Goal: Book appointment/travel/reservation

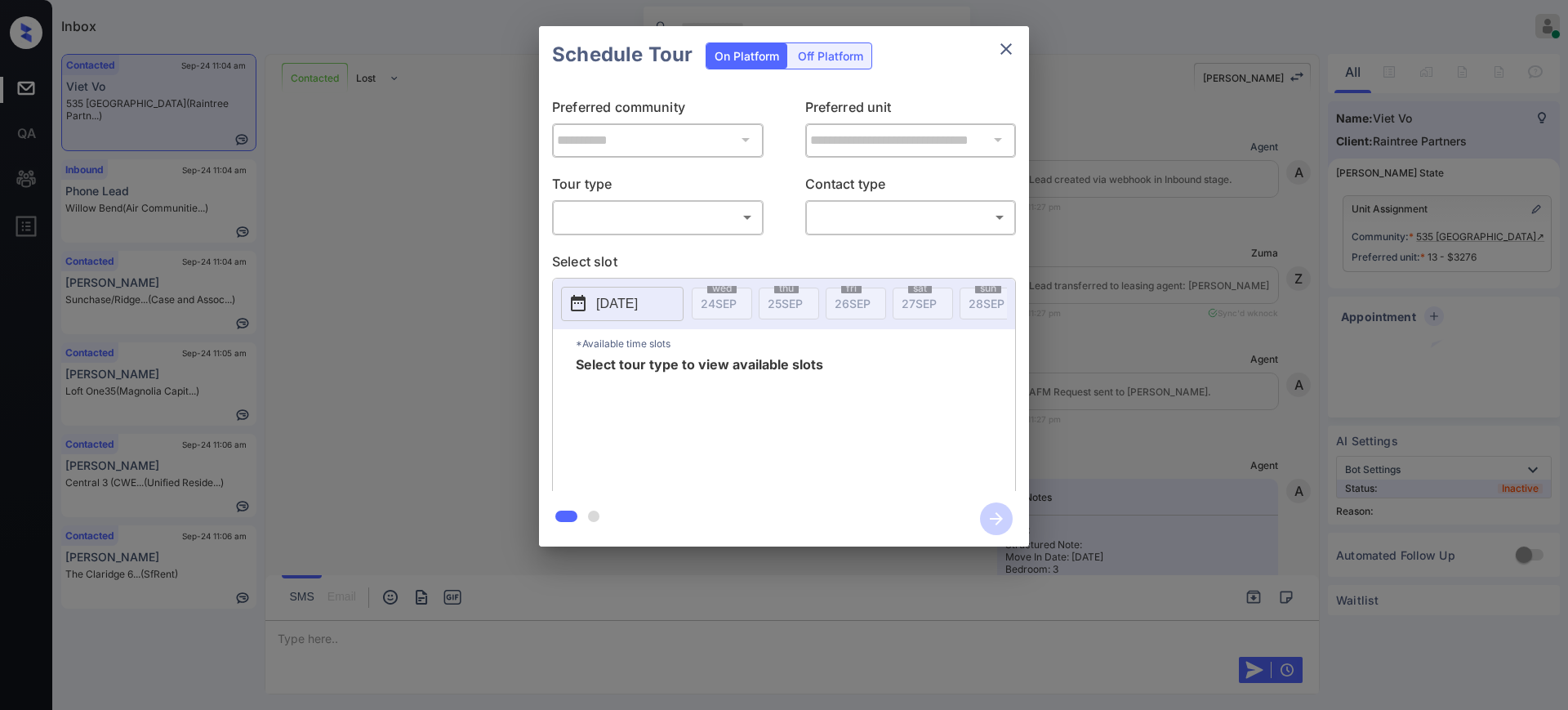
scroll to position [992, 0]
click at [646, 224] on body "Inbox Ajay Kumar Online Set yourself offline Set yourself on break Profile Swit…" at bounding box center [784, 355] width 1568 height 710
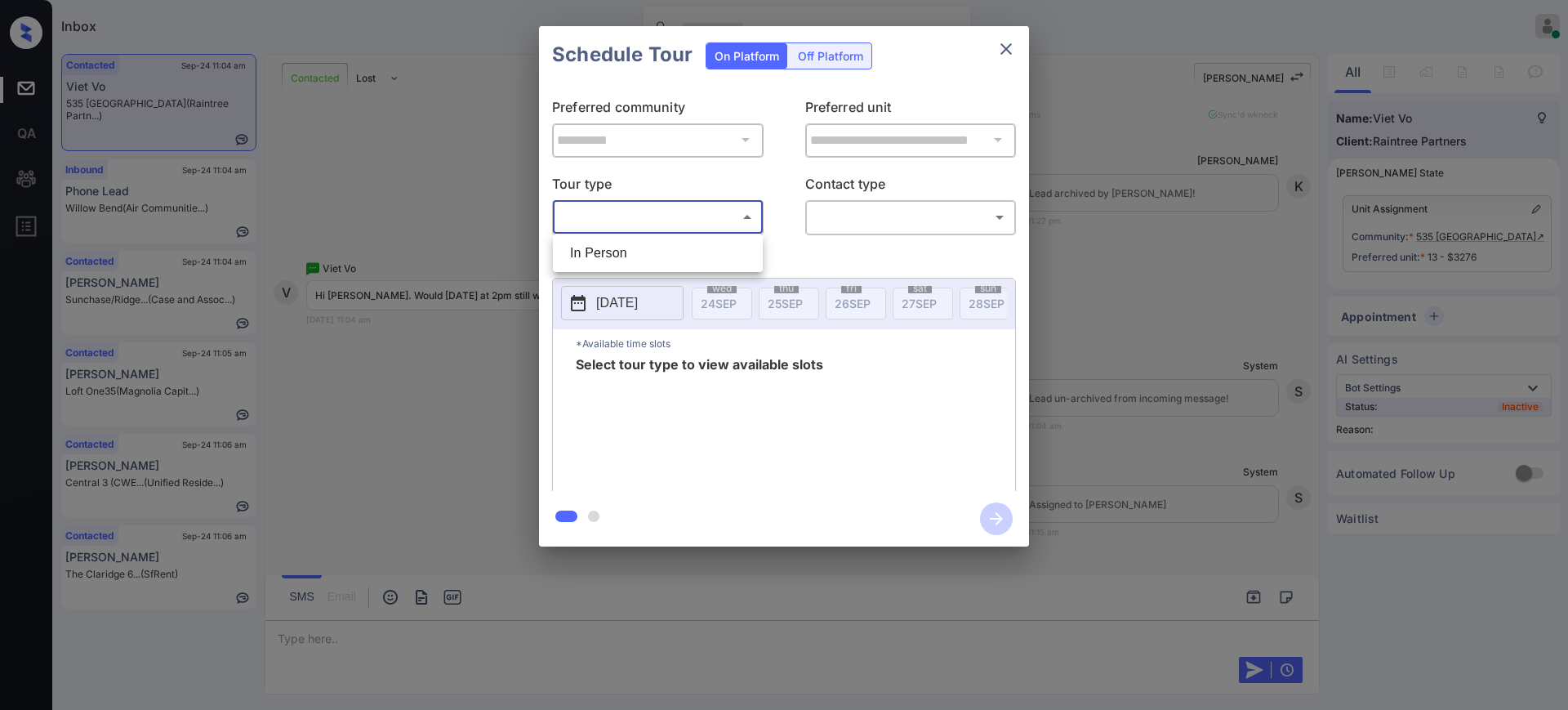
drag, startPoint x: 589, startPoint y: 262, endPoint x: 631, endPoint y: 245, distance: 45.3
click at [590, 261] on li "In Person" at bounding box center [657, 254] width 202 height 30
type input "********"
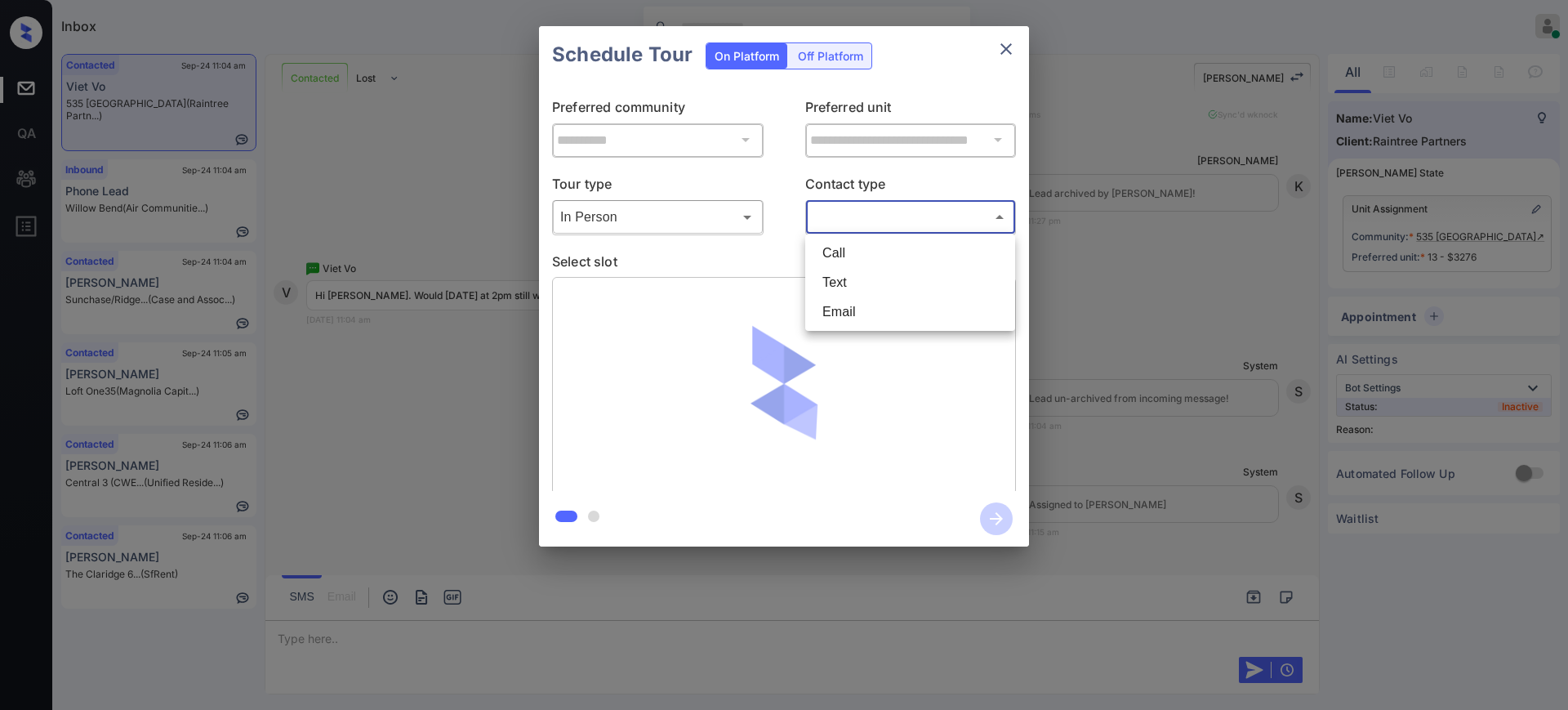
click at [827, 206] on body "Inbox Ajay Kumar Online Set yourself offline Set yourself on break Profile Swit…" at bounding box center [784, 355] width 1568 height 710
click at [841, 274] on li "Text" at bounding box center [909, 282] width 202 height 30
type input "****"
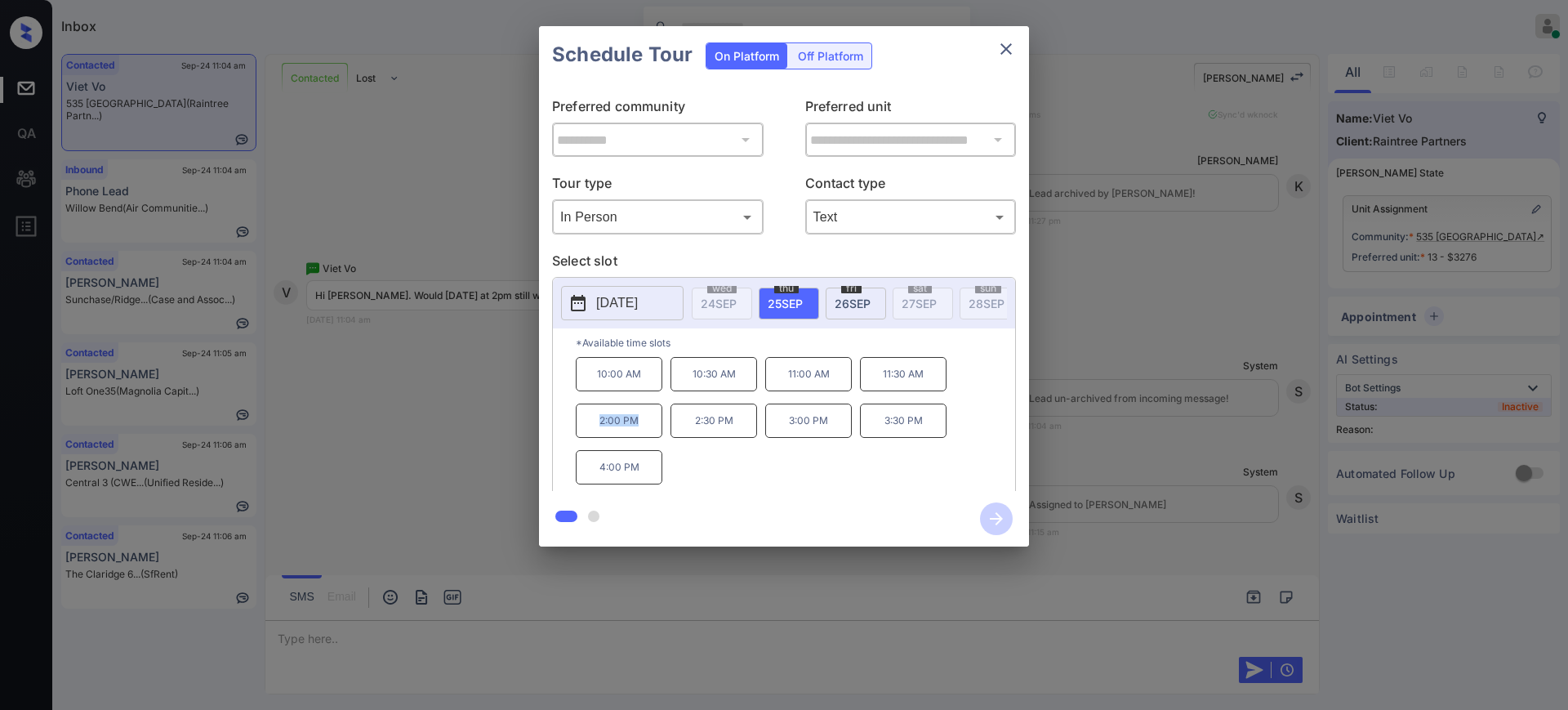
drag, startPoint x: 581, startPoint y: 437, endPoint x: 681, endPoint y: 428, distance: 100.4
click at [661, 436] on p "2:00 PM" at bounding box center [619, 420] width 87 height 34
copy p "2:00 PM"
click at [1010, 45] on icon "close" at bounding box center [1006, 49] width 12 height 12
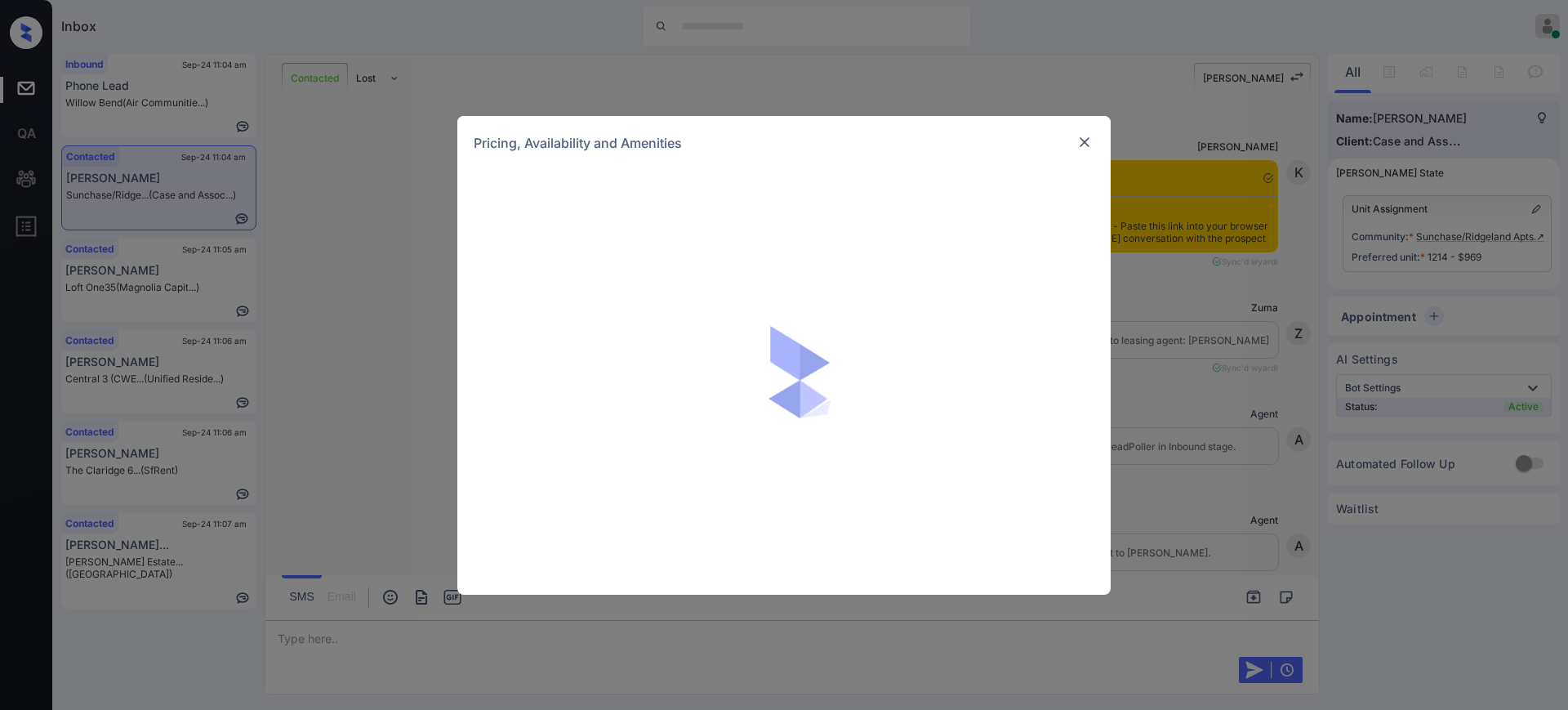
scroll to position [4468, 0]
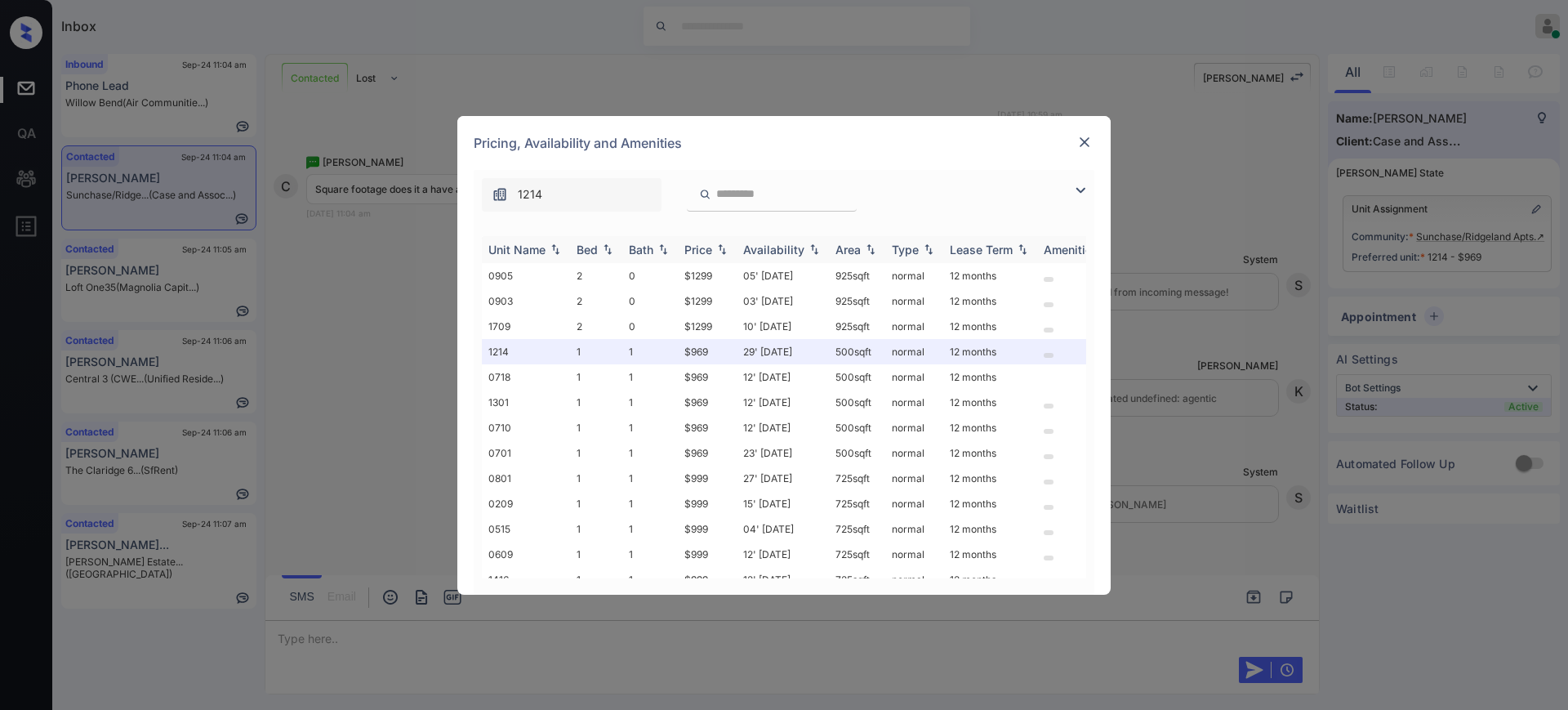
click at [593, 246] on div "Bed" at bounding box center [587, 250] width 22 height 14
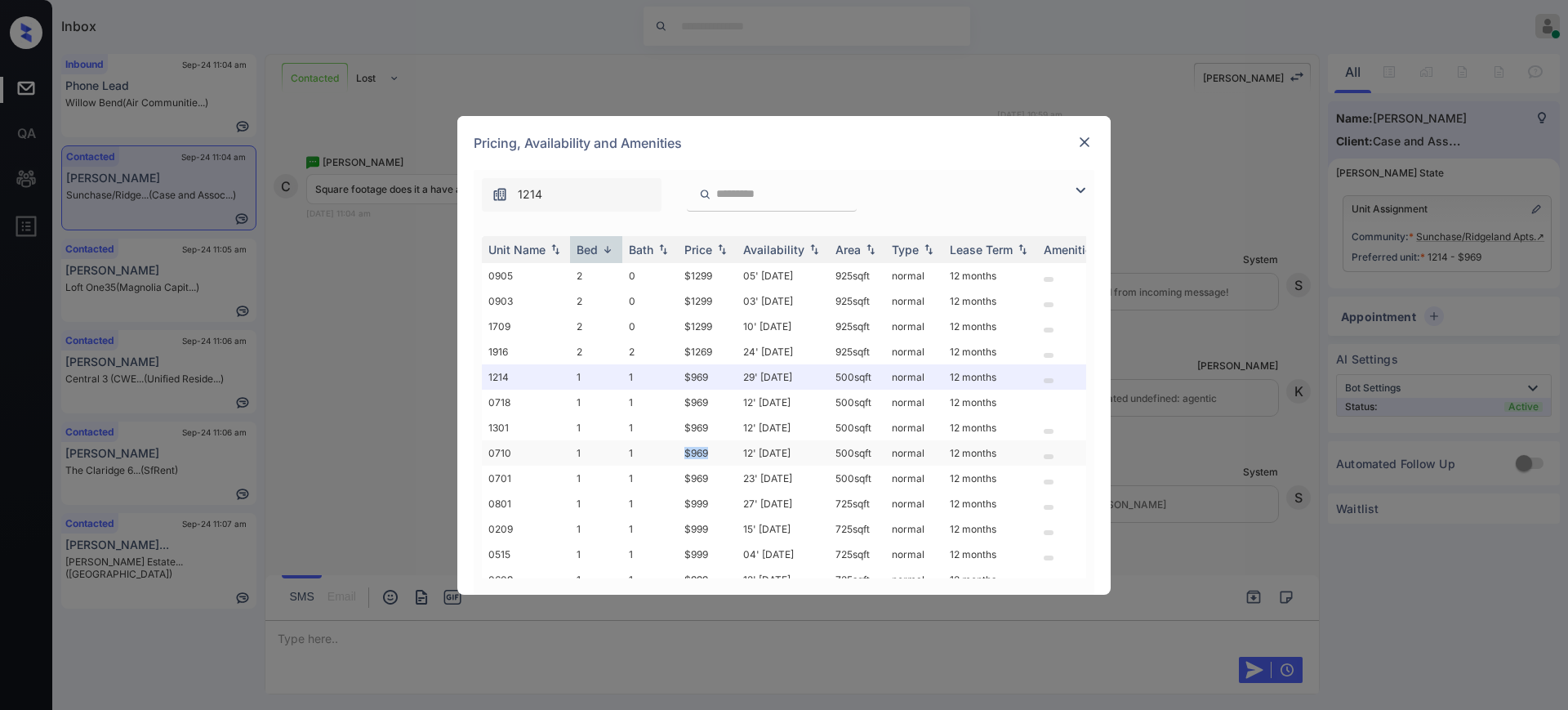
drag, startPoint x: 668, startPoint y: 450, endPoint x: 712, endPoint y: 450, distance: 44.0
click at [711, 450] on tr "0710 1 1 $969 12' Oct 25 500 sqft normal 12 months" at bounding box center [908, 453] width 853 height 26
drag, startPoint x: 827, startPoint y: 454, endPoint x: 855, endPoint y: 453, distance: 28.0
click at [855, 453] on td "500 sqft" at bounding box center [856, 453] width 56 height 26
copy td "500"
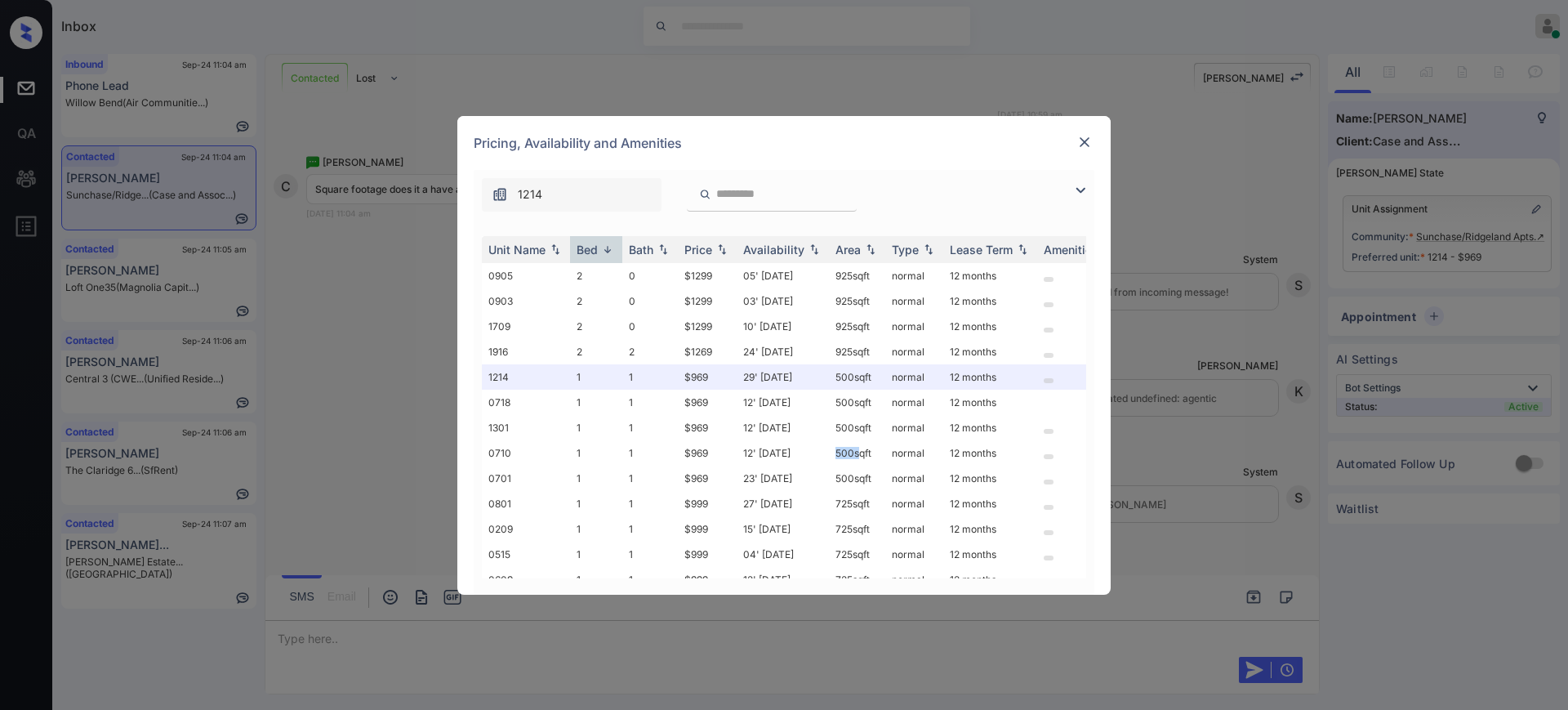
click at [1088, 142] on img at bounding box center [1084, 142] width 17 height 17
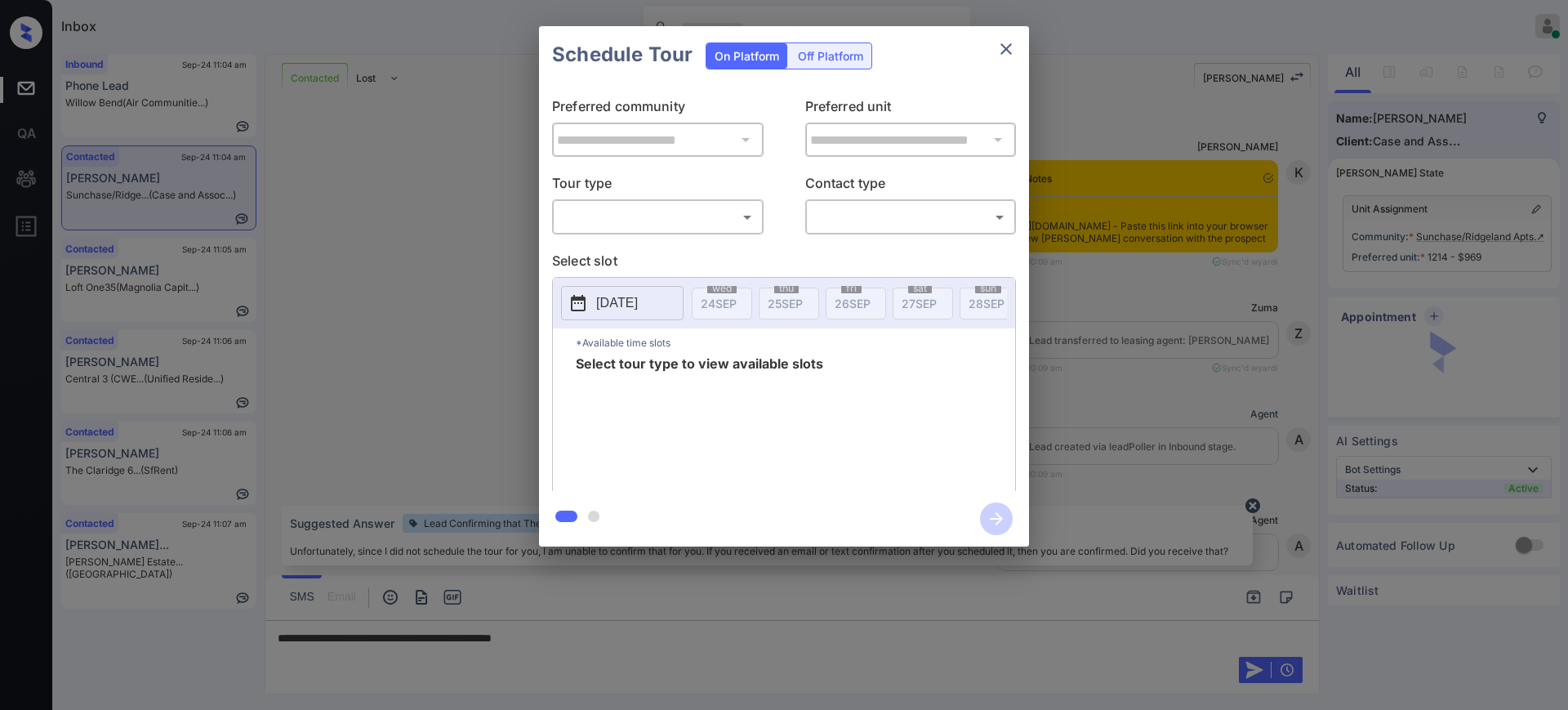
click at [603, 211] on body "Inbox Ajay Kumar Online Set yourself offline Set yourself on break Profile Swit…" at bounding box center [784, 355] width 1568 height 710
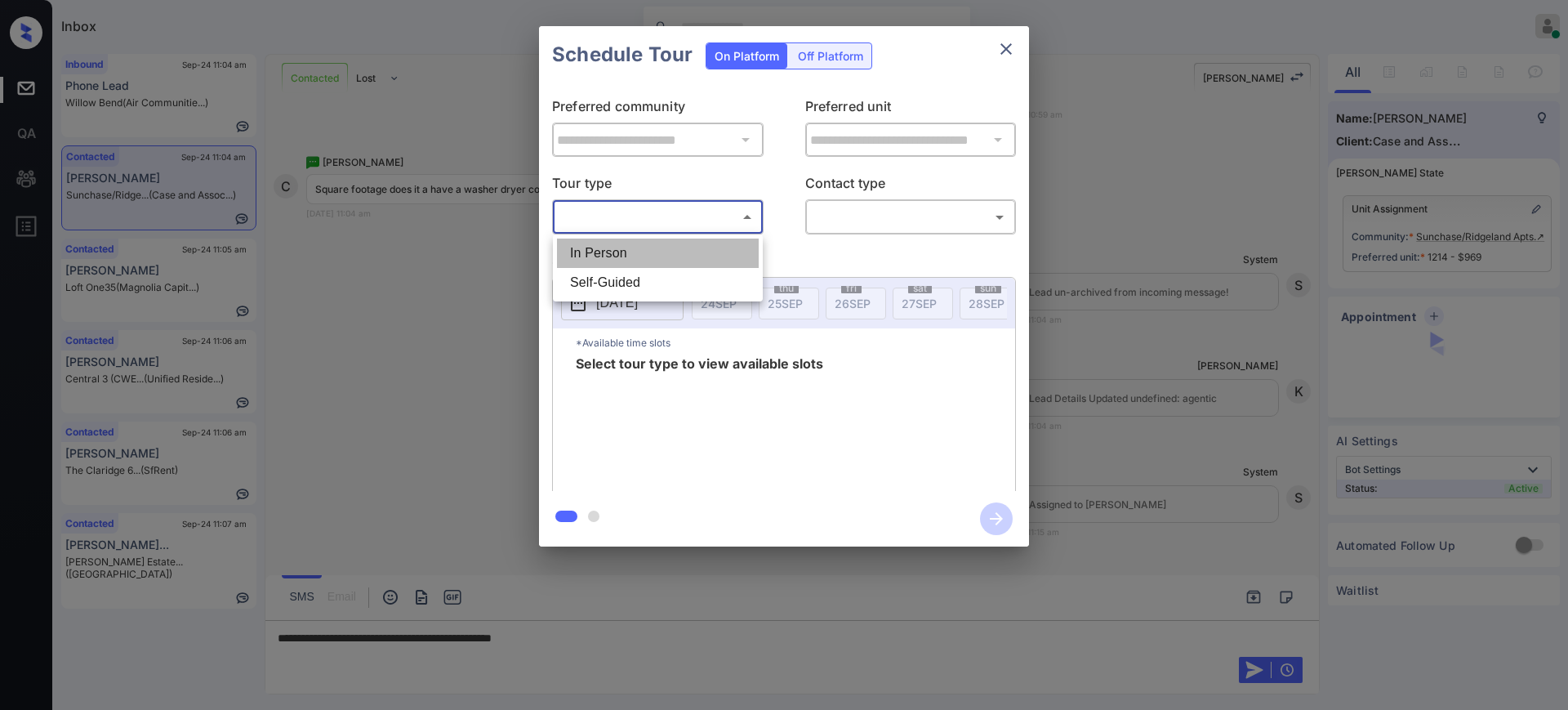
click at [600, 250] on li "In Person" at bounding box center [657, 254] width 202 height 30
type input "********"
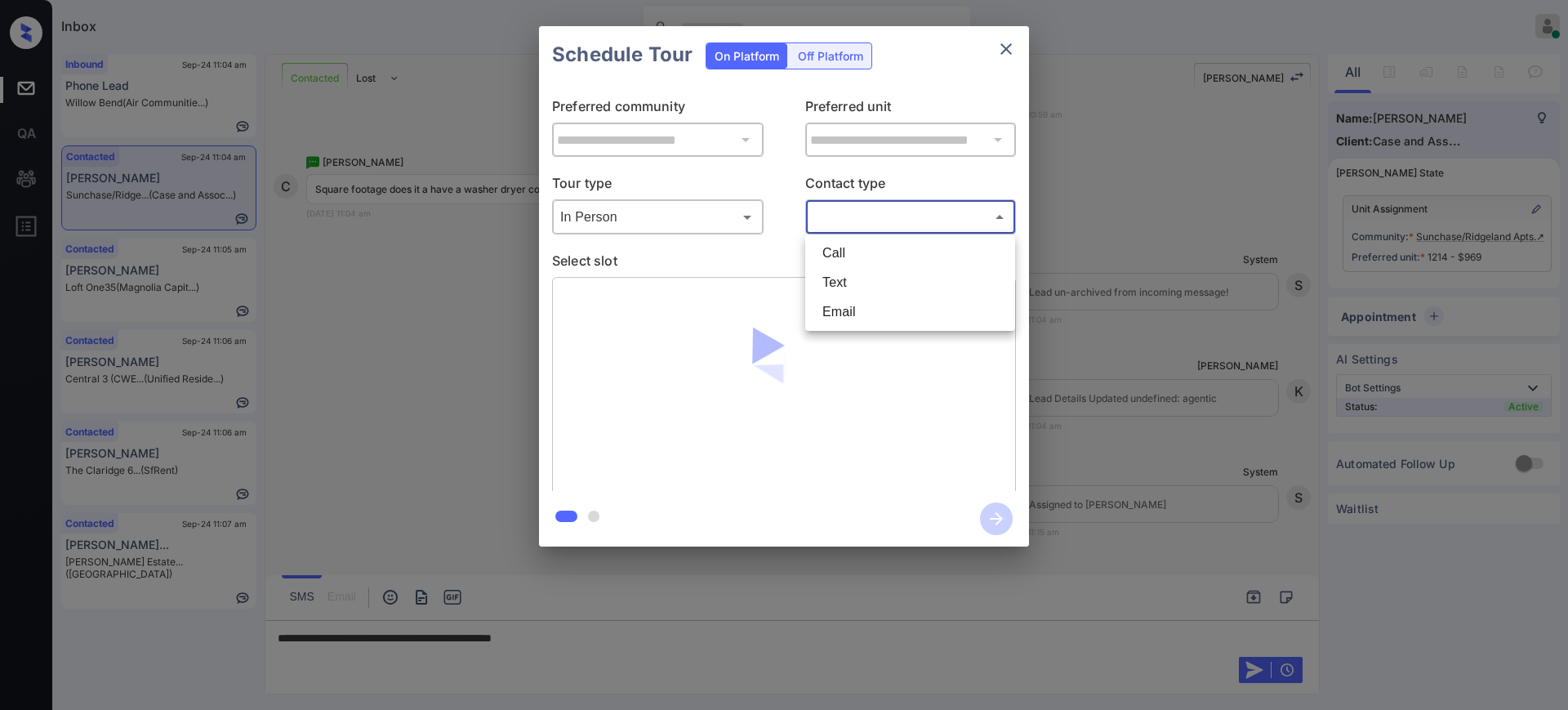
click at [862, 215] on body "Inbox Ajay Kumar Online Set yourself offline Set yourself on break Profile Swit…" at bounding box center [784, 355] width 1568 height 710
click at [836, 285] on li "Text" at bounding box center [909, 282] width 202 height 30
type input "****"
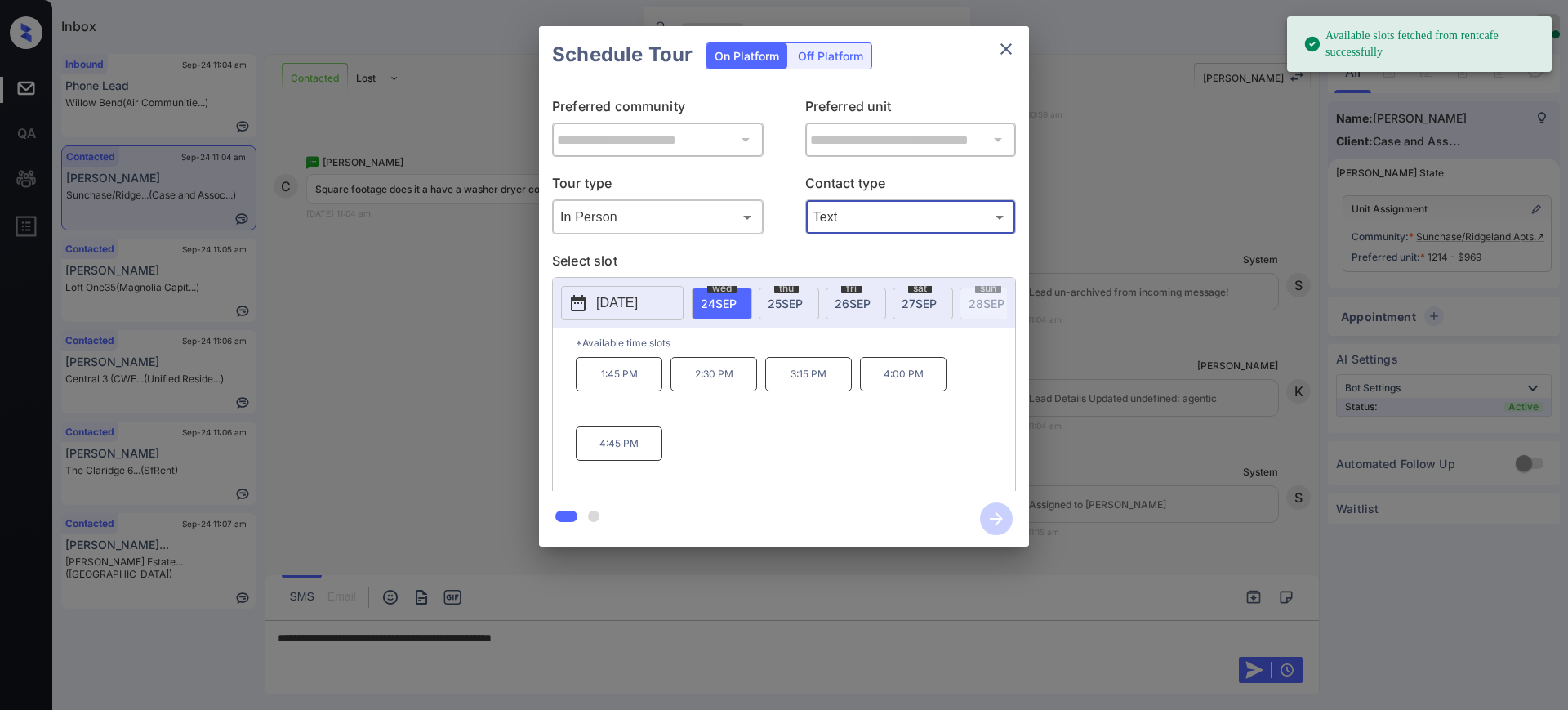
click at [600, 298] on p "2025-09-24" at bounding box center [616, 303] width 41 height 20
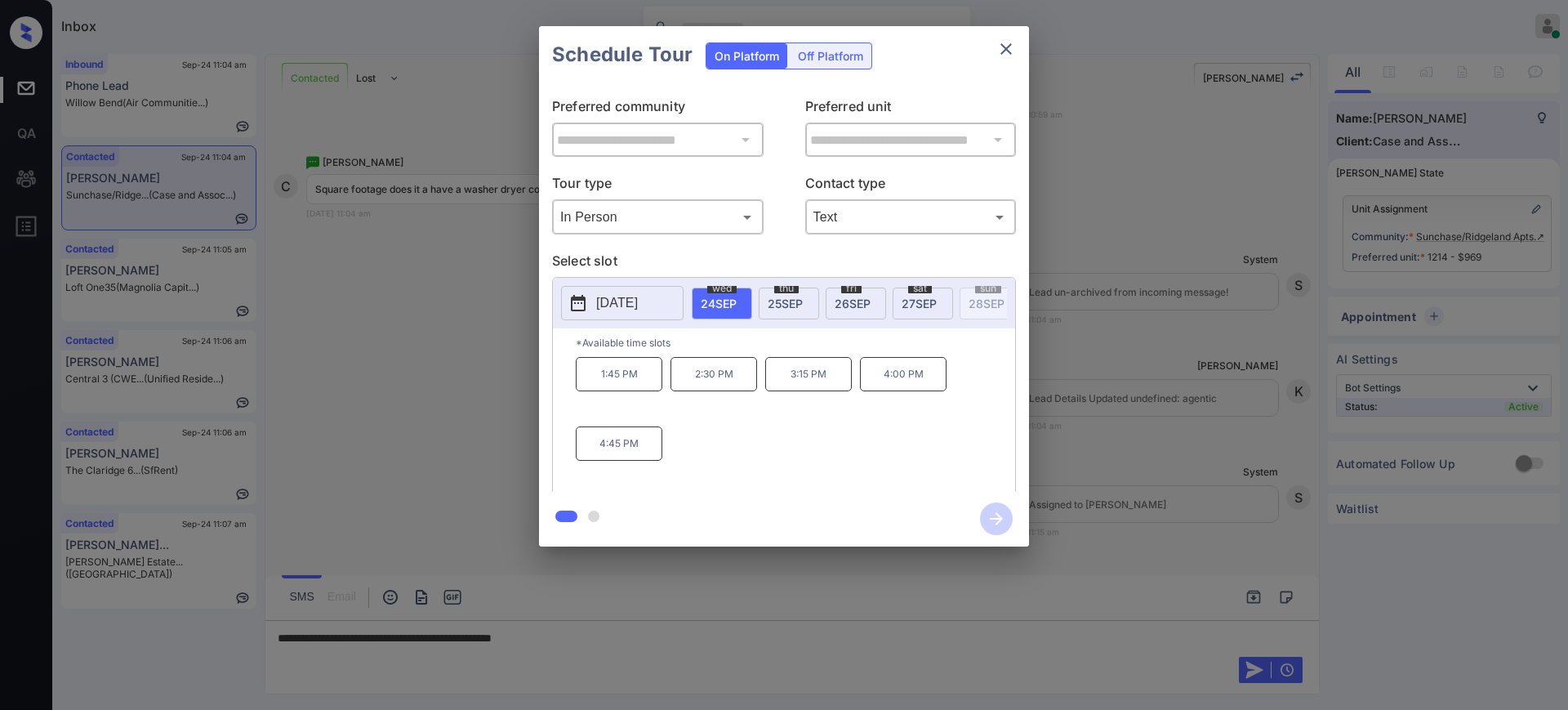
click at [605, 639] on div at bounding box center [784, 355] width 1568 height 710
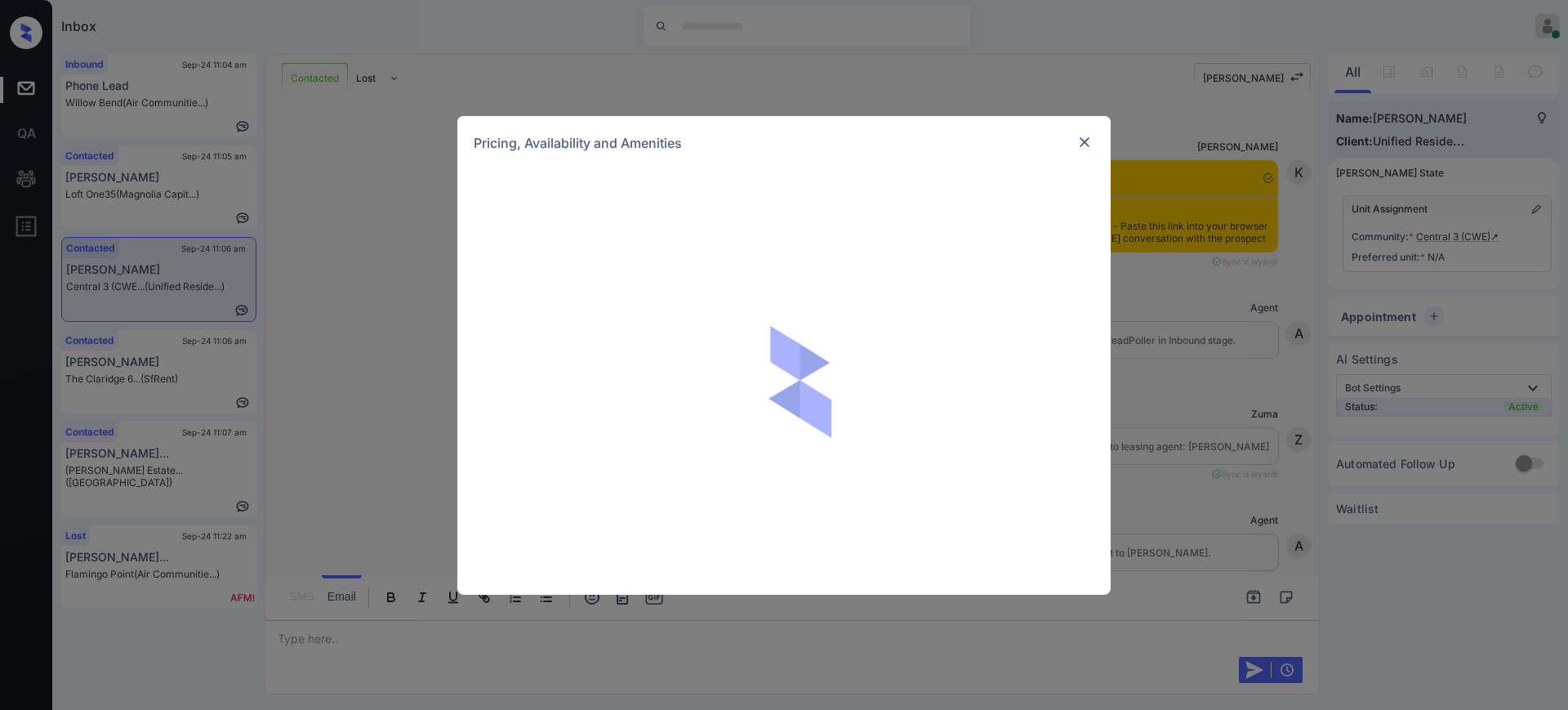
scroll to position [1858, 0]
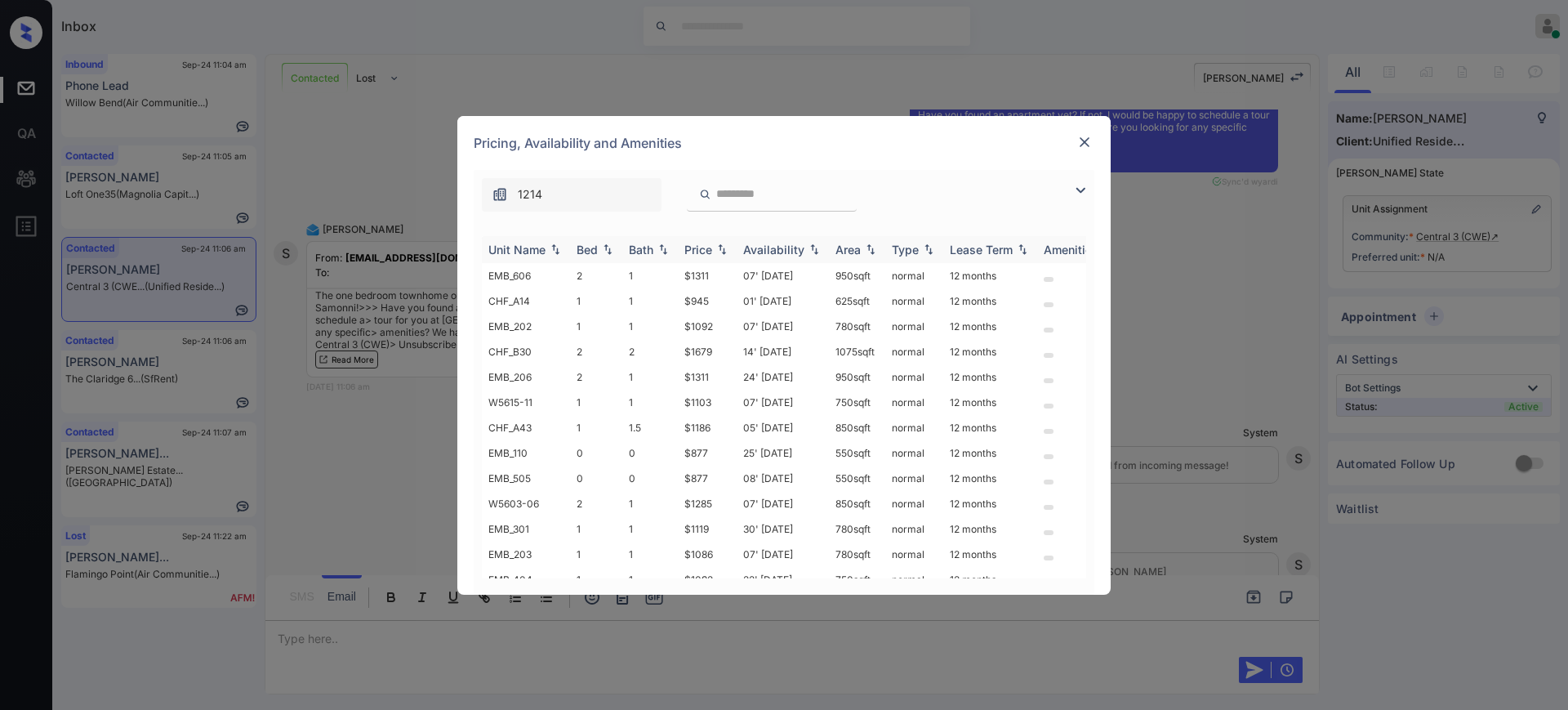
click at [595, 254] on div "Bed" at bounding box center [587, 250] width 22 height 14
click at [1073, 143] on div "Pricing, Availability and Amenities" at bounding box center [784, 143] width 653 height 54
click at [1081, 139] on img at bounding box center [1084, 142] width 17 height 17
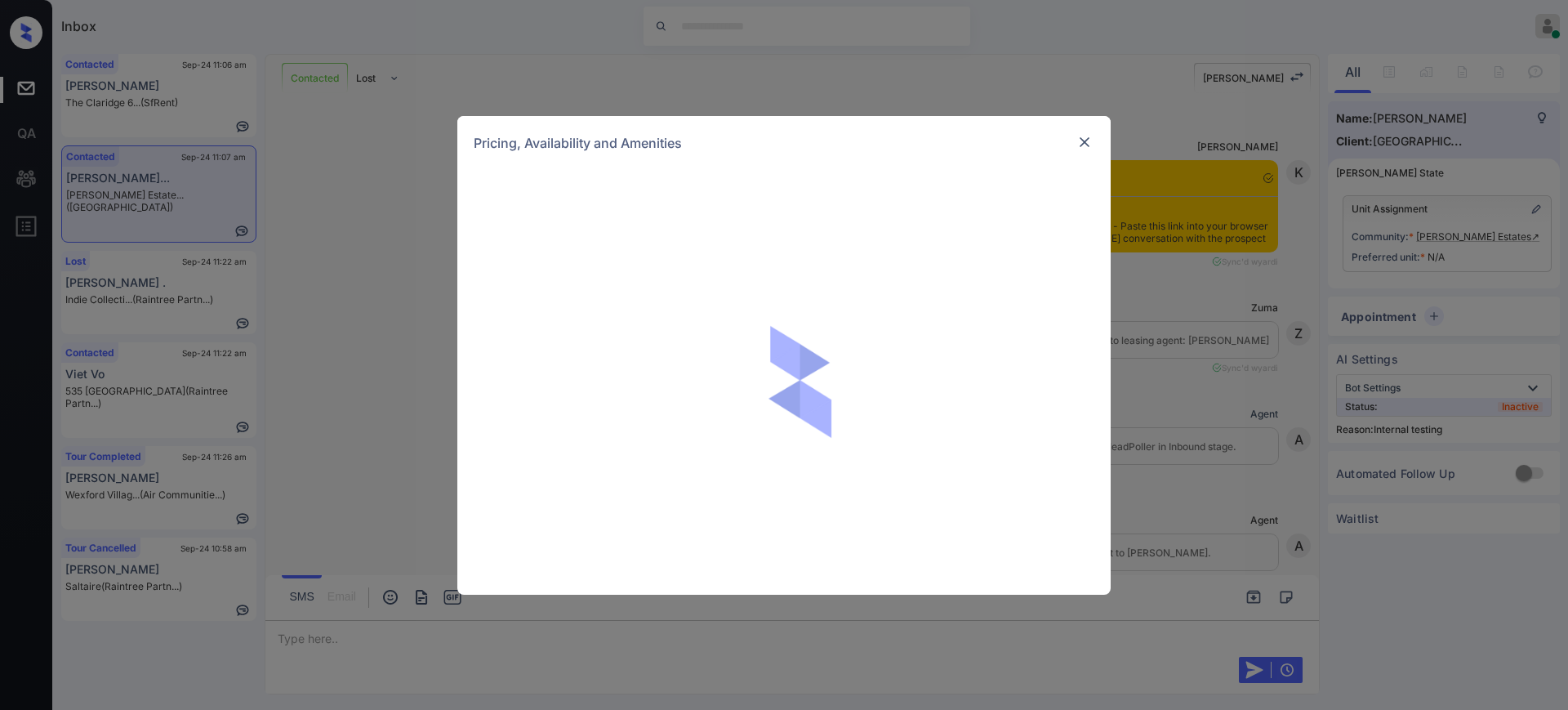
scroll to position [1531, 0]
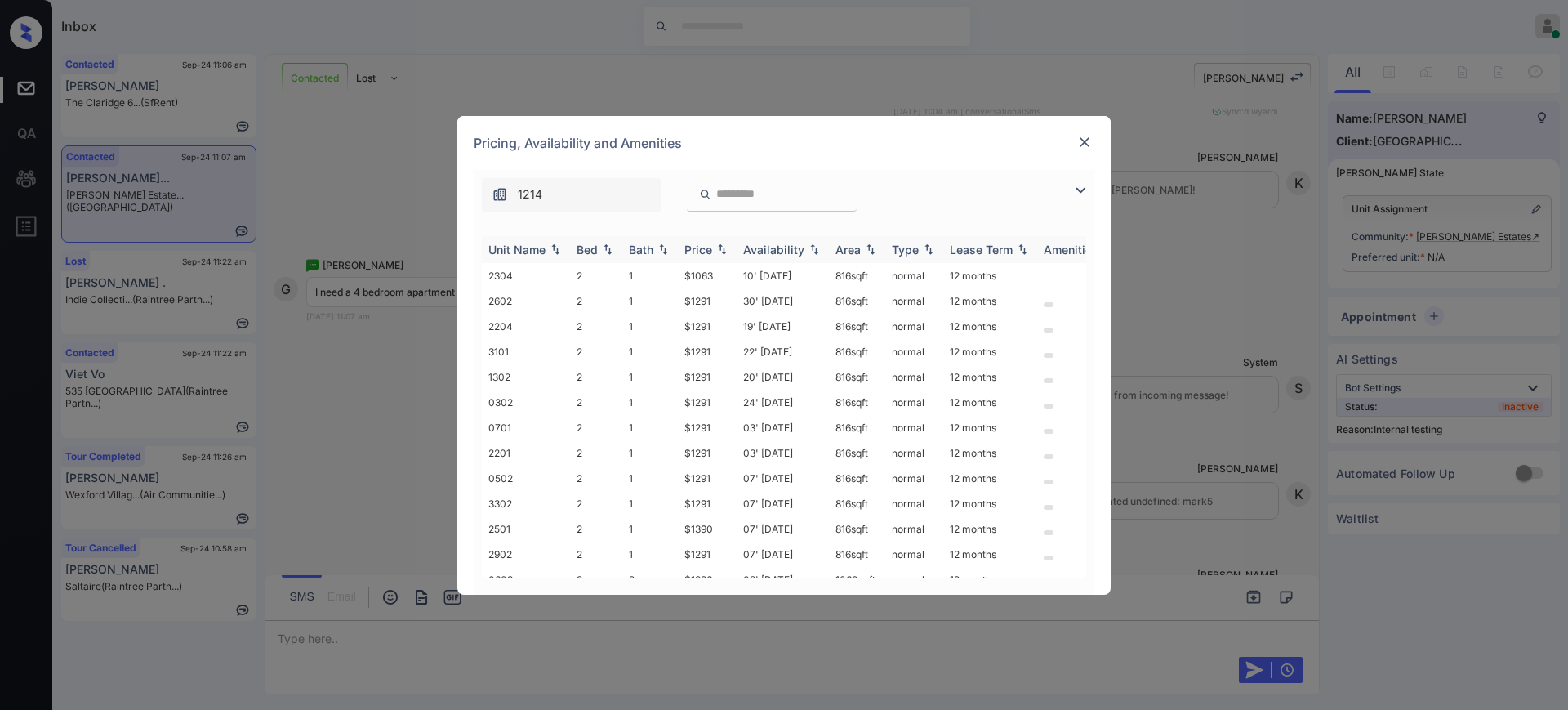
click at [572, 244] on th "Bed" at bounding box center [596, 249] width 52 height 27
drag, startPoint x: 677, startPoint y: 299, endPoint x: 733, endPoint y: 298, distance: 56.0
click at [732, 298] on tr "0102 4 2 $1658 03' Nov 25 1224 sqft normal 12 months" at bounding box center [908, 301] width 853 height 26
copy tr "$1658"
click at [1086, 138] on img at bounding box center [1084, 142] width 17 height 17
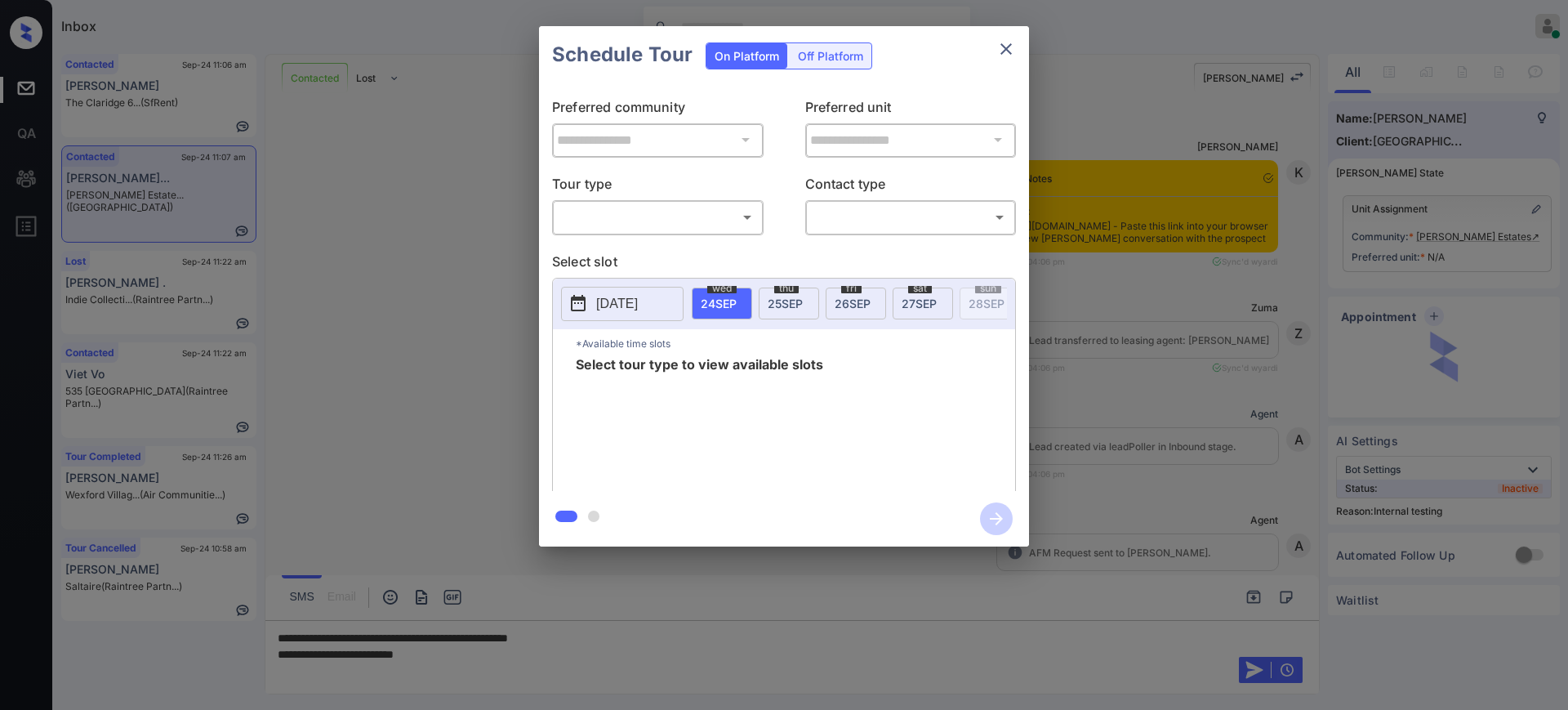
scroll to position [1829, 0]
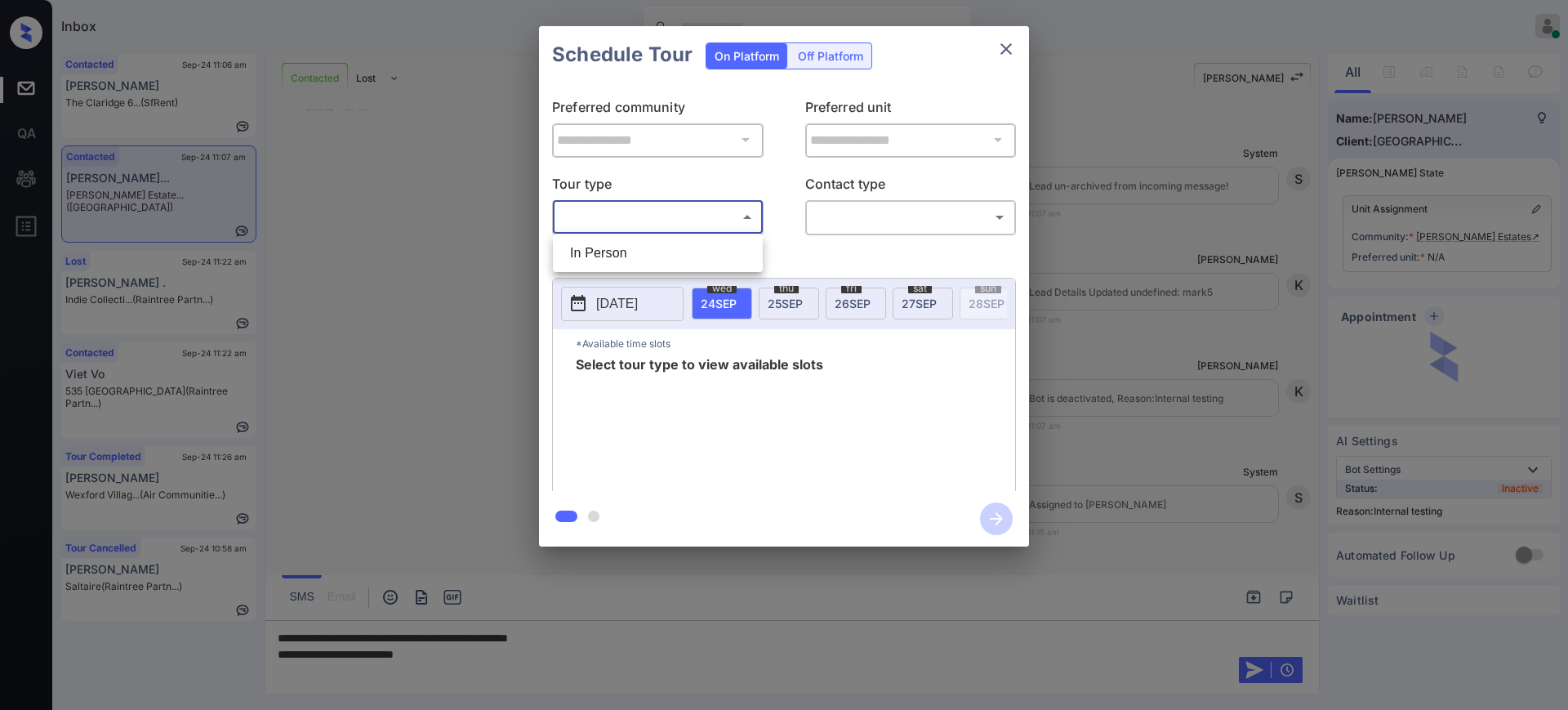
click at [615, 209] on body "Inbox [PERSON_NAME] Online Set yourself offline Set yourself on break Profile S…" at bounding box center [784, 355] width 1568 height 710
drag, startPoint x: 597, startPoint y: 251, endPoint x: 682, endPoint y: 255, distance: 85.1
click at [597, 252] on li "In Person" at bounding box center [657, 254] width 202 height 30
type input "********"
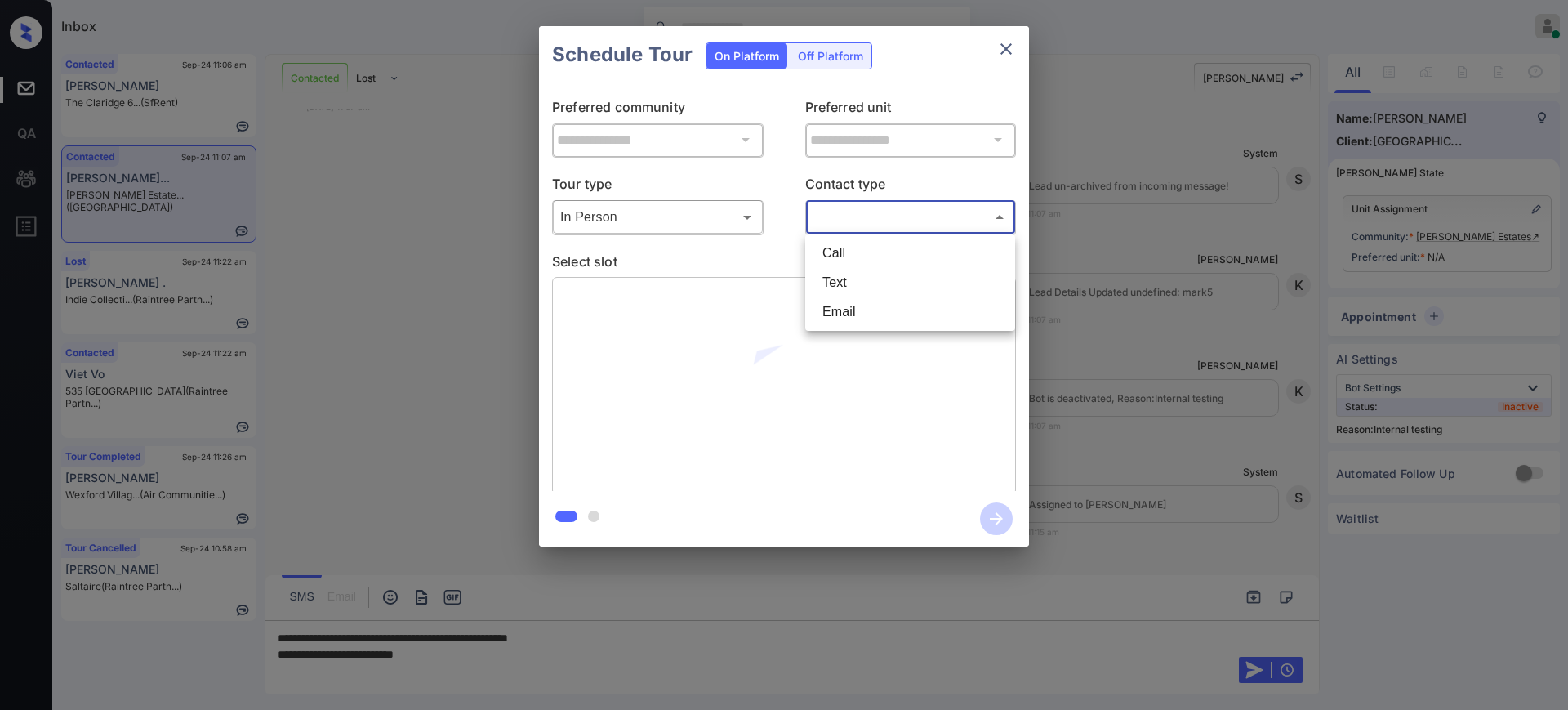
click at [862, 215] on body "Inbox [PERSON_NAME] Online Set yourself offline Set yourself on break Profile S…" at bounding box center [784, 355] width 1568 height 710
click at [851, 302] on li "Email" at bounding box center [909, 312] width 202 height 30
click at [839, 217] on body "Inbox Ajay Kumar Online Set yourself offline Set yourself on break Profile Swit…" at bounding box center [784, 355] width 1568 height 710
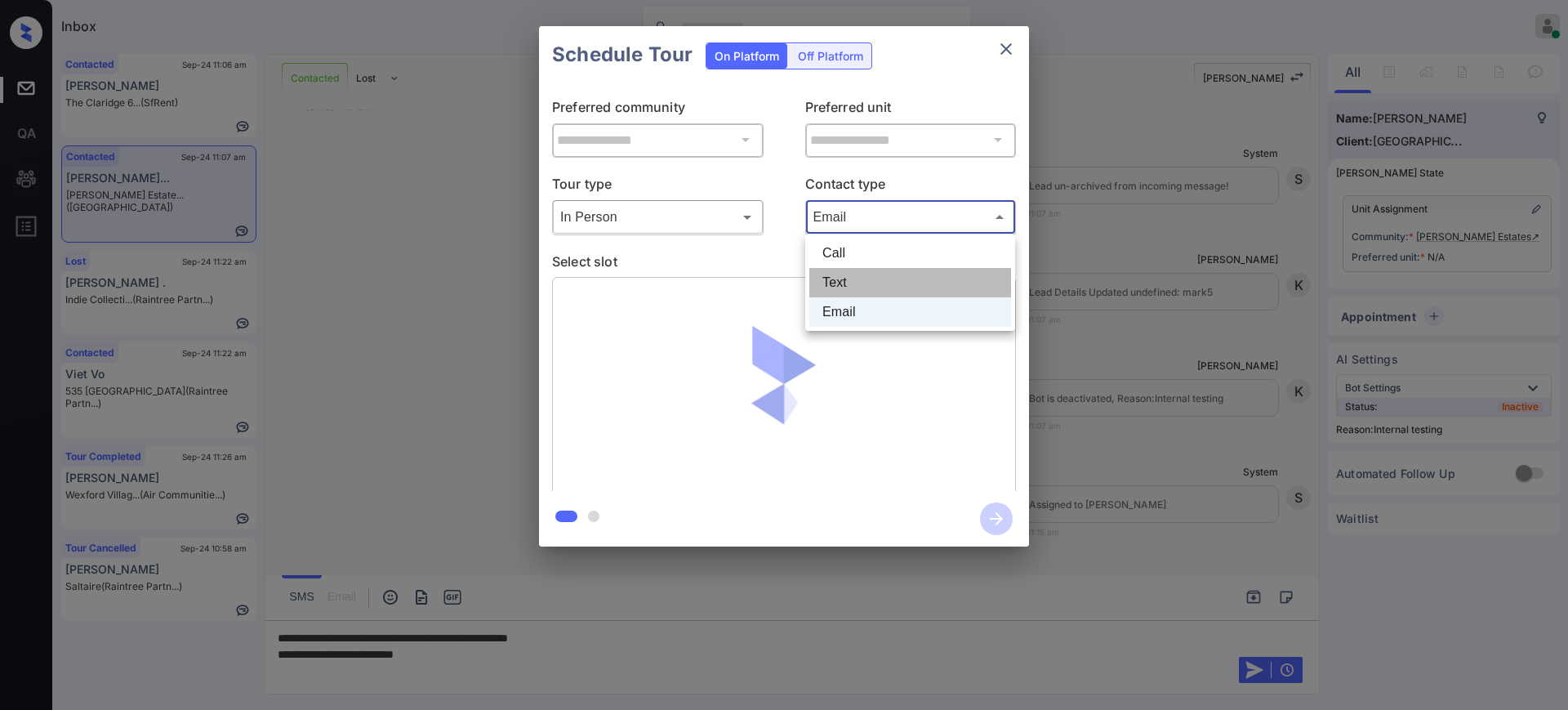
click at [839, 267] on li "Text" at bounding box center [909, 282] width 202 height 30
type input "****"
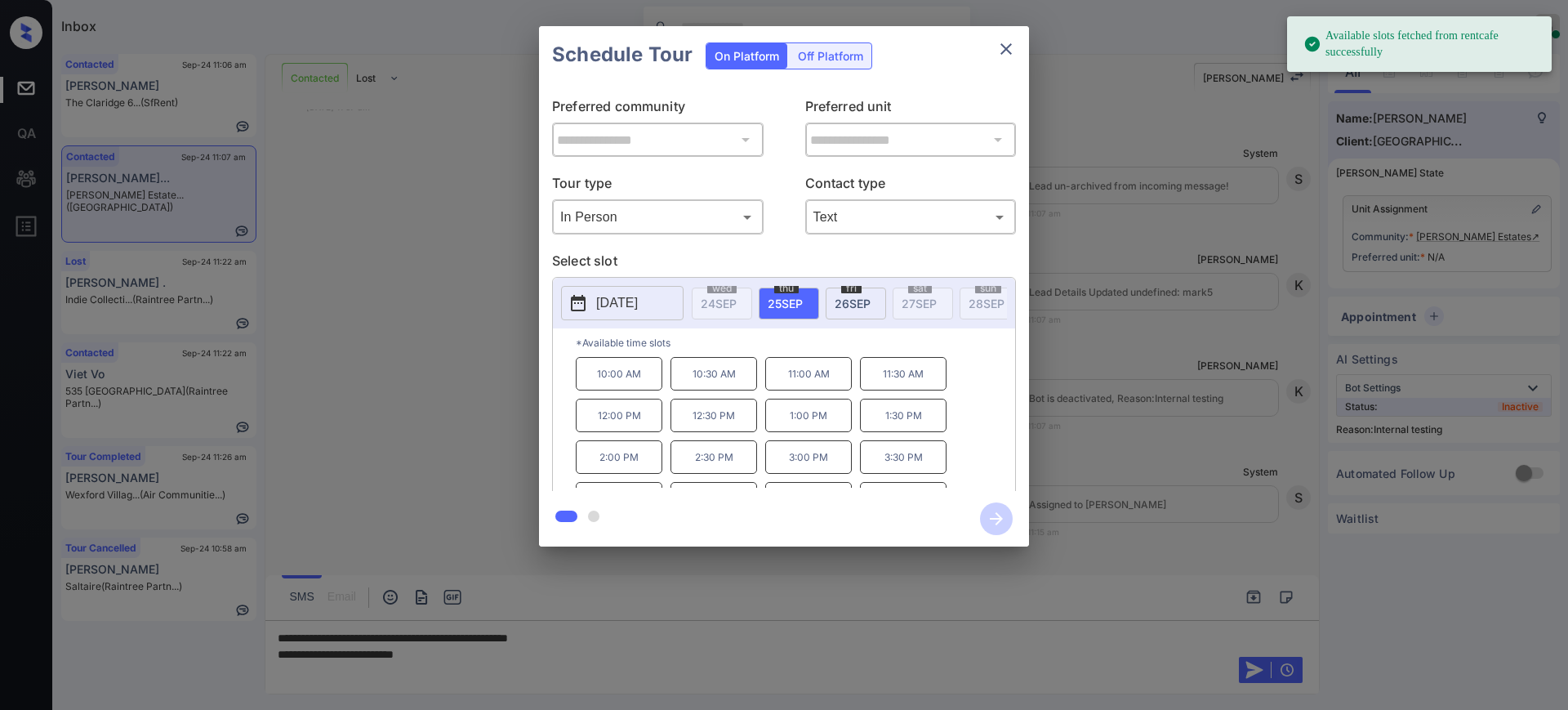
click at [776, 312] on div "thu 25 SEP" at bounding box center [788, 303] width 60 height 31
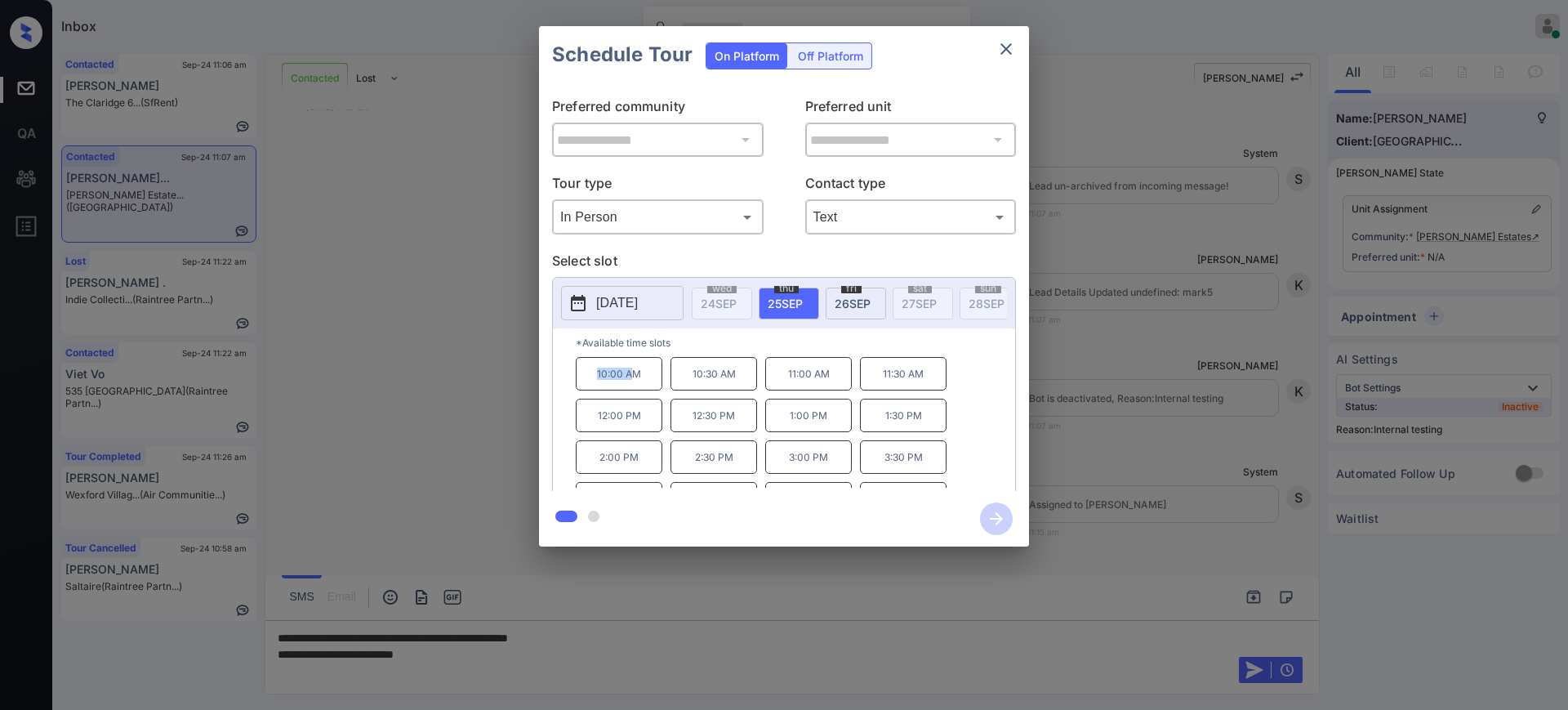
drag, startPoint x: 586, startPoint y: 385, endPoint x: 651, endPoint y: 390, distance: 65.2
click at [639, 390] on p "10:00 AM" at bounding box center [619, 374] width 87 height 33
copy p "10:00 AM"
click at [991, 55] on button "close" at bounding box center [1006, 48] width 32 height 32
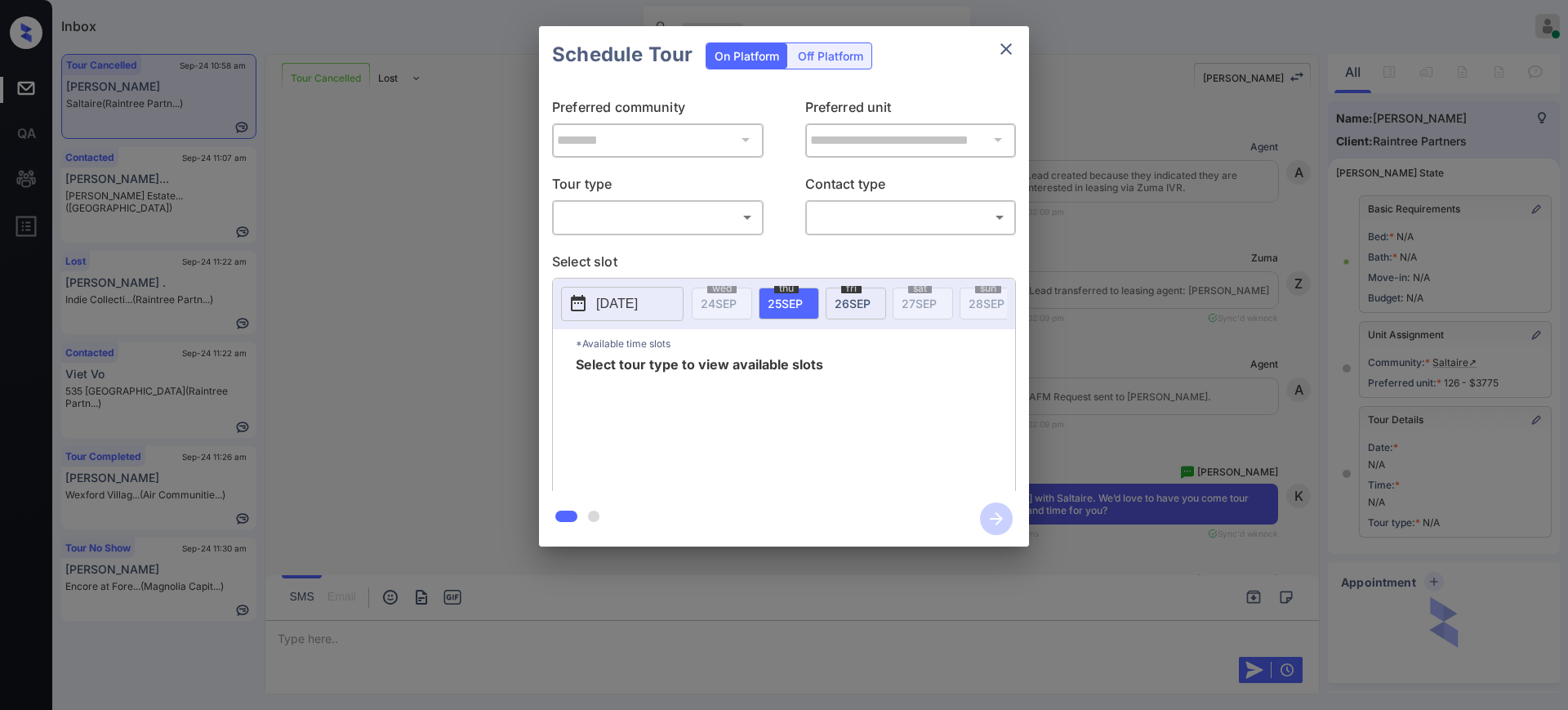
scroll to position [7652, 0]
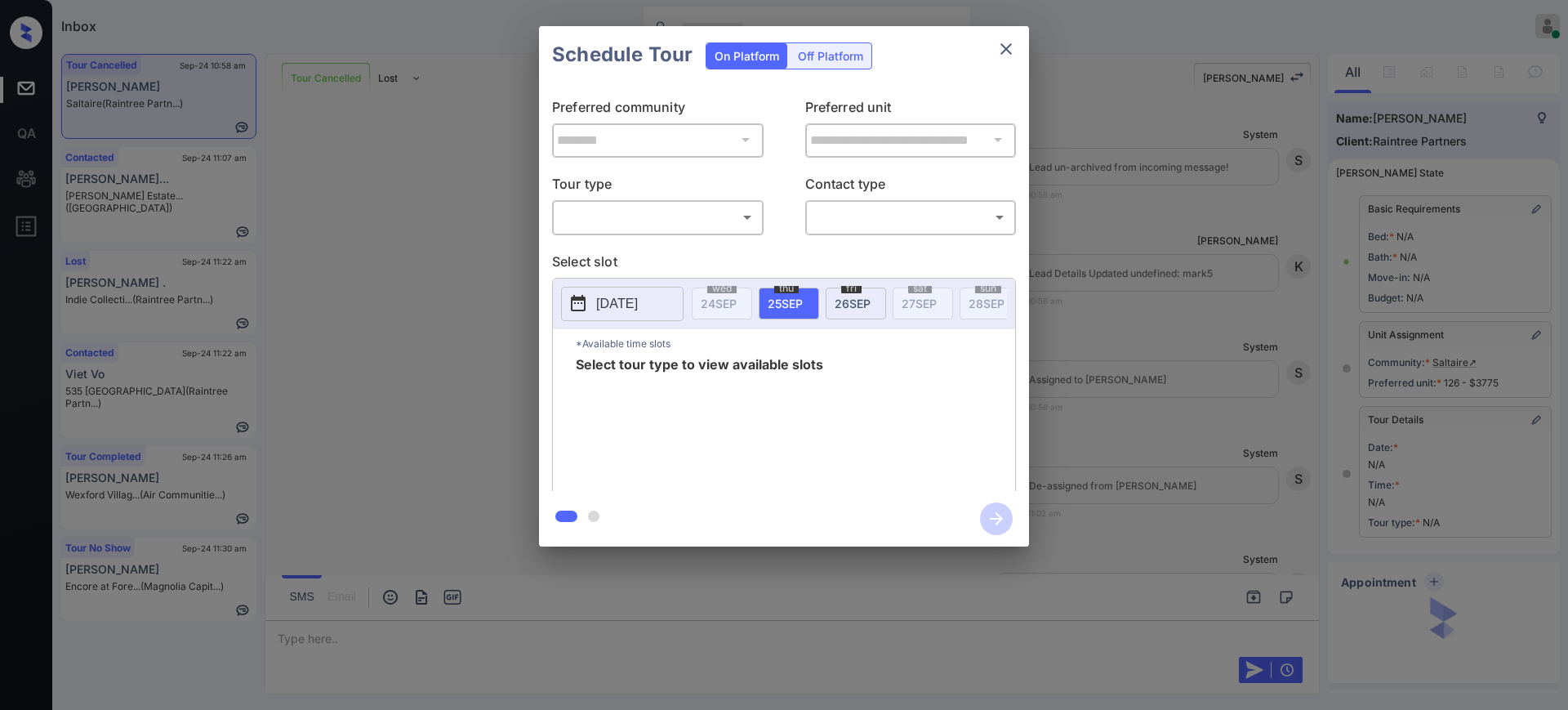
click at [632, 219] on body "Inbox [PERSON_NAME] Online Set yourself offline Set yourself on break Profile S…" at bounding box center [784, 355] width 1568 height 710
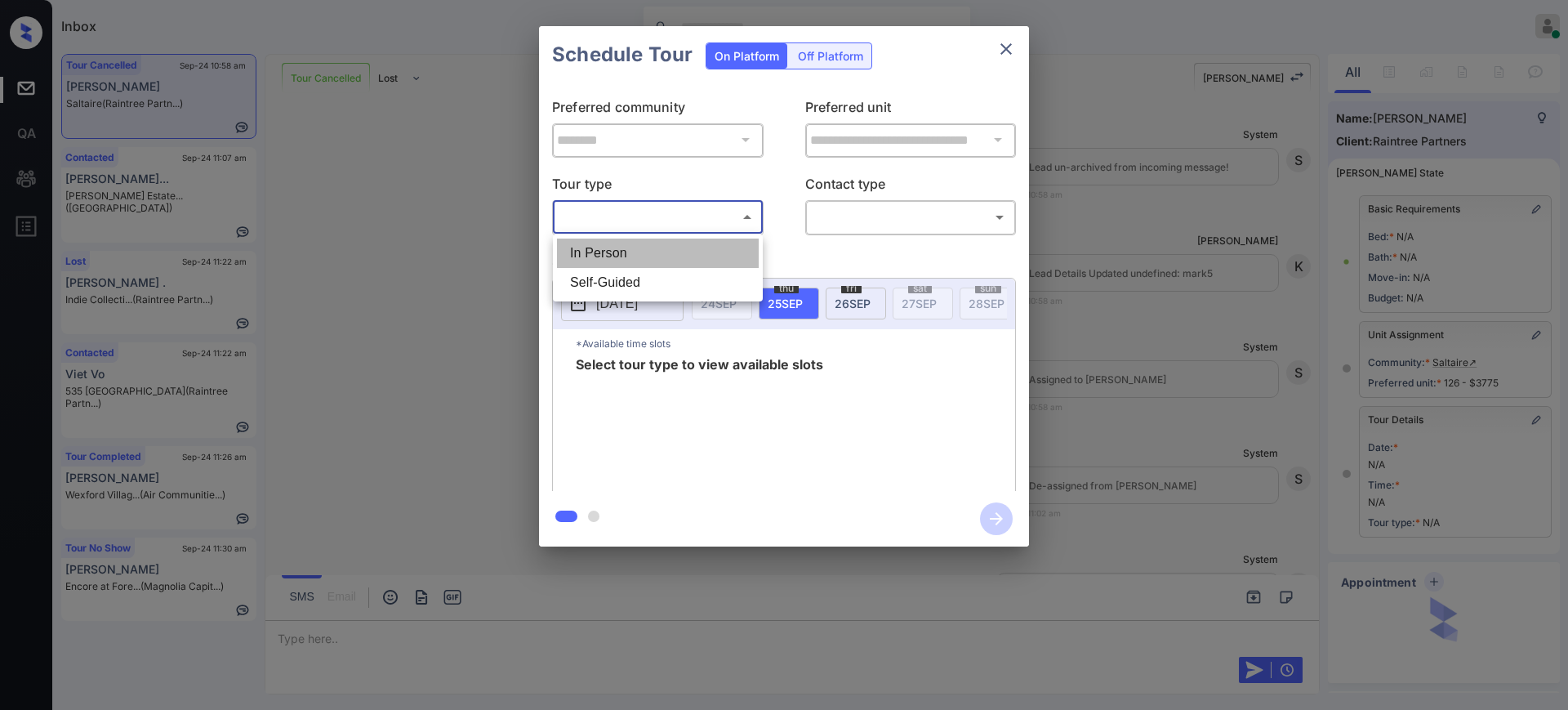
click at [605, 258] on li "In Person" at bounding box center [657, 254] width 202 height 30
type input "********"
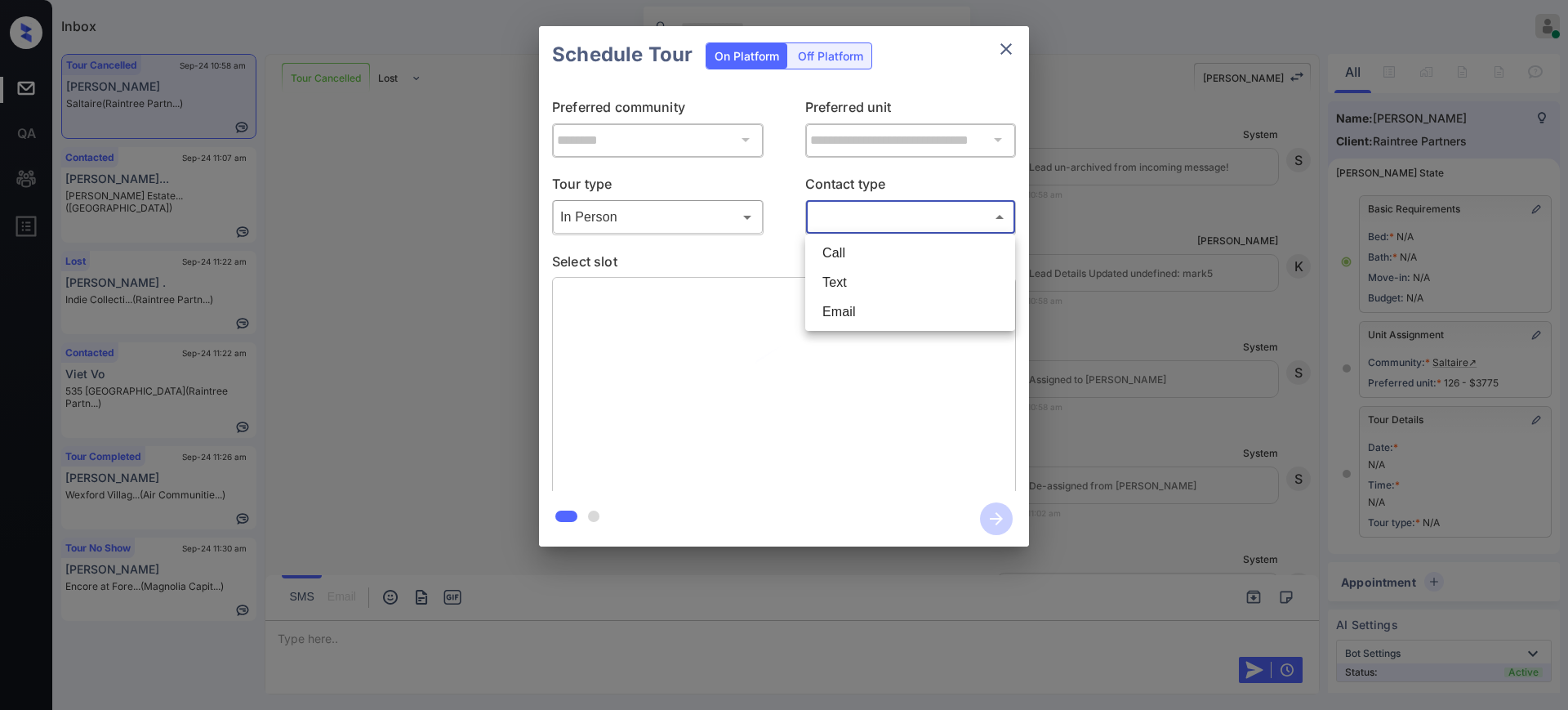
drag, startPoint x: 820, startPoint y: 219, endPoint x: 832, endPoint y: 269, distance: 51.4
click at [820, 219] on body "Inbox [PERSON_NAME] Online Set yourself offline Set yourself on break Profile S…" at bounding box center [784, 355] width 1568 height 710
click at [833, 277] on li "Text" at bounding box center [909, 282] width 202 height 30
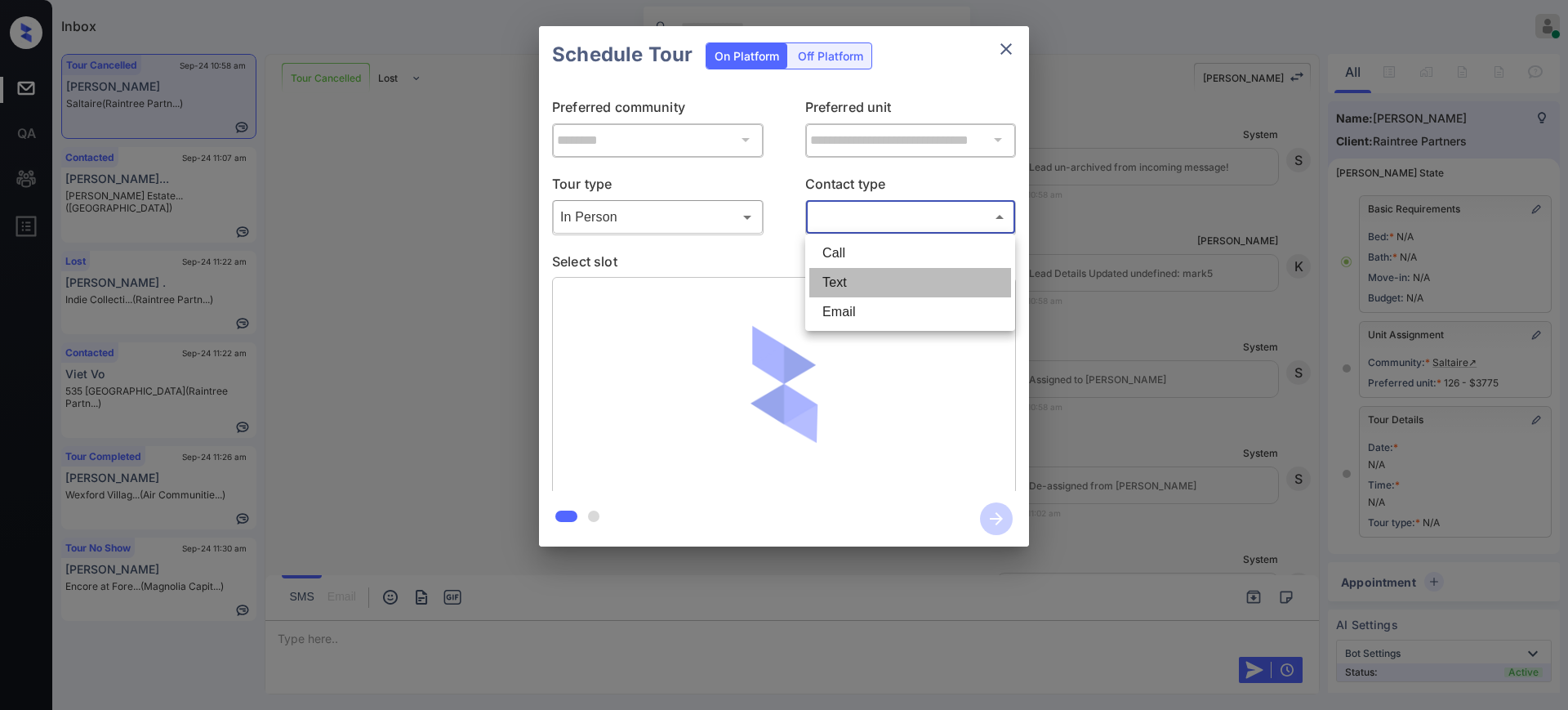
type input "****"
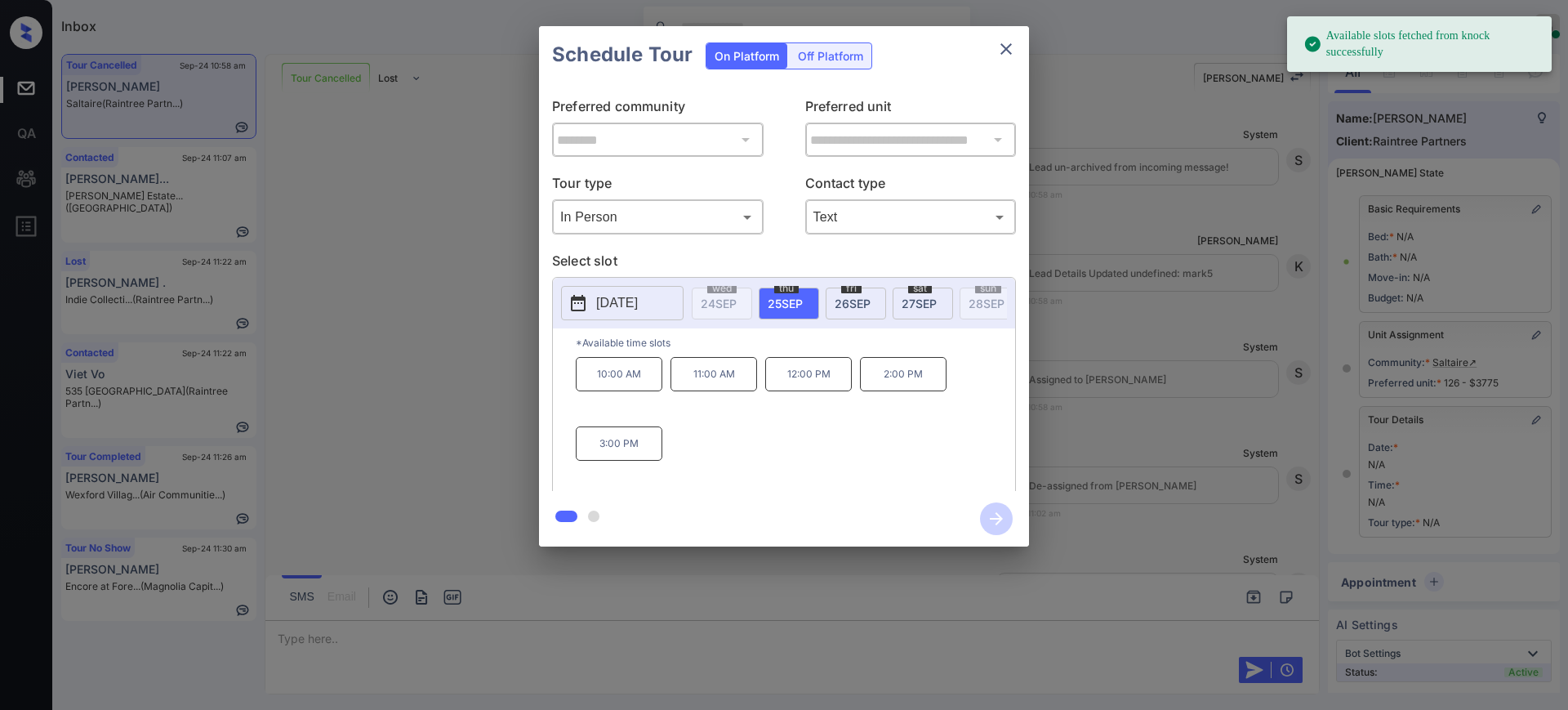
click at [610, 306] on p "[DATE]" at bounding box center [616, 303] width 41 height 20
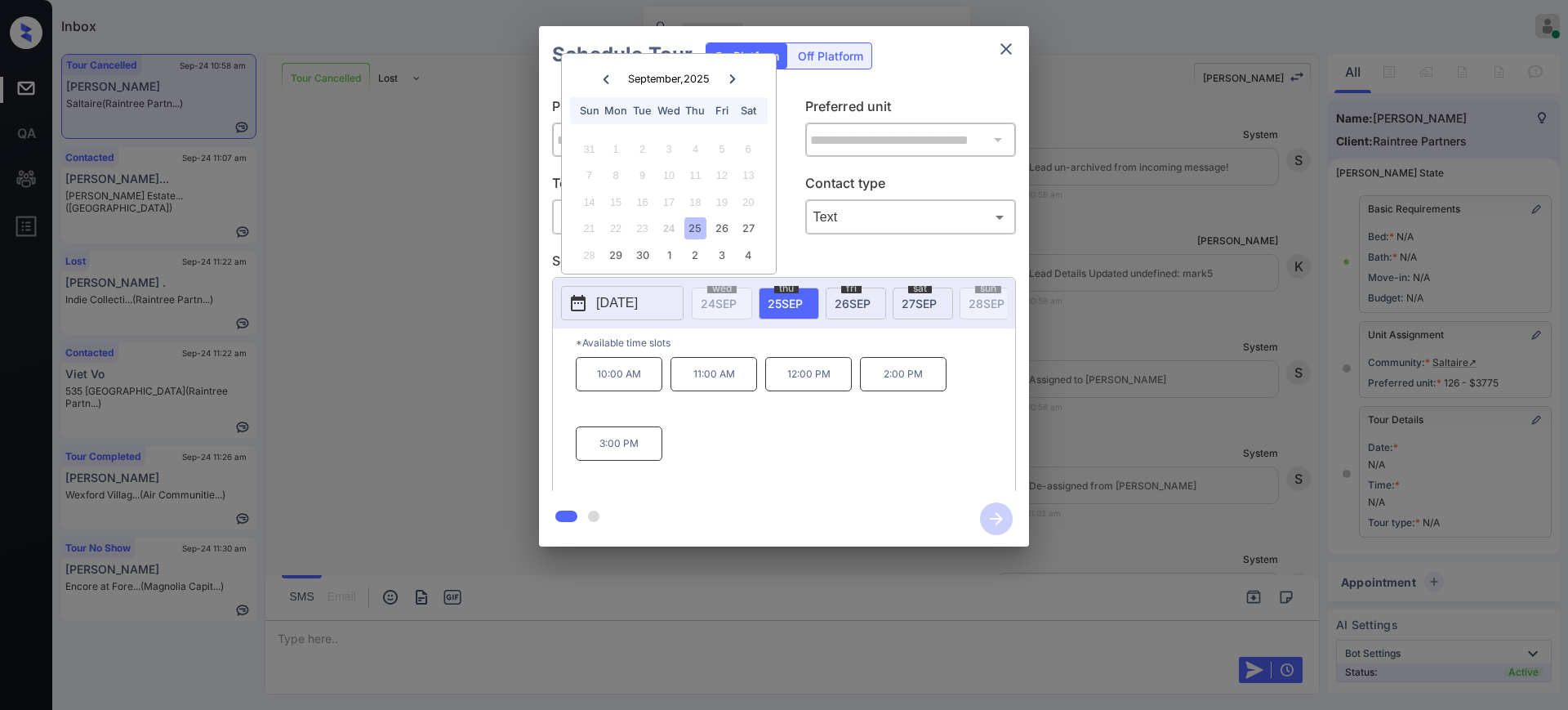
click at [735, 75] on icon at bounding box center [732, 80] width 10 height 10
click at [597, 71] on div at bounding box center [606, 79] width 22 height 21
click at [729, 78] on icon at bounding box center [732, 80] width 10 height 10
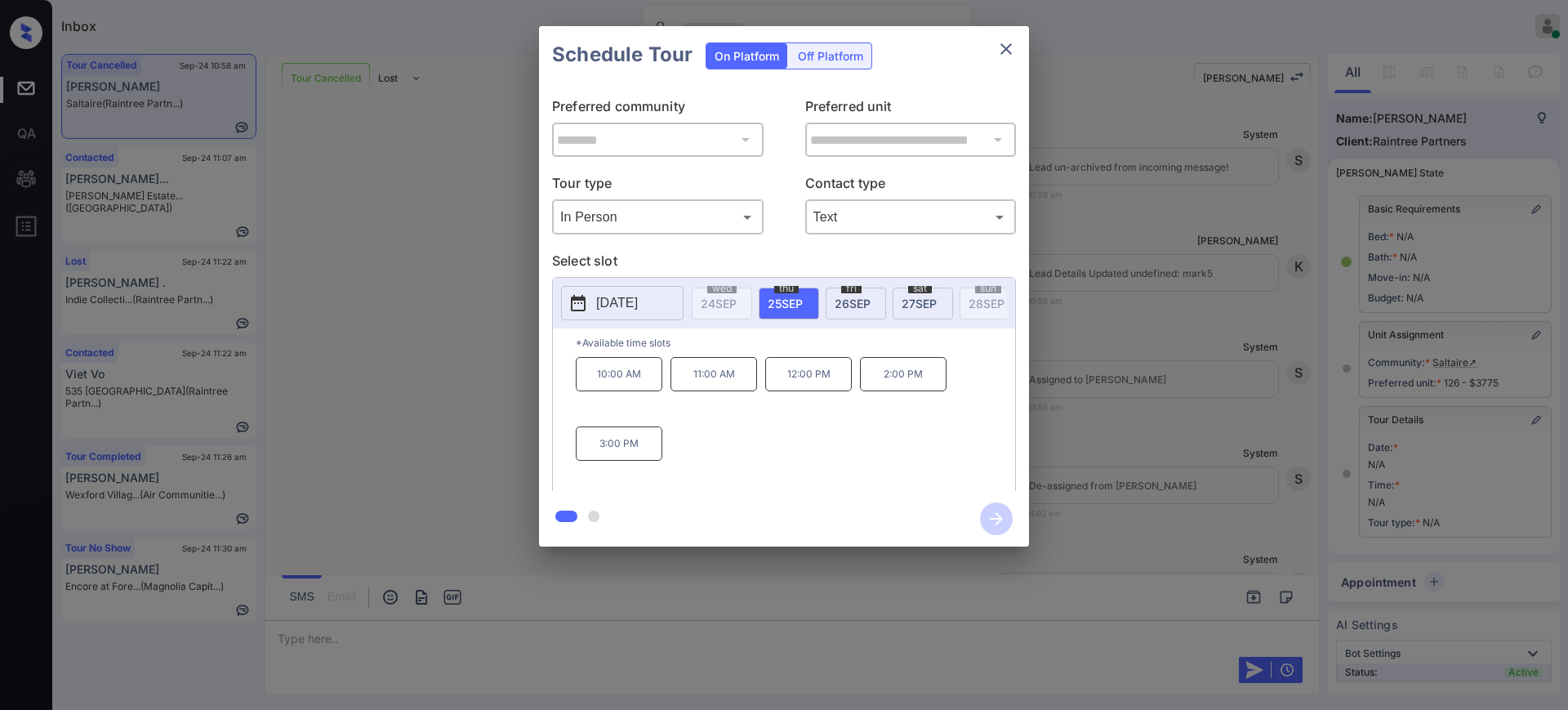
click at [304, 636] on div at bounding box center [784, 355] width 1568 height 710
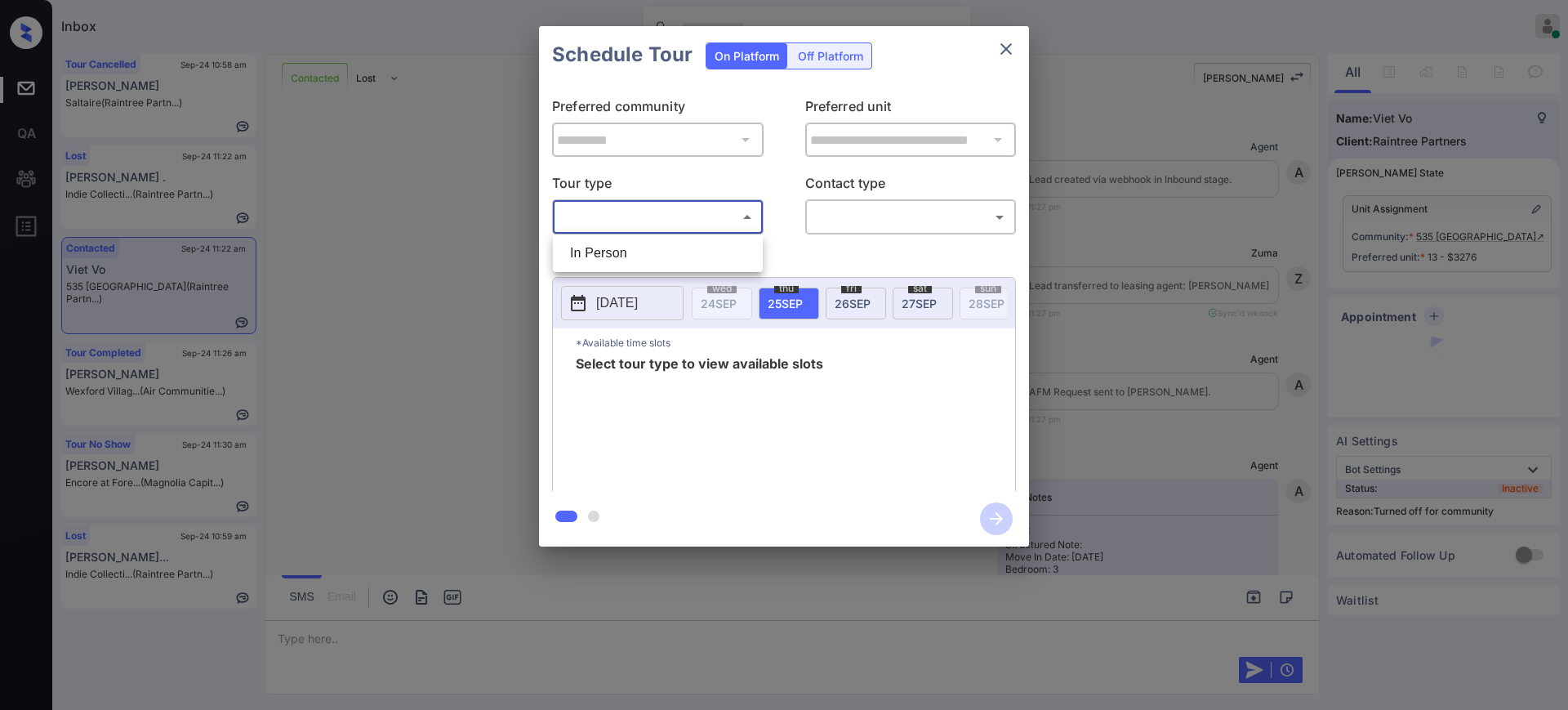
scroll to position [1227, 0]
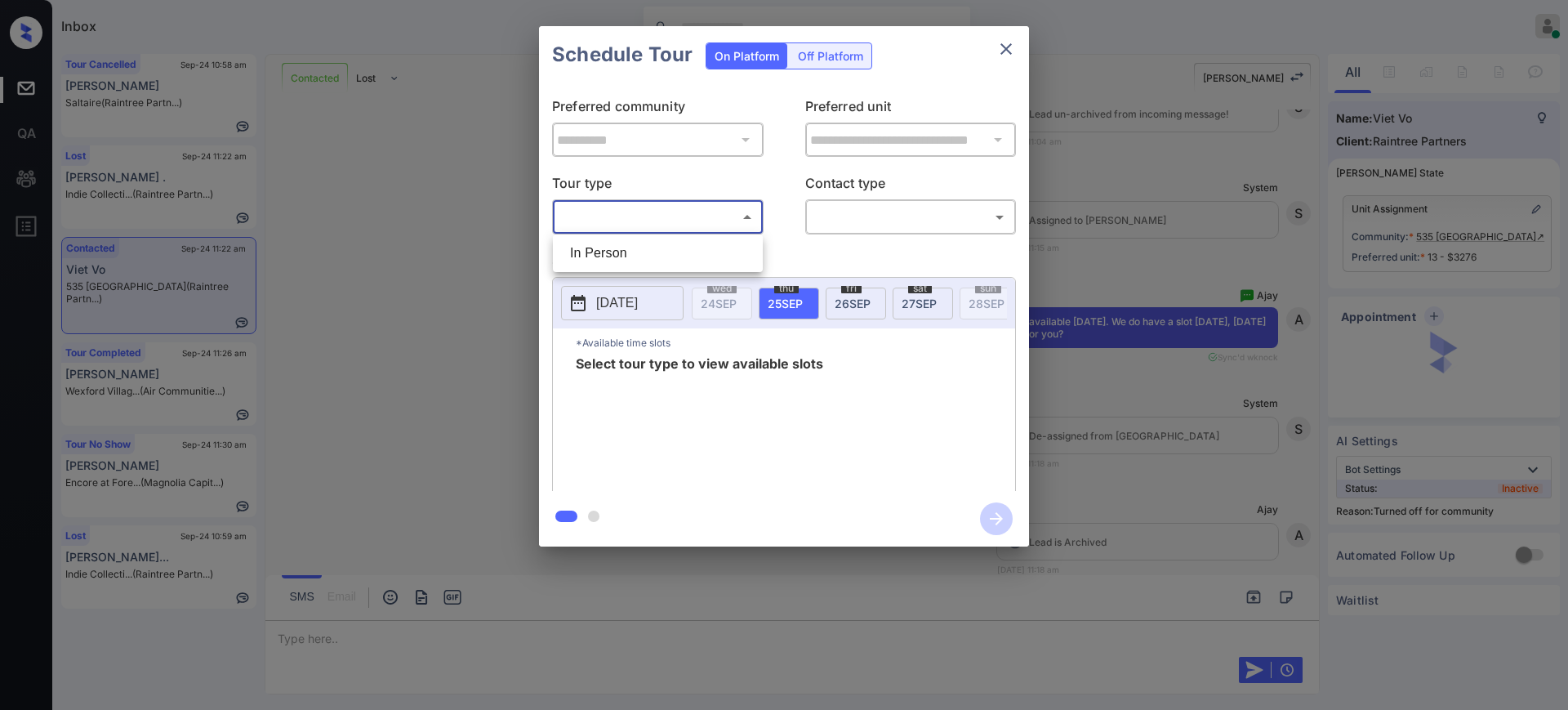
click at [618, 244] on li "In Person" at bounding box center [657, 254] width 202 height 30
type input "********"
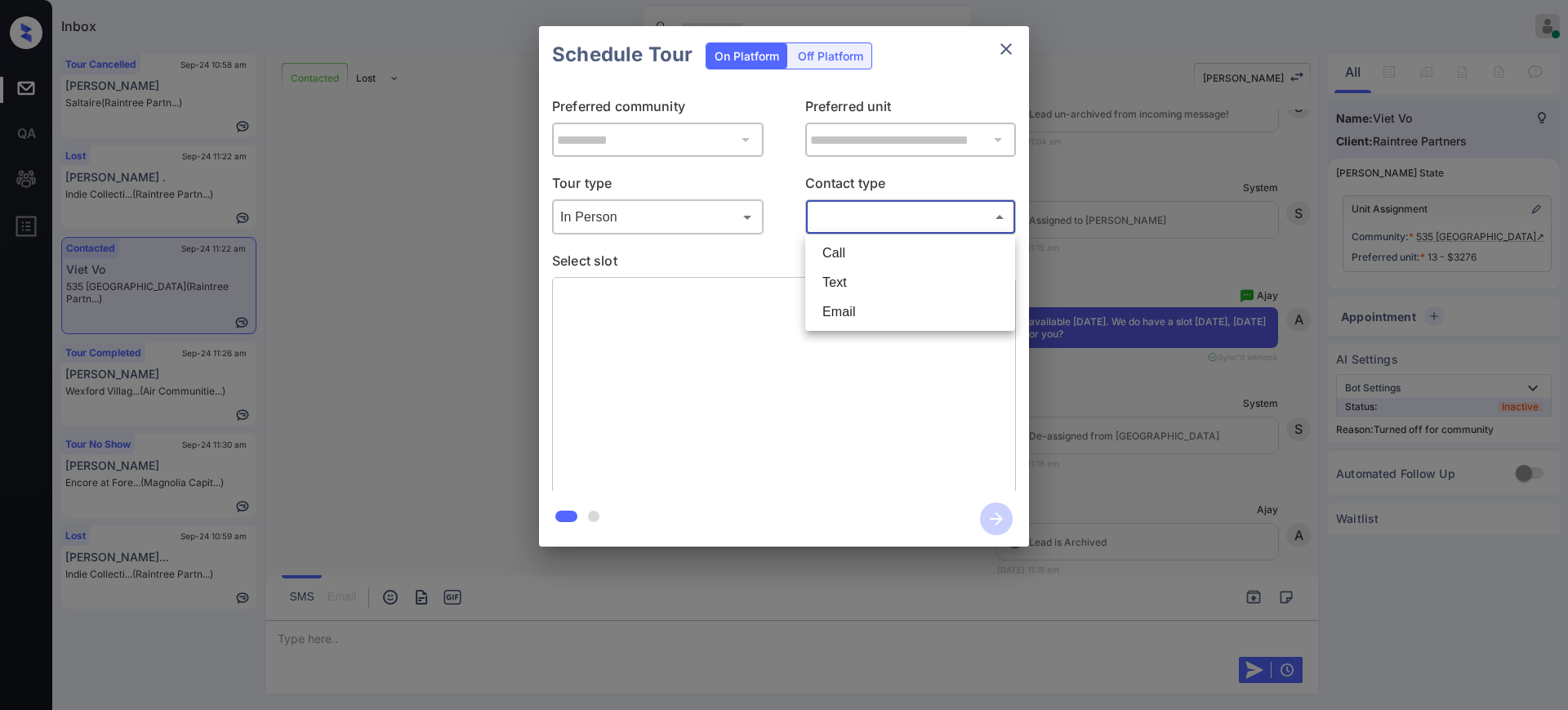
click at [844, 214] on body "Inbox Ajay Kumar Online Set yourself offline Set yourself on break Profile Swit…" at bounding box center [784, 355] width 1568 height 710
click at [834, 291] on li "Text" at bounding box center [909, 282] width 202 height 30
type input "****"
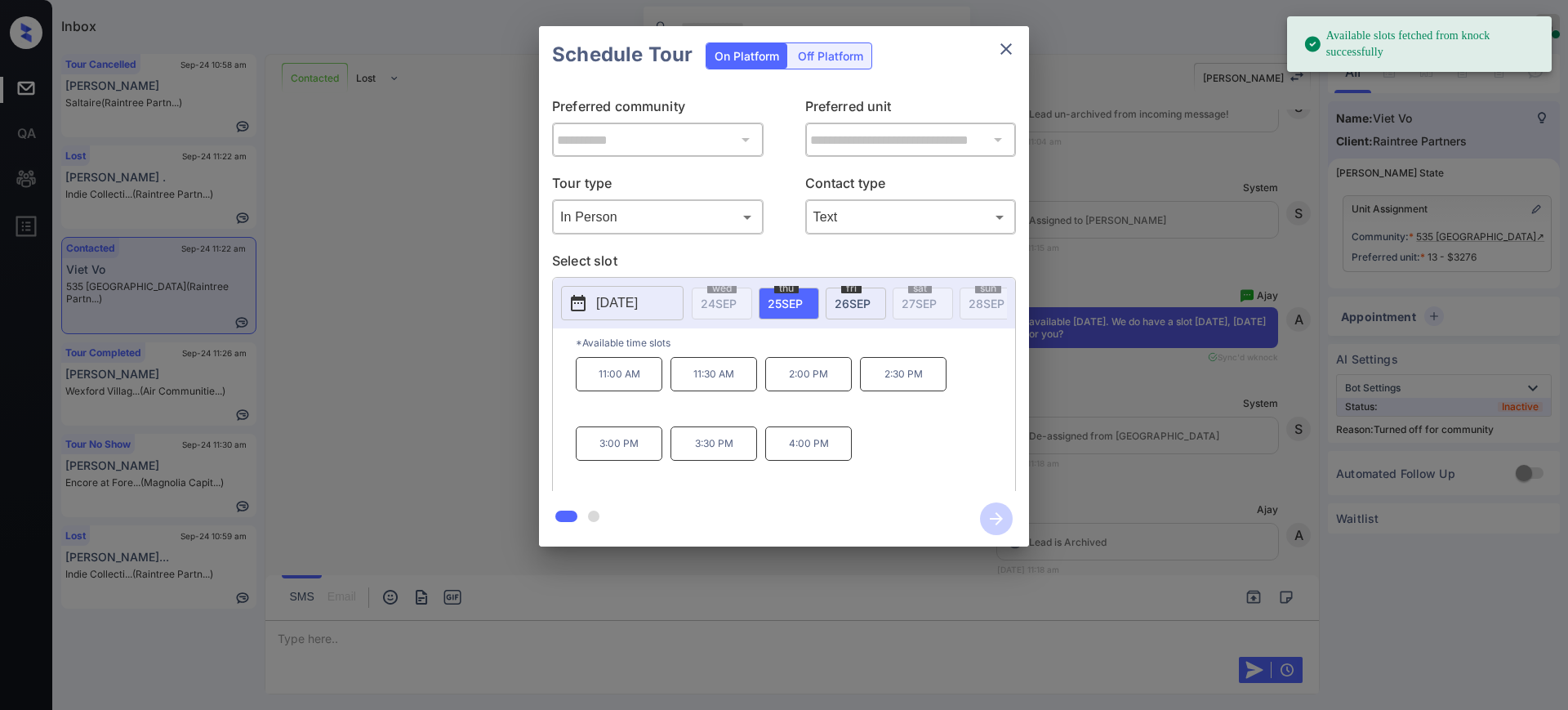
click at [771, 304] on span "25 SEP" at bounding box center [785, 303] width 35 height 14
click at [804, 385] on p "2:00 PM" at bounding box center [808, 374] width 87 height 34
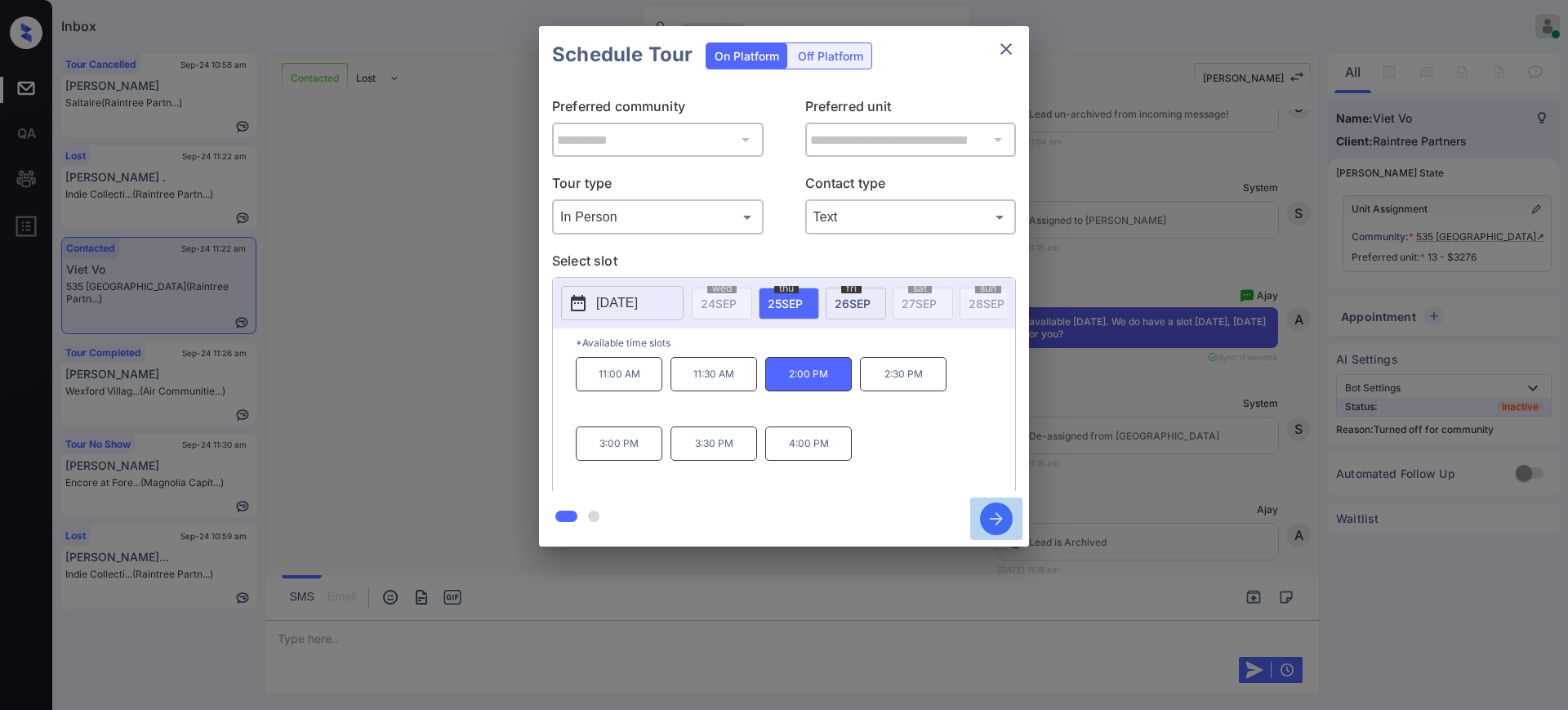
click at [992, 520] on icon "button" at bounding box center [996, 518] width 32 height 32
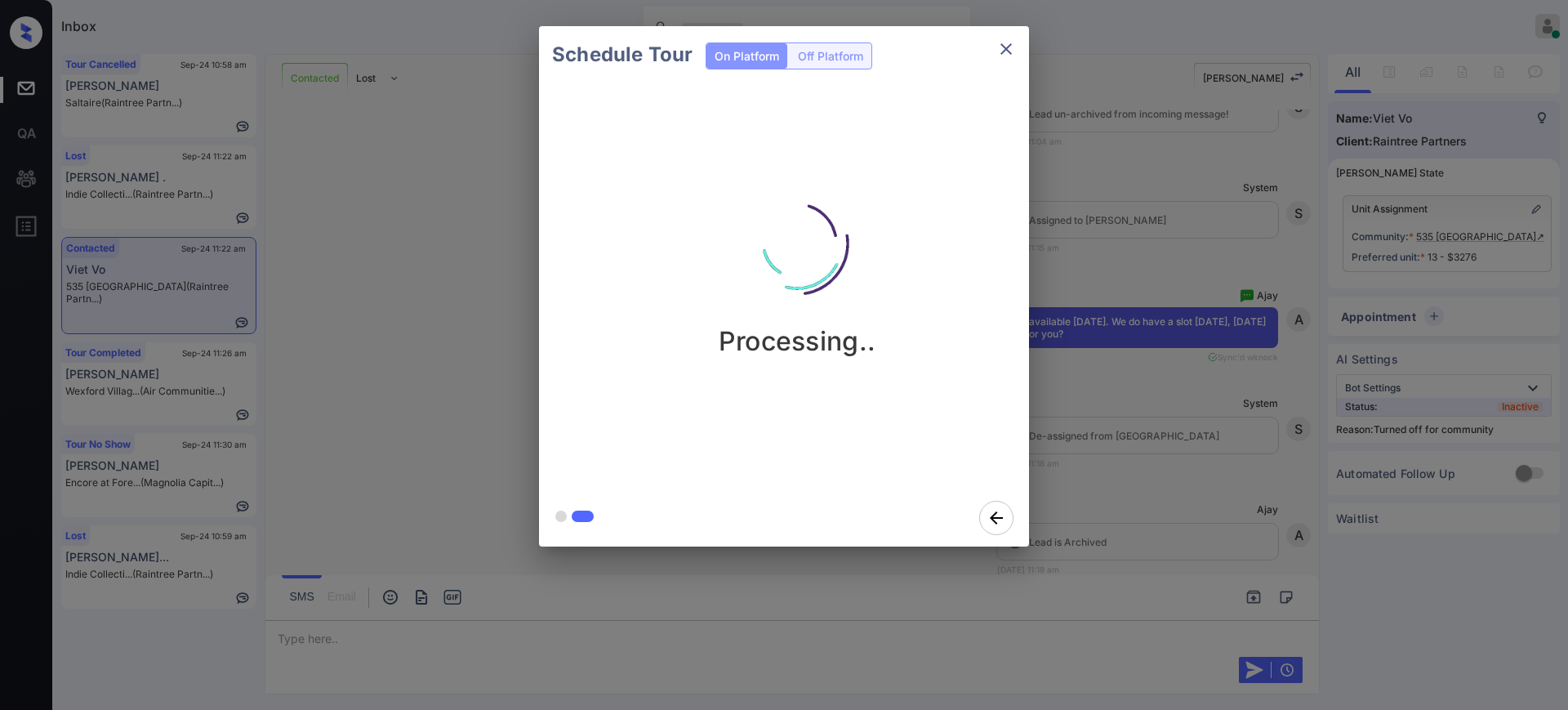
click at [1089, 449] on div "Schedule Tour On Platform Off Platform Processing.." at bounding box center [784, 286] width 1568 height 572
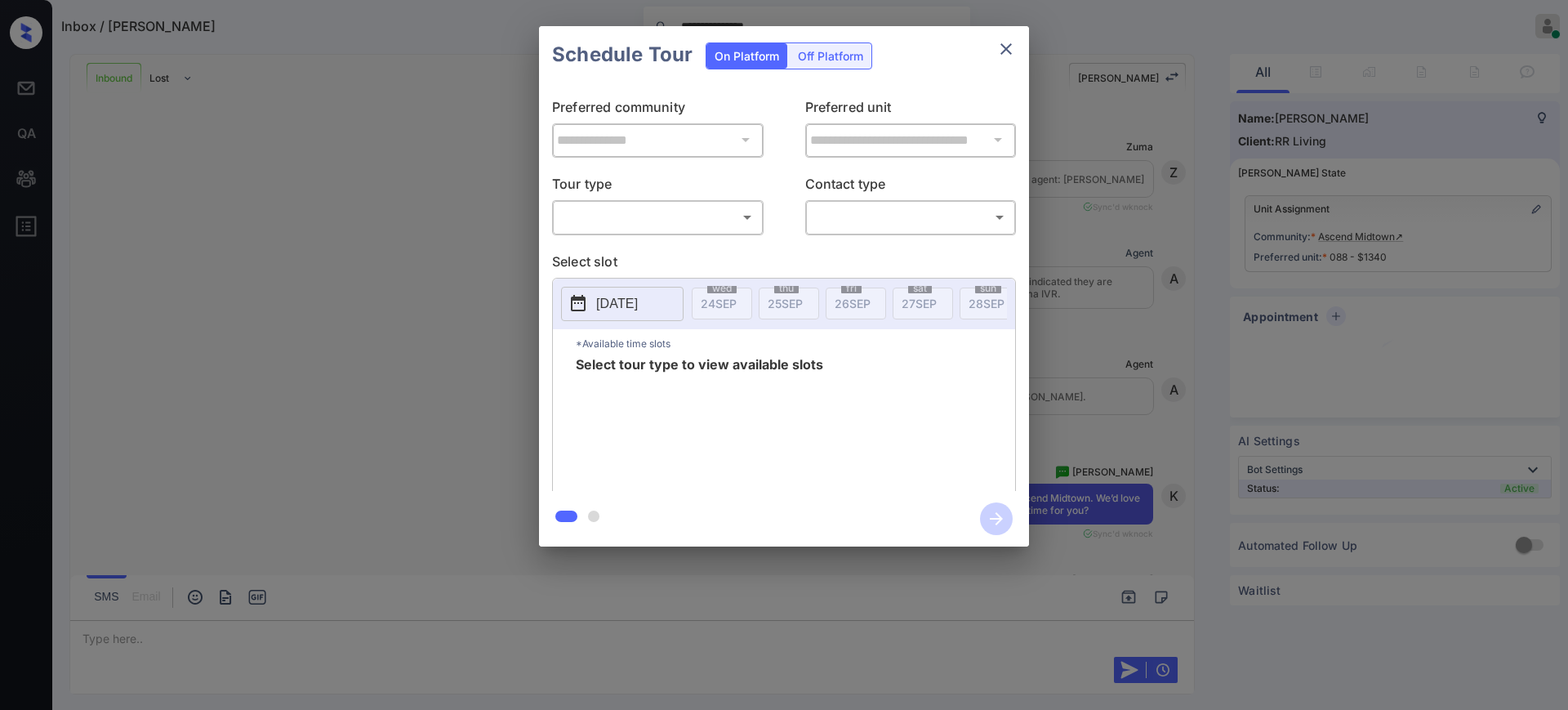
click at [642, 215] on body "**********" at bounding box center [784, 355] width 1568 height 710
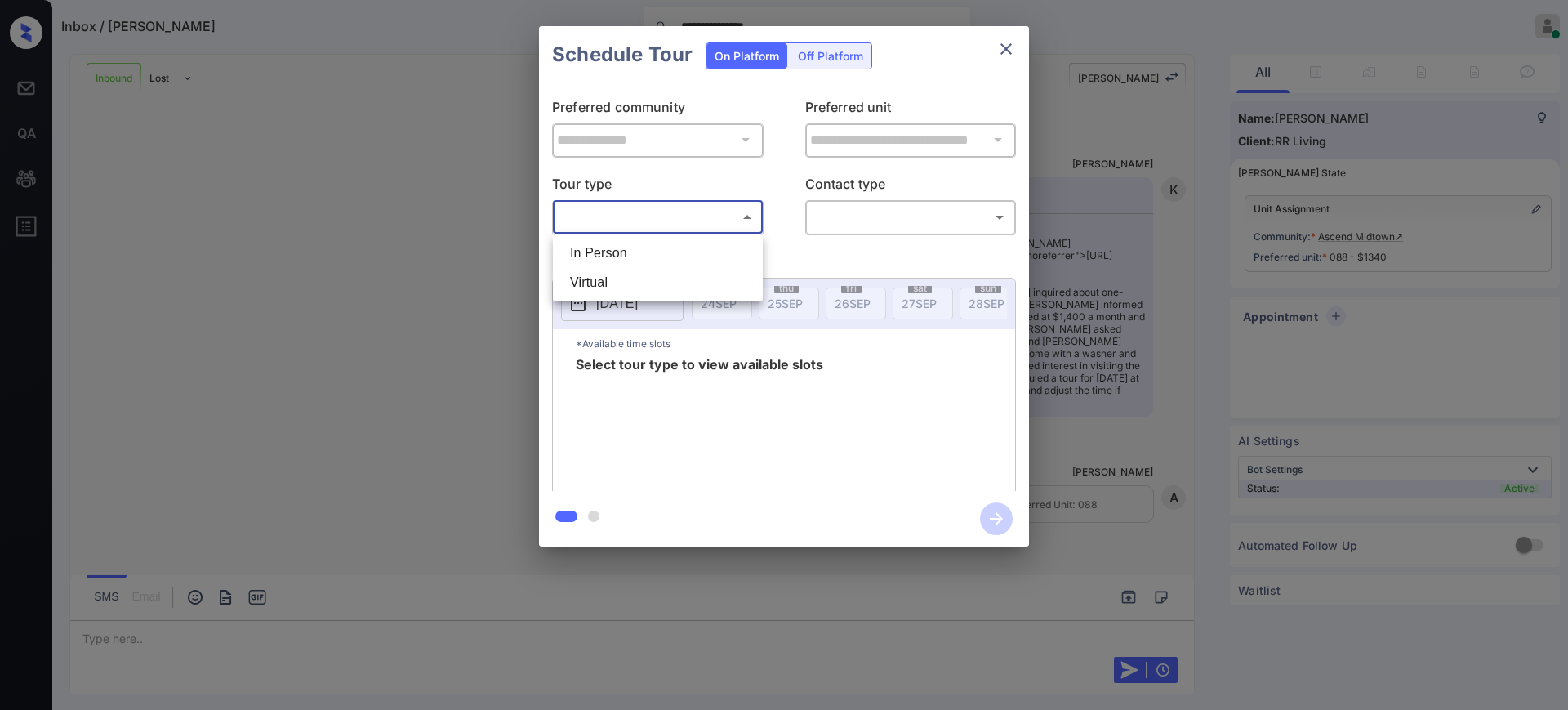
click at [618, 258] on li "In Person" at bounding box center [657, 254] width 202 height 30
type input "********"
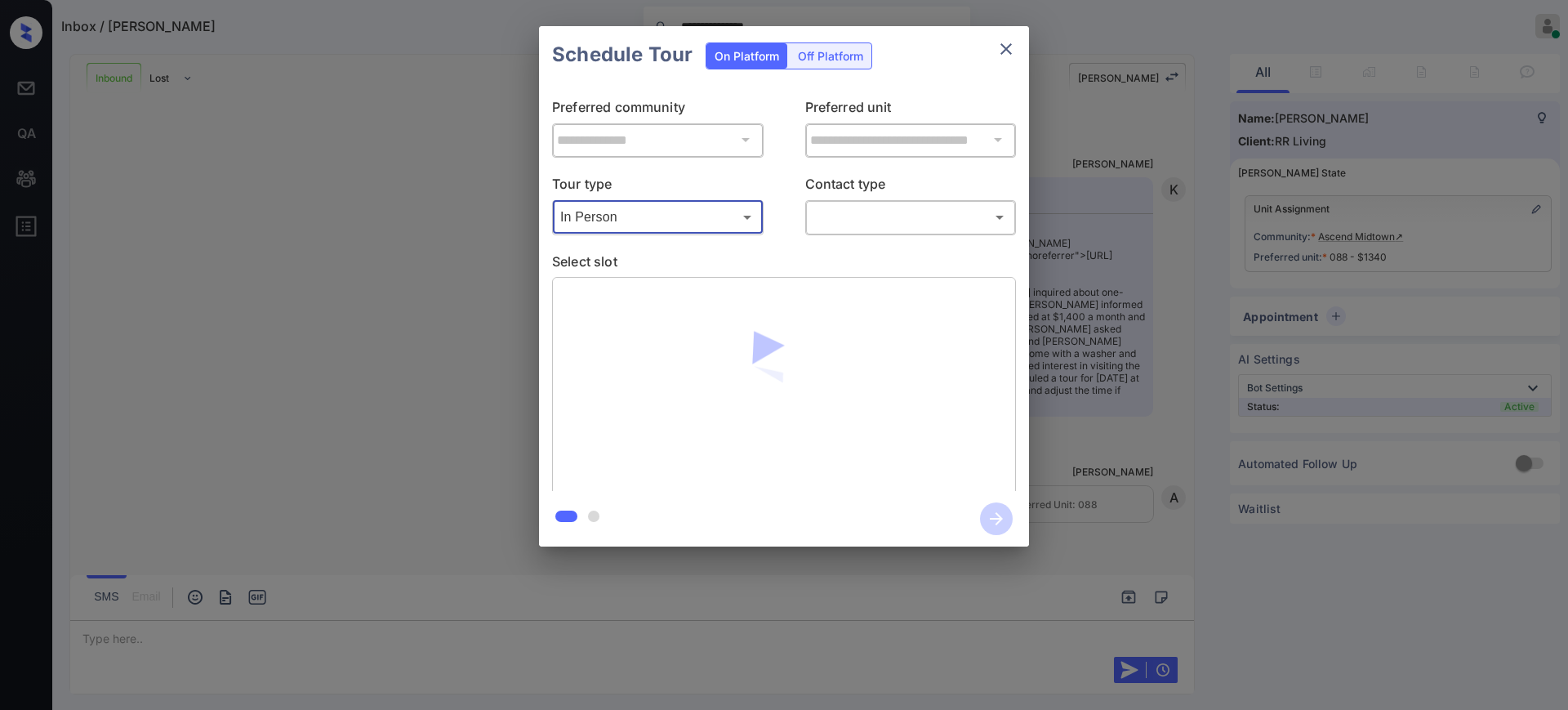
click at [882, 216] on body "**********" at bounding box center [784, 355] width 1568 height 710
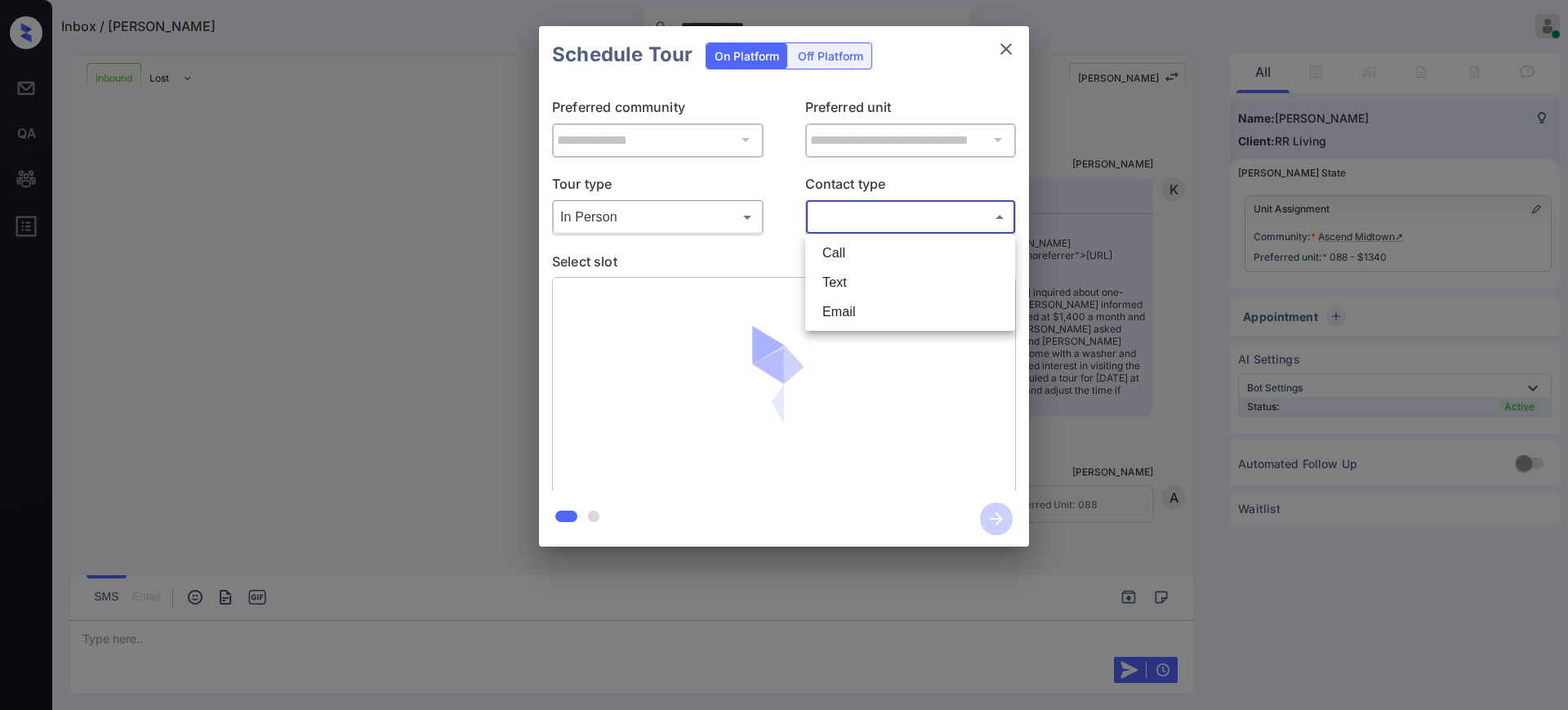
click at [854, 277] on li "Text" at bounding box center [909, 282] width 202 height 30
type input "****"
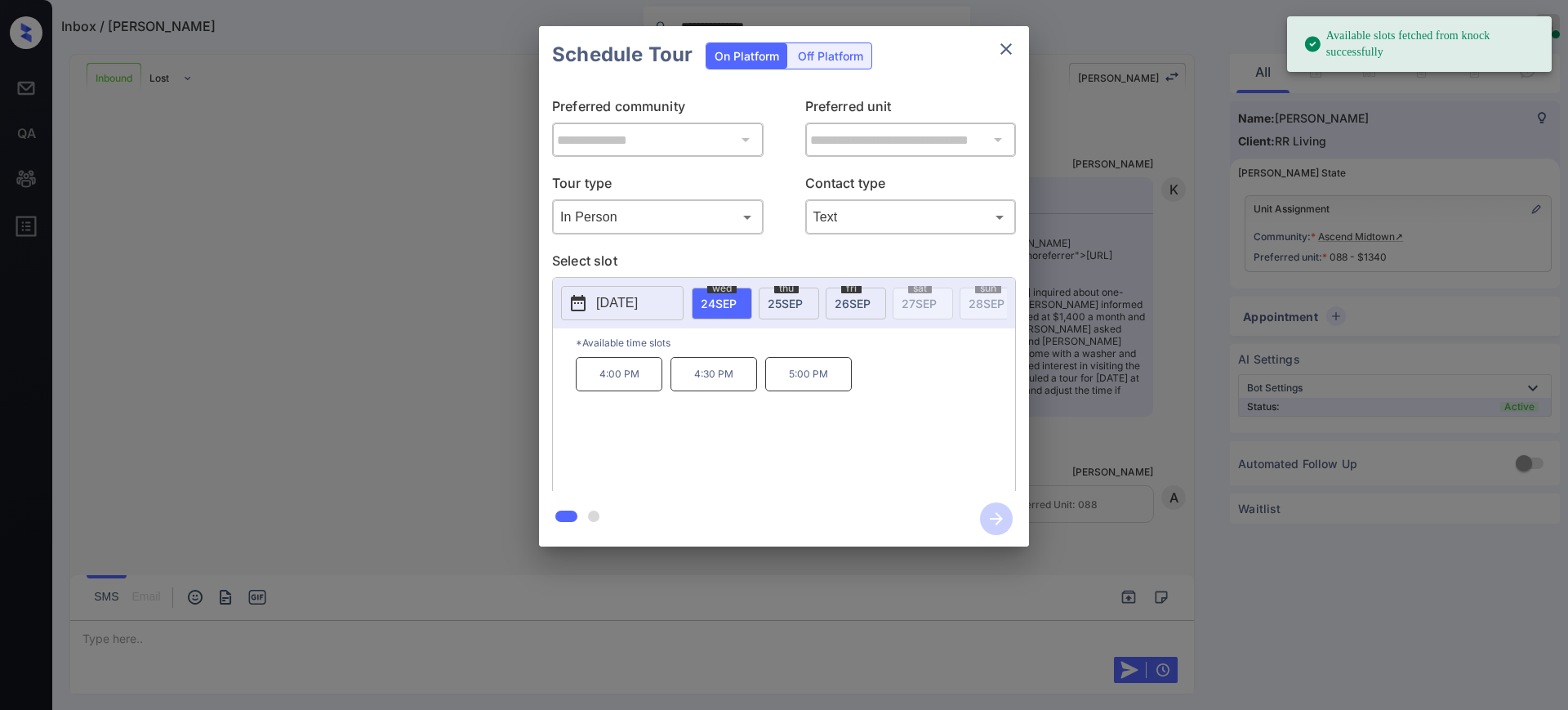
click at [630, 301] on p "[DATE]" at bounding box center [616, 303] width 41 height 20
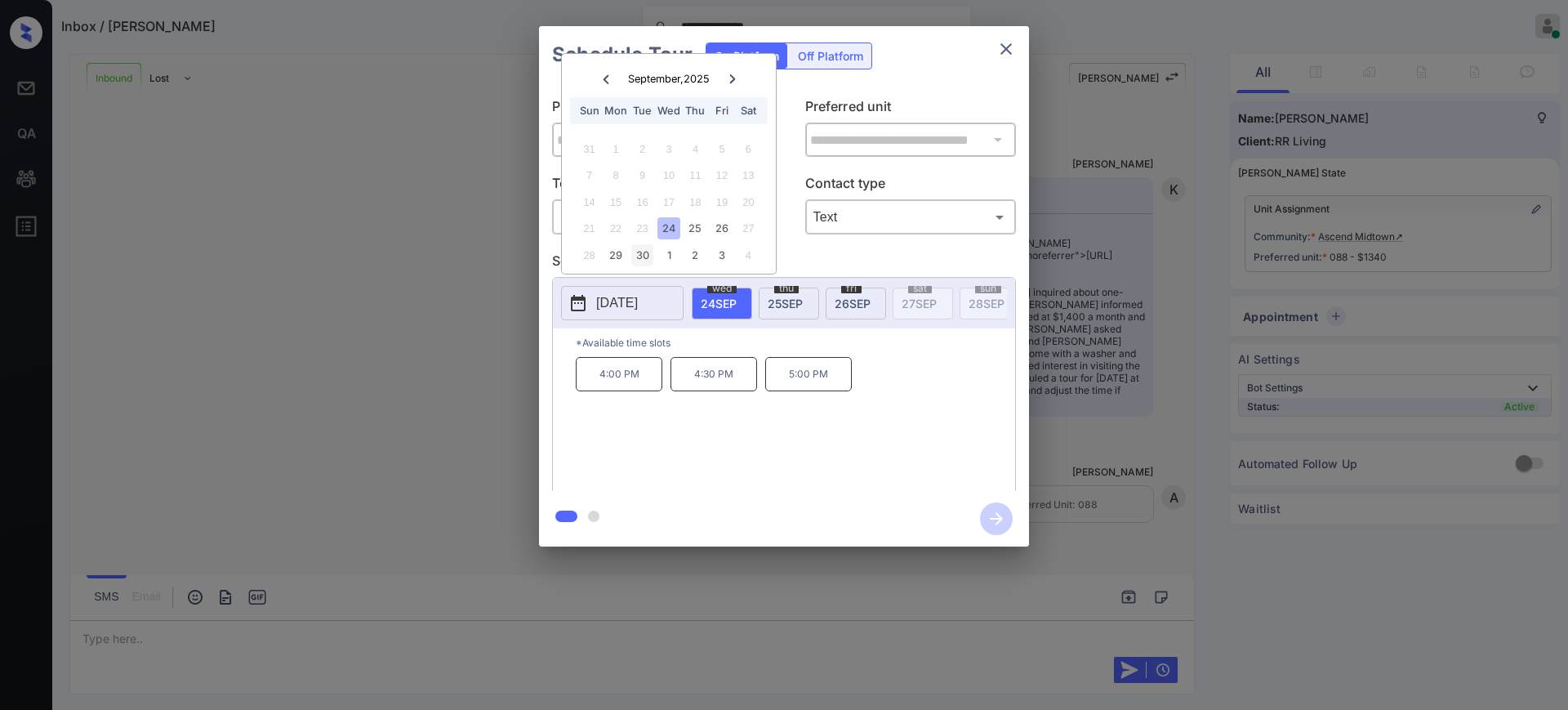
click at [645, 254] on div "30" at bounding box center [642, 255] width 22 height 22
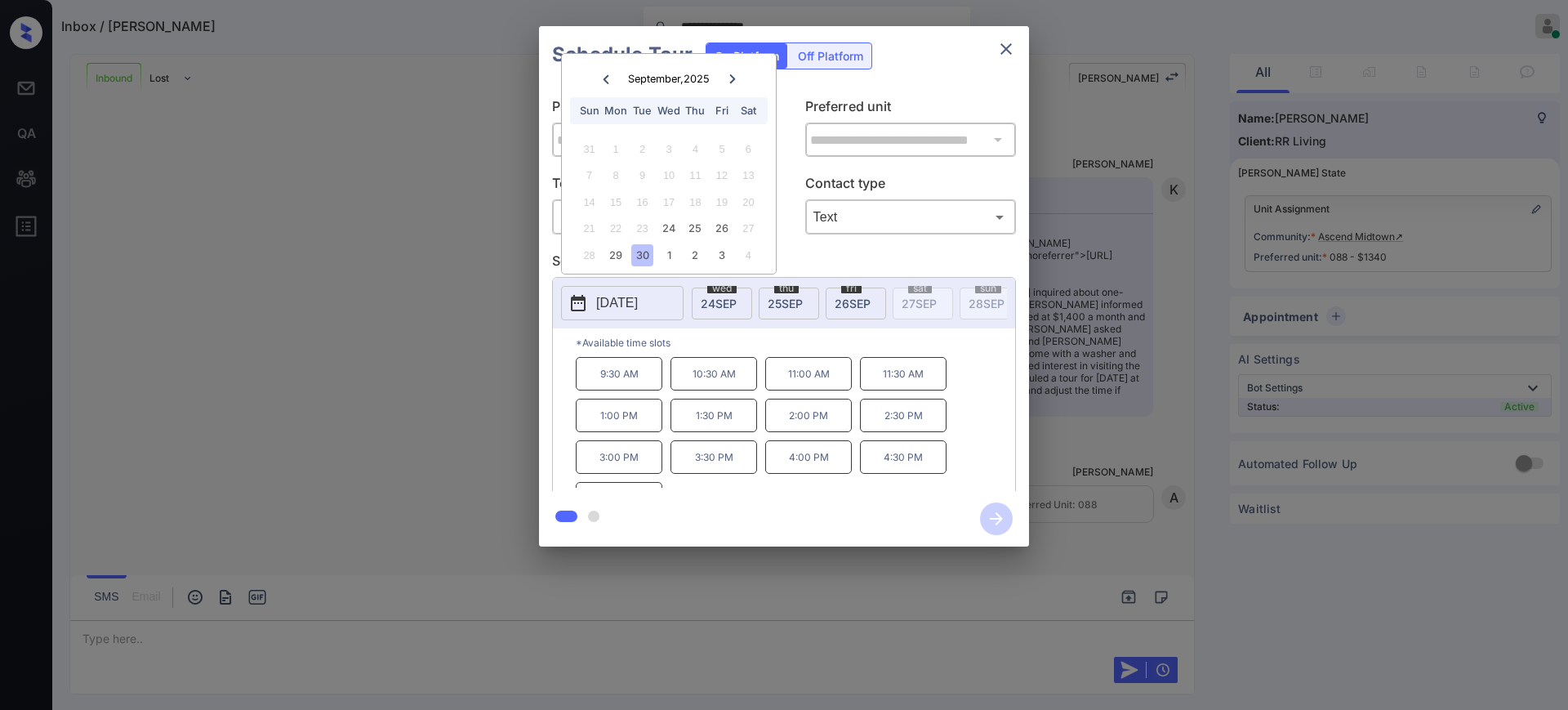
click at [791, 427] on p "2:00 PM" at bounding box center [808, 415] width 87 height 33
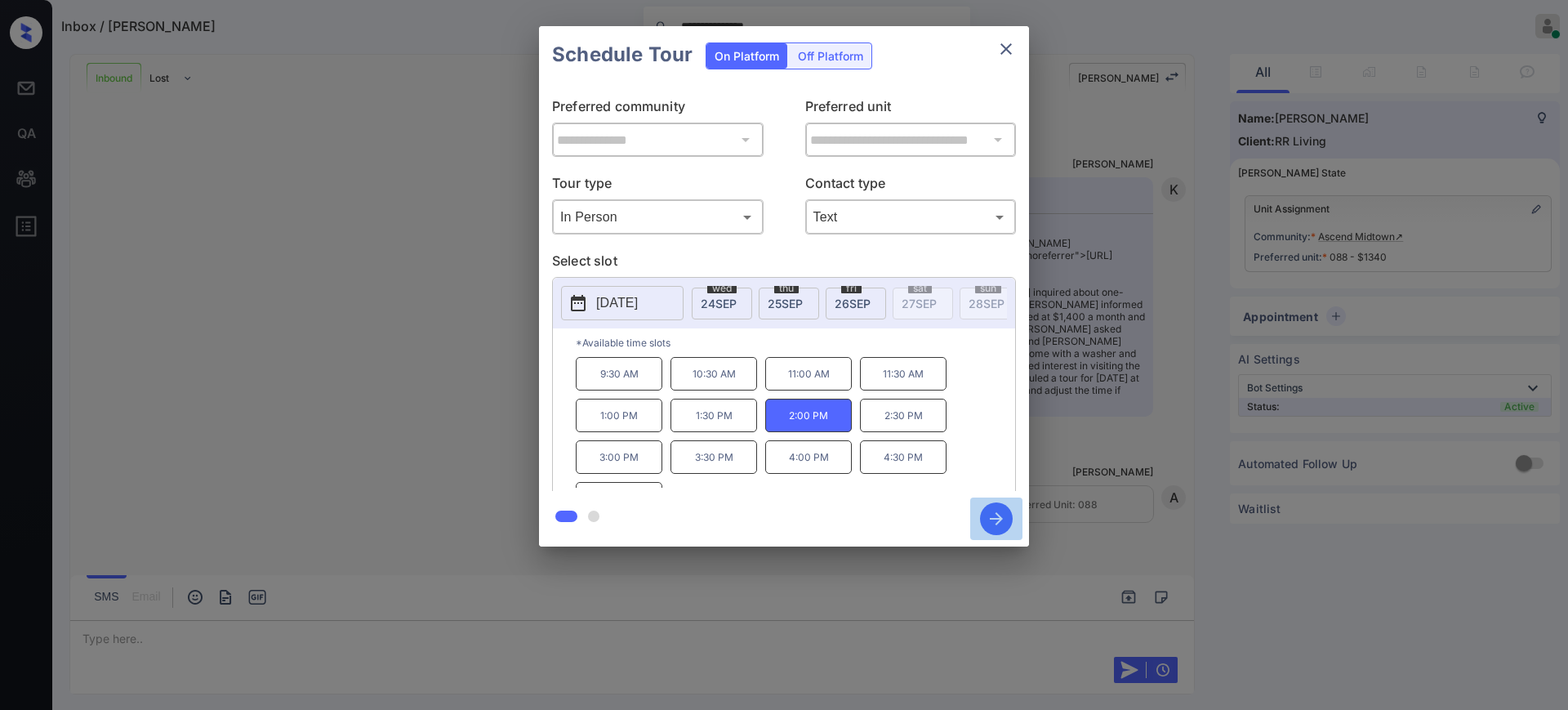
click at [994, 516] on icon "button" at bounding box center [996, 518] width 32 height 32
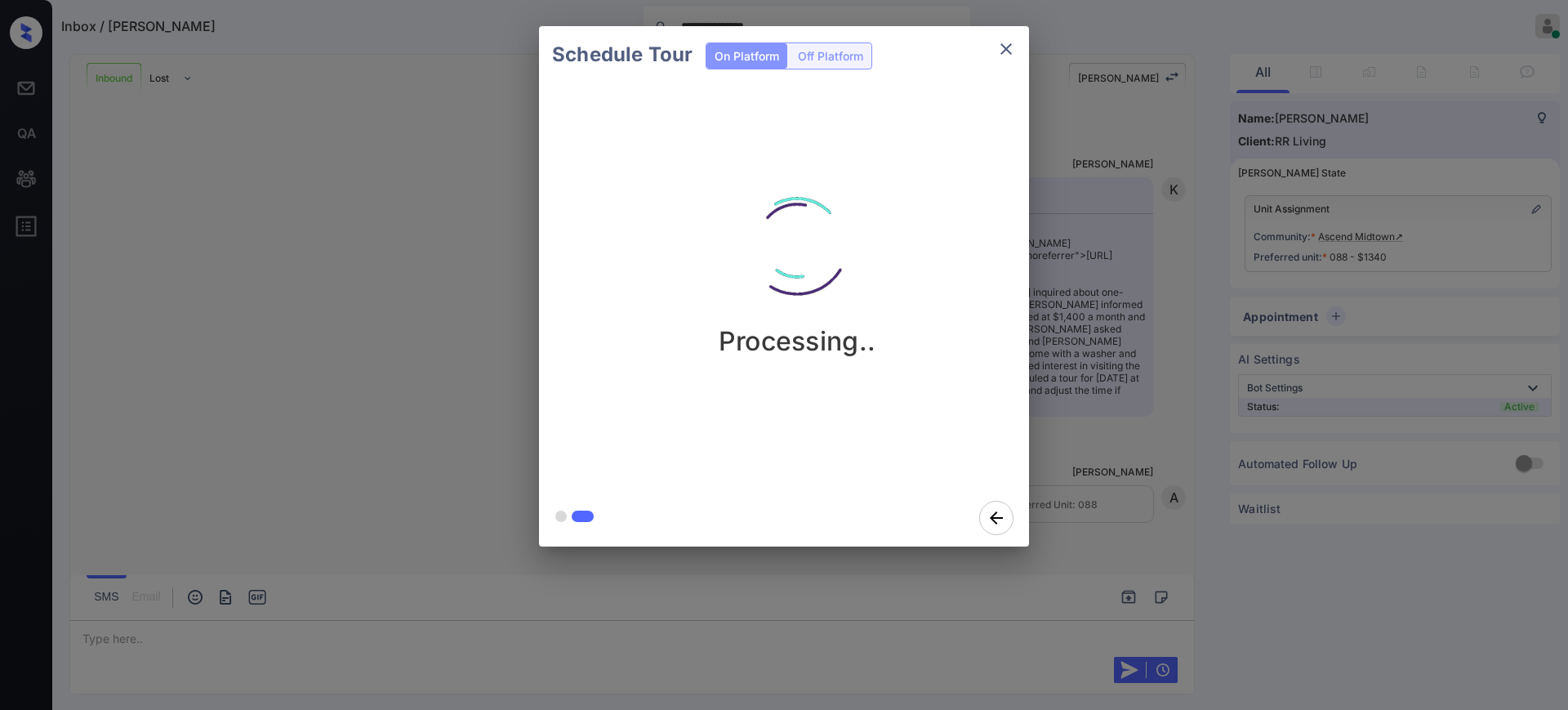
click at [1102, 438] on div "Schedule Tour On Platform Off Platform Processing.." at bounding box center [784, 286] width 1568 height 572
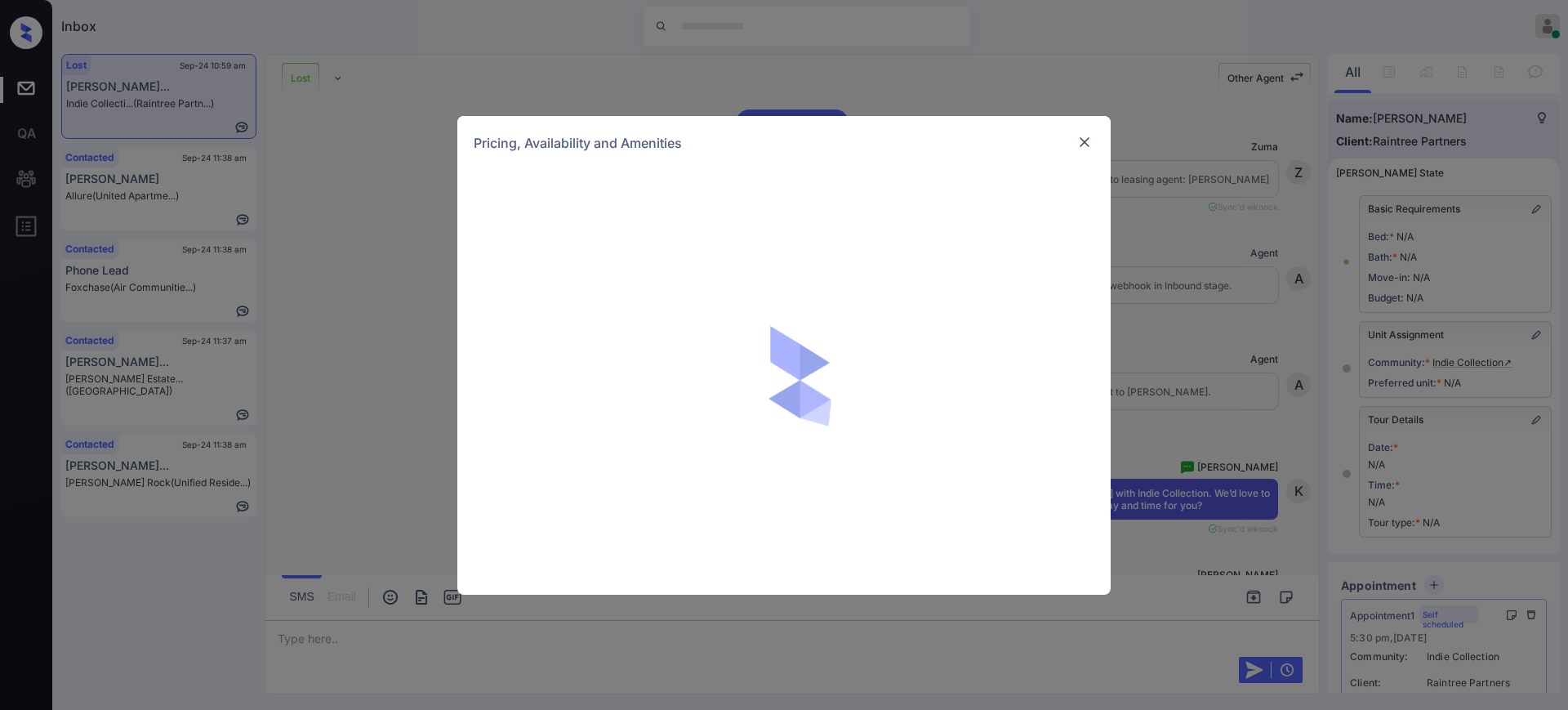
scroll to position [13559, 0]
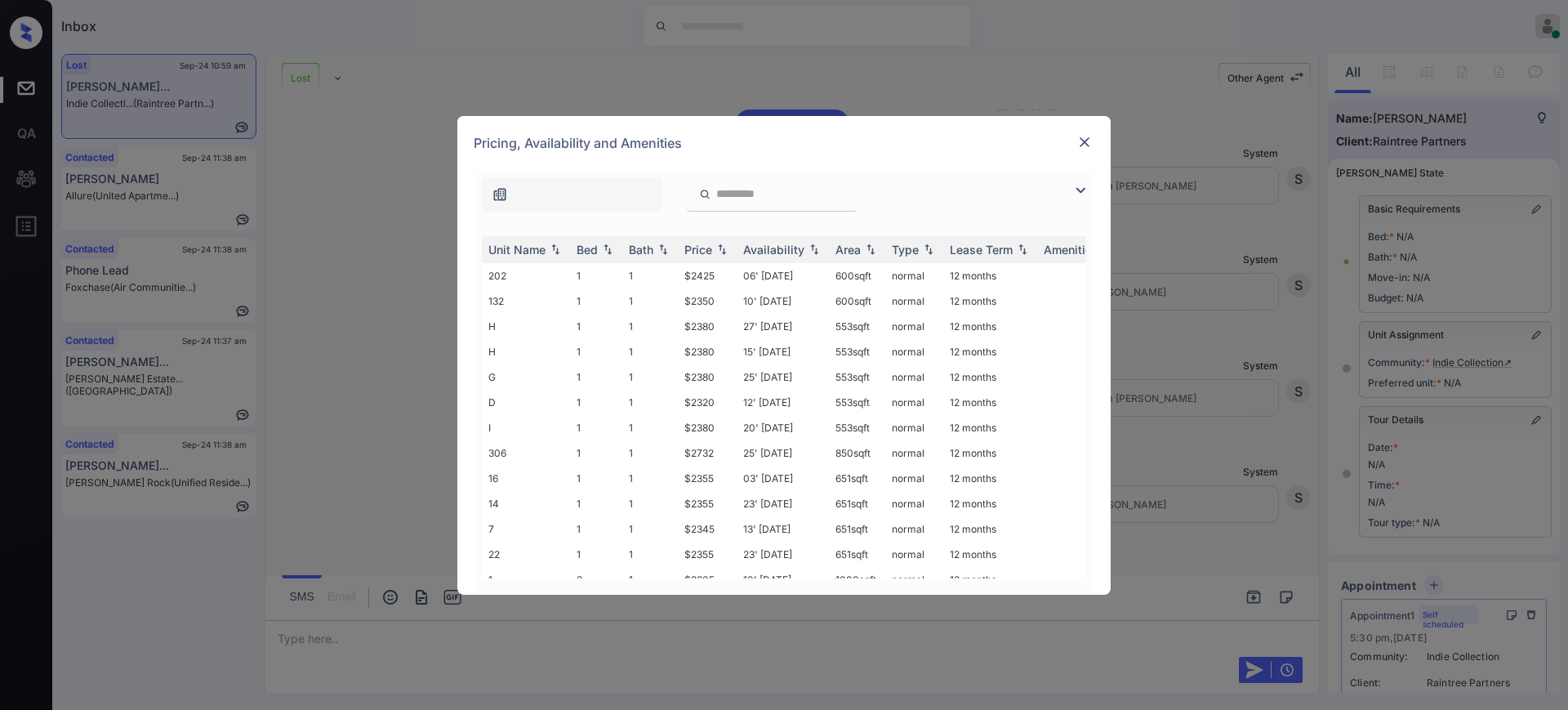
click at [739, 196] on input "search" at bounding box center [782, 194] width 134 height 14
paste input "***"
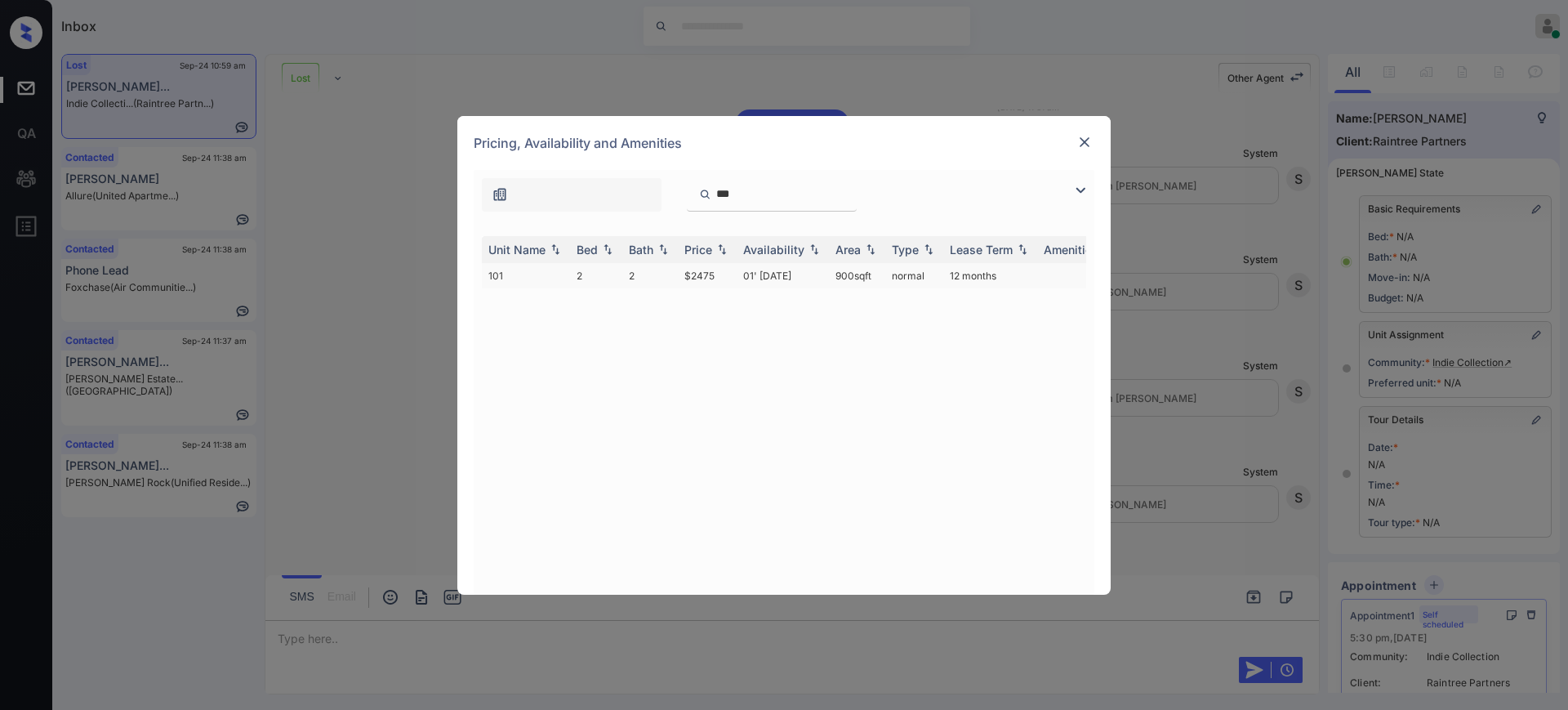
type input "***"
drag, startPoint x: 680, startPoint y: 282, endPoint x: 739, endPoint y: 277, distance: 59.2
click at [733, 277] on td "$2475" at bounding box center [707, 275] width 59 height 26
copy td "$2475"
click at [1083, 143] on img at bounding box center [1084, 142] width 17 height 17
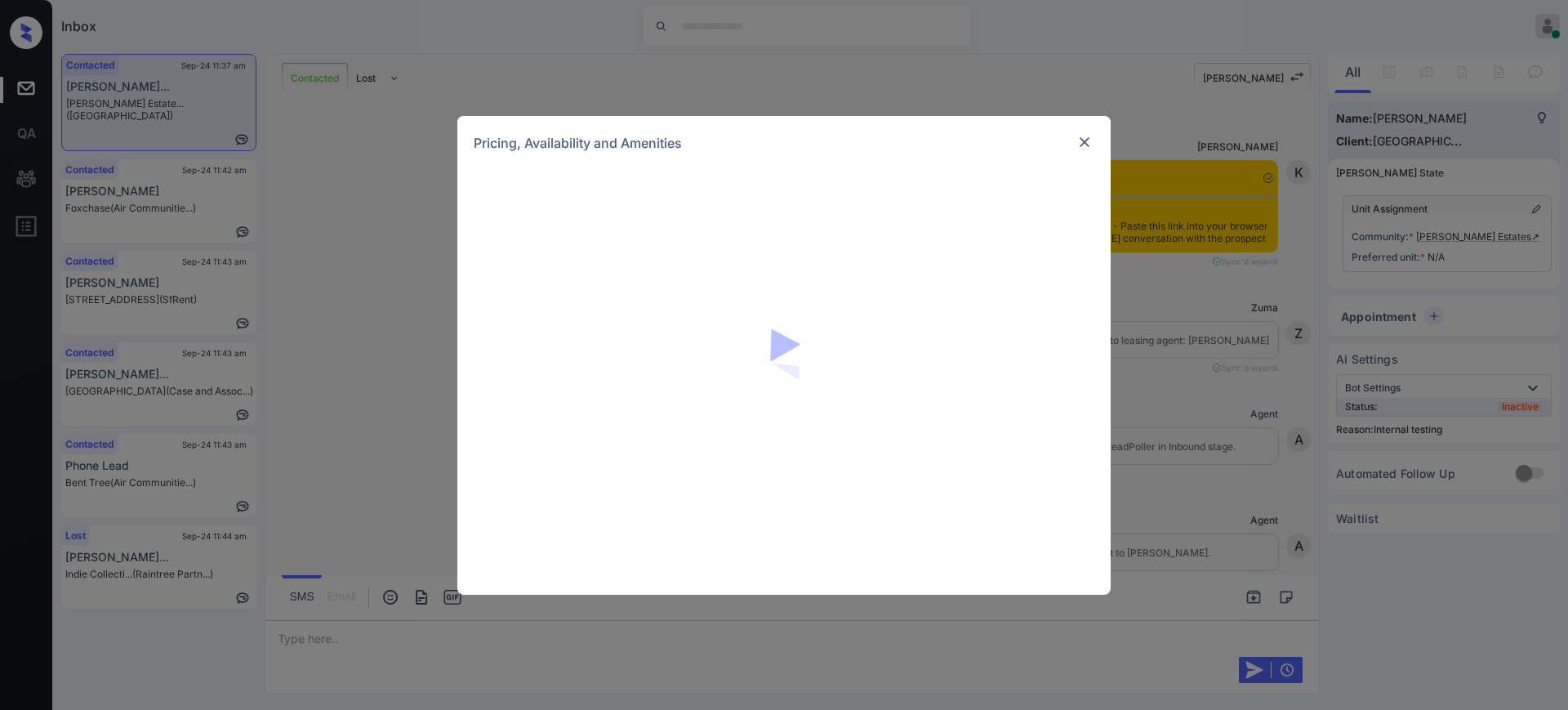
scroll to position [2594, 0]
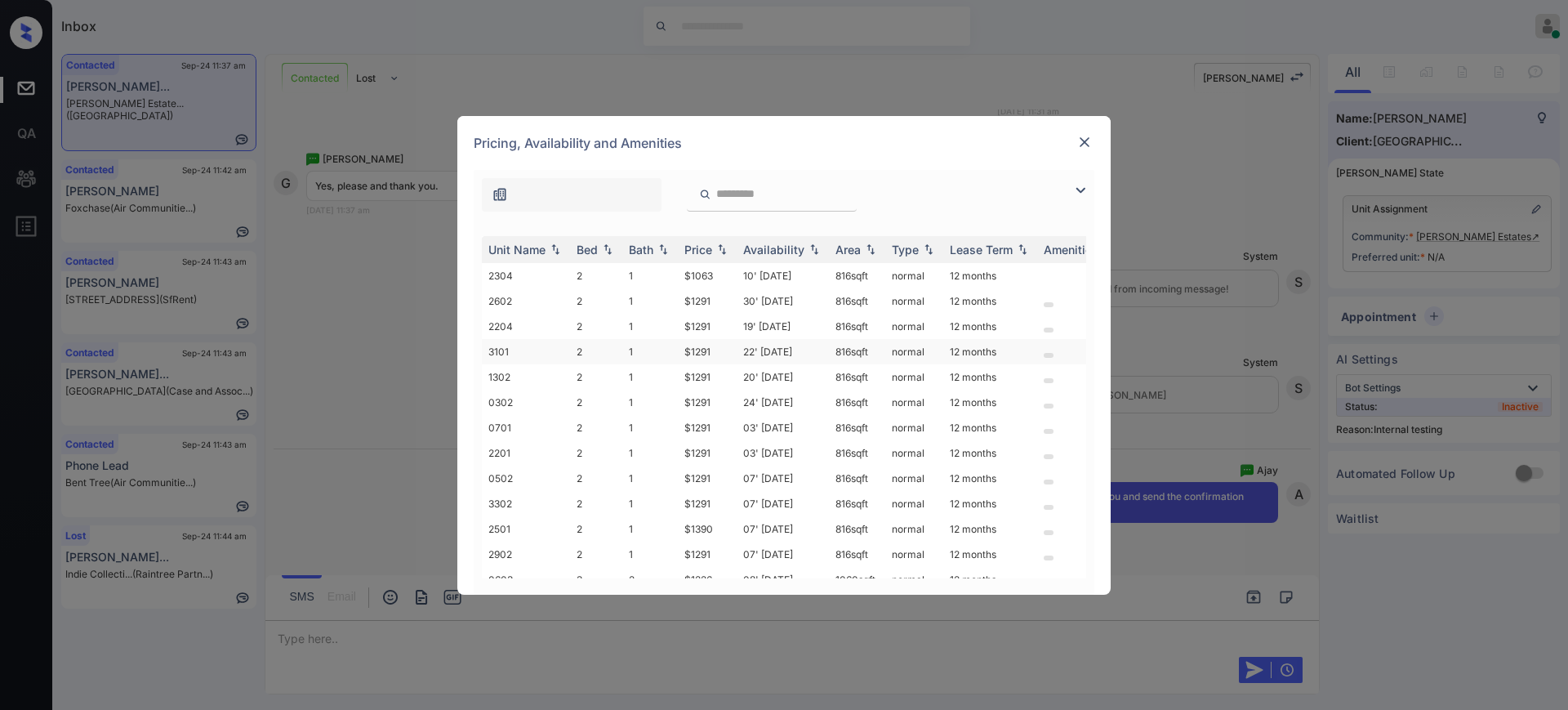
click at [704, 349] on td "$1291" at bounding box center [707, 352] width 59 height 26
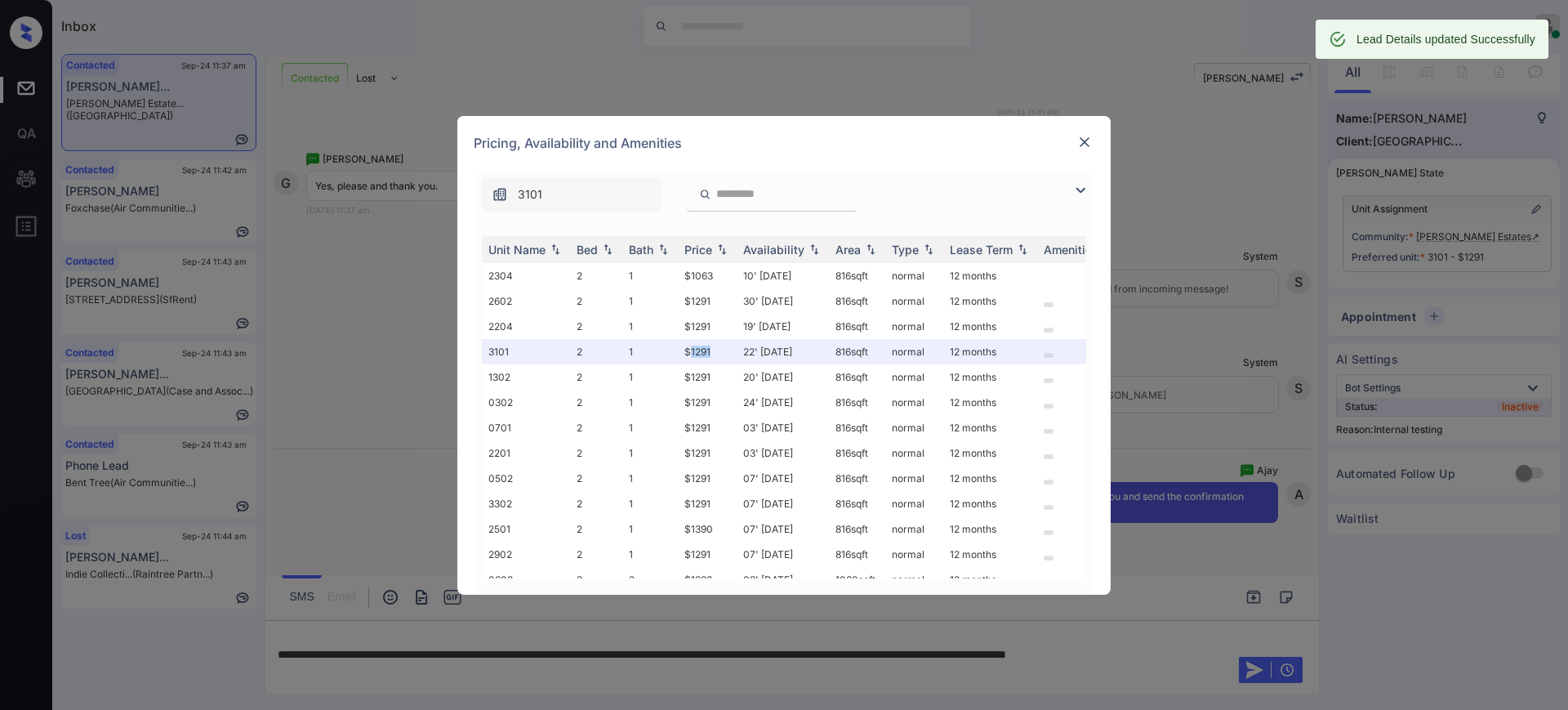
click at [1082, 142] on img at bounding box center [1084, 142] width 17 height 17
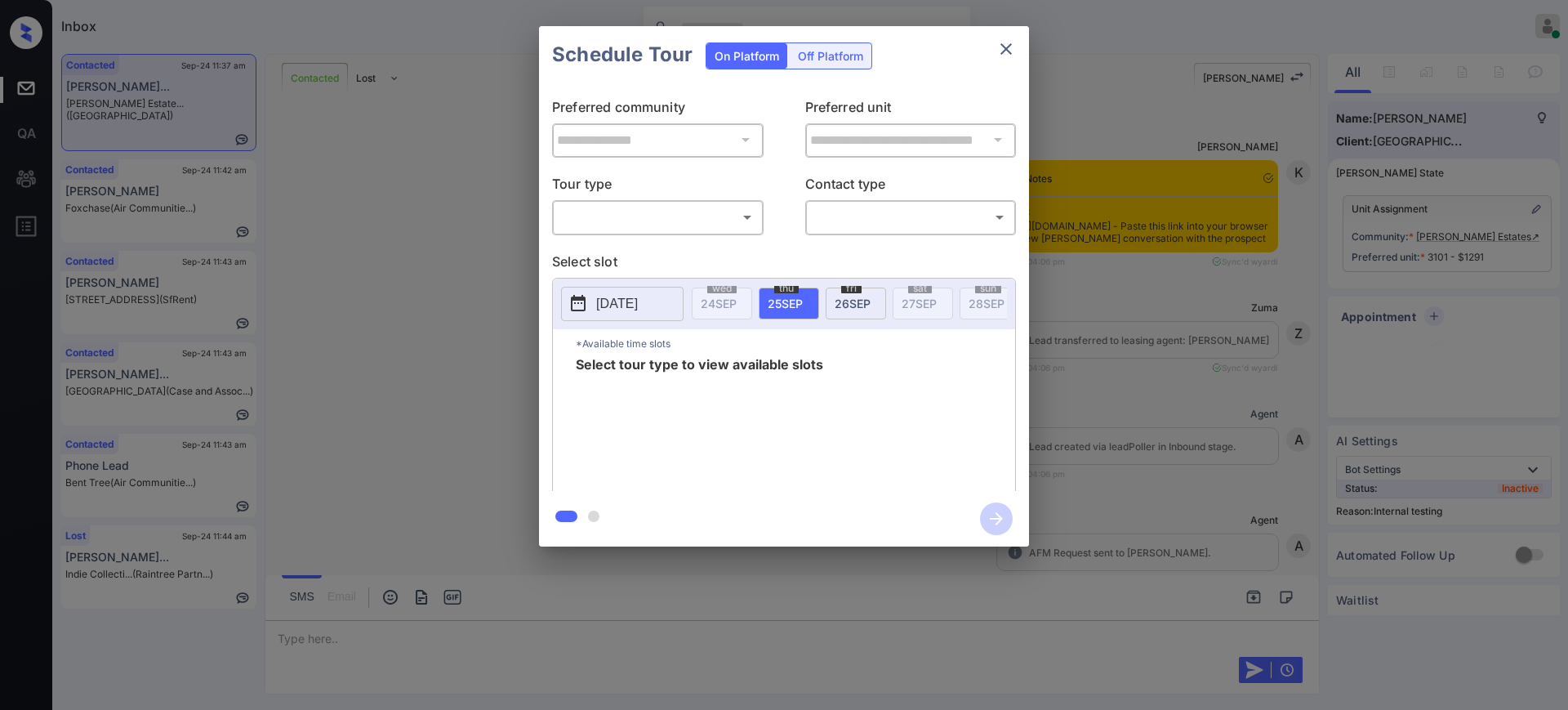
scroll to position [2192, 0]
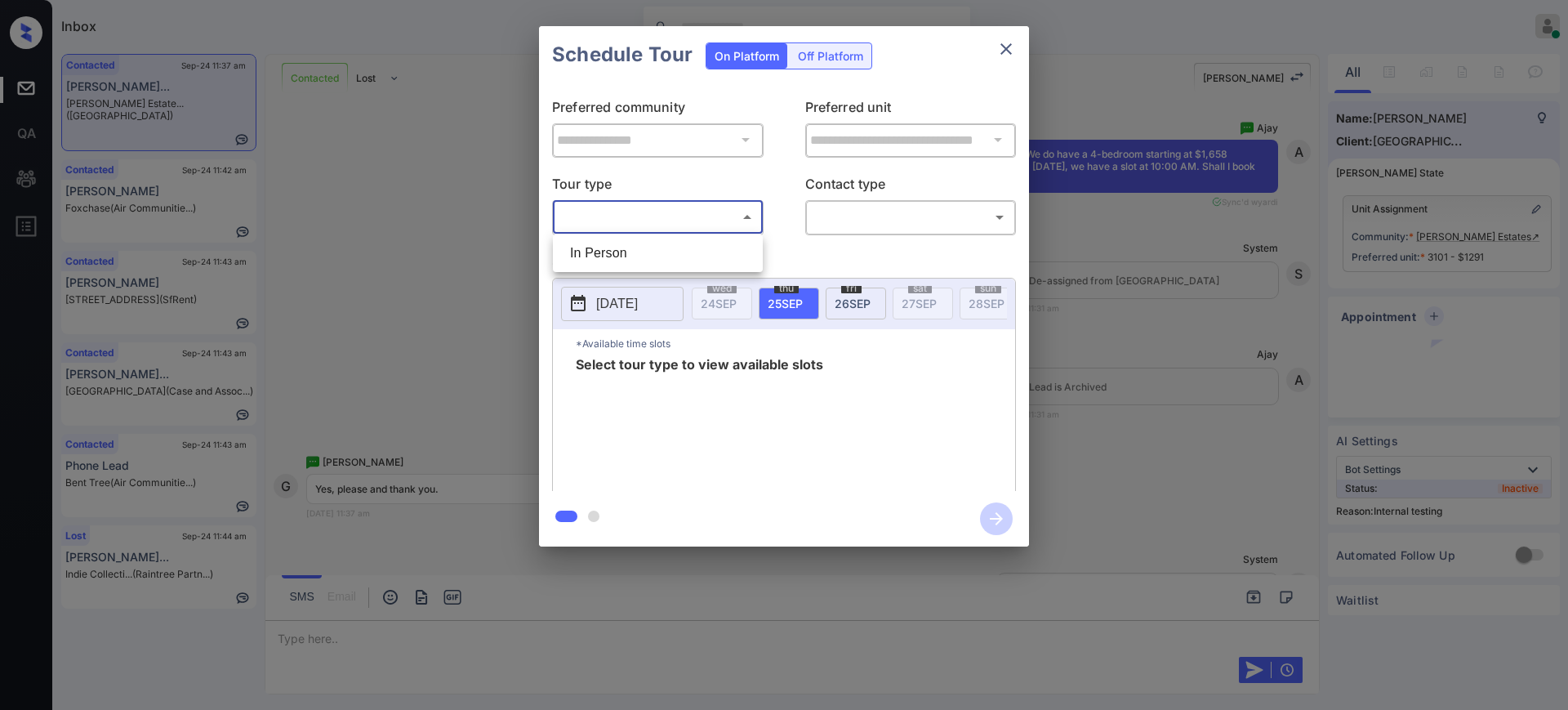
click at [624, 211] on body "Inbox [PERSON_NAME] Online Set yourself offline Set yourself on break Profile S…" at bounding box center [784, 355] width 1568 height 710
click at [614, 256] on li "In Person" at bounding box center [657, 254] width 202 height 30
type input "********"
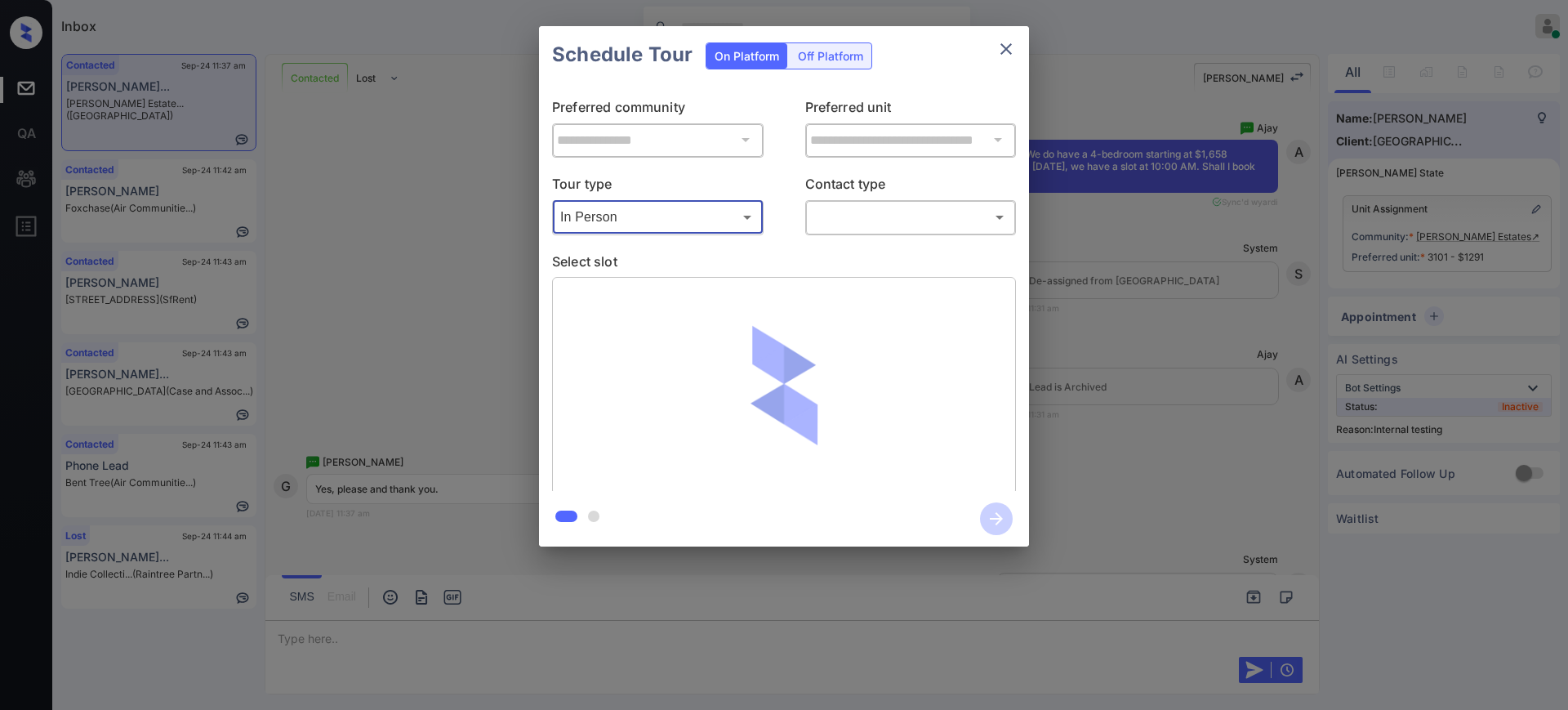
click at [860, 213] on body "Inbox [PERSON_NAME] Online Set yourself offline Set yourself on break Profile S…" at bounding box center [784, 355] width 1568 height 710
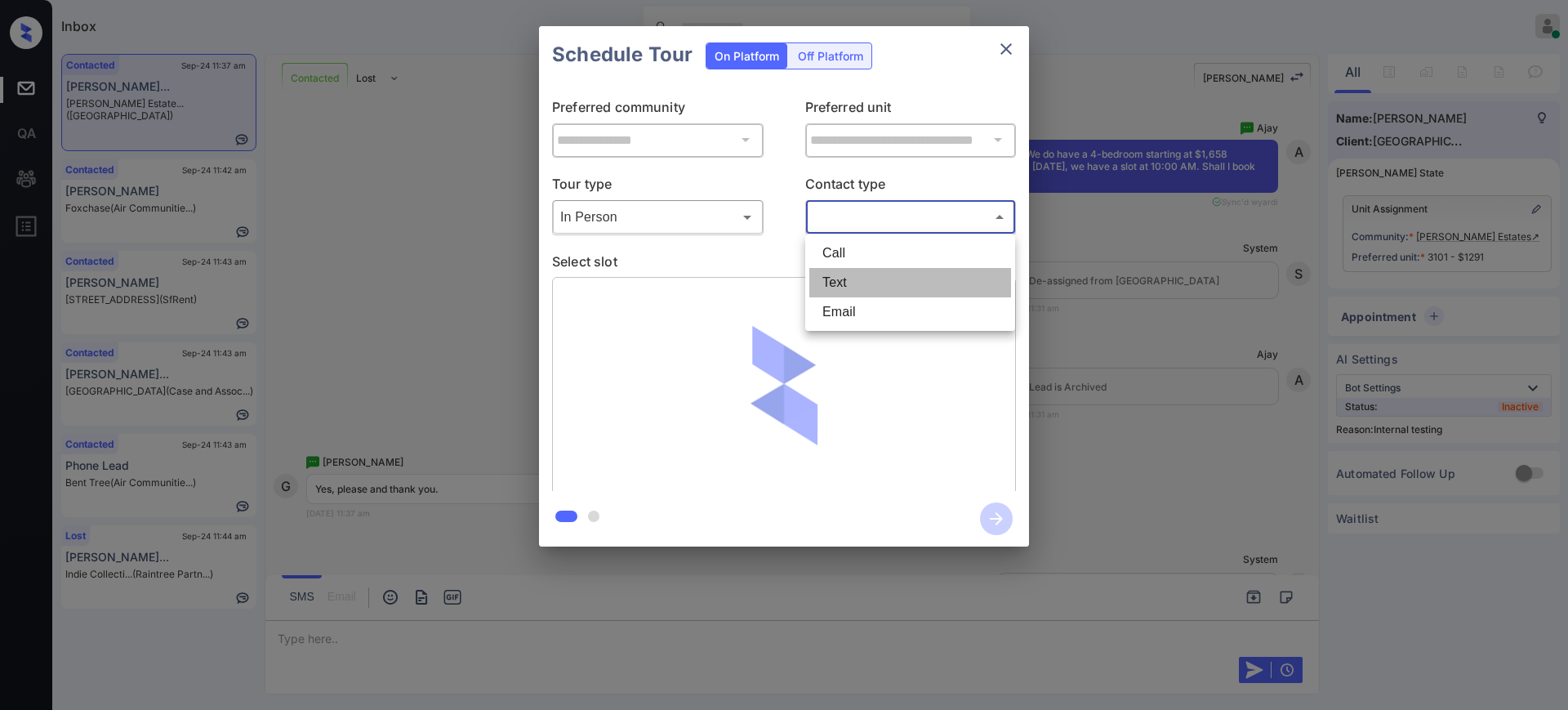
click at [839, 281] on li "Text" at bounding box center [909, 282] width 202 height 30
type input "****"
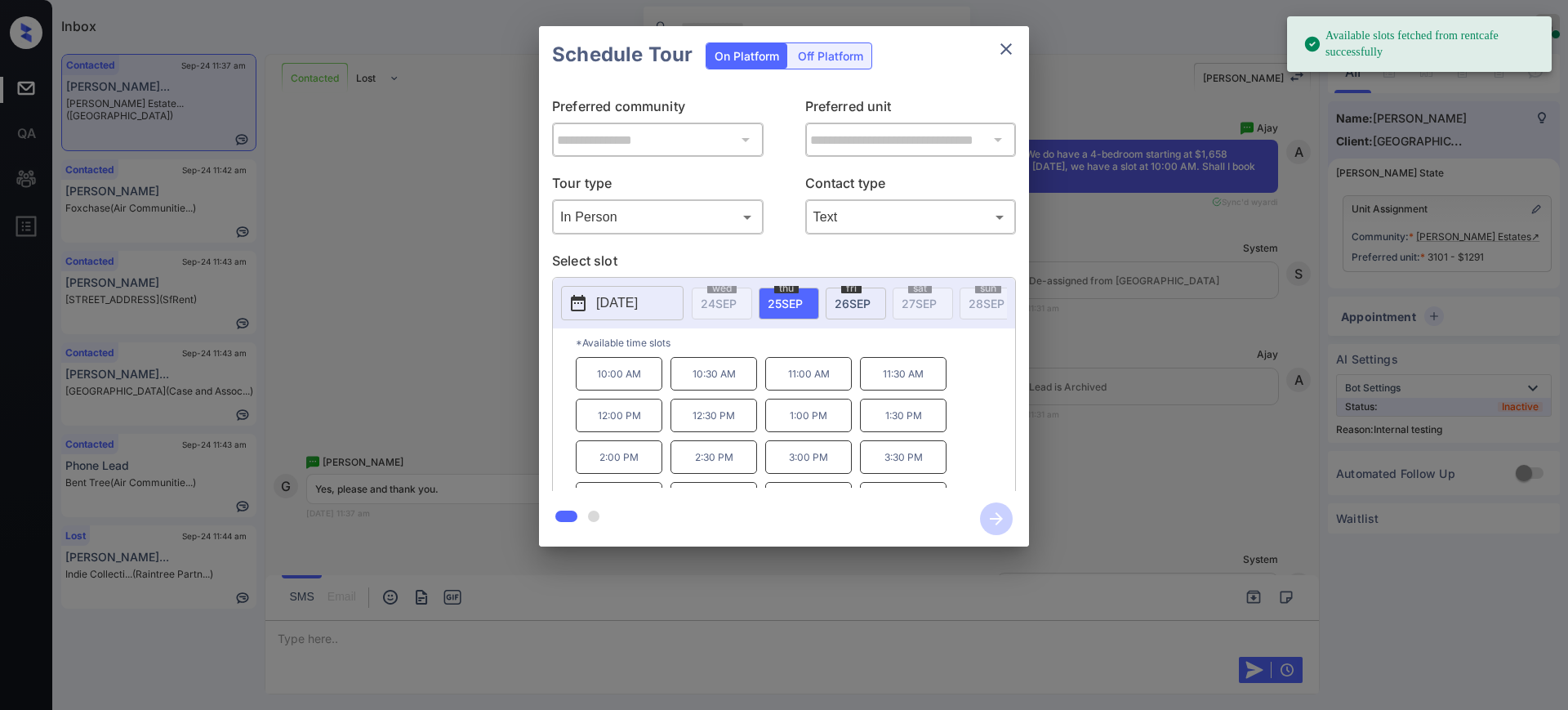
drag, startPoint x: 783, startPoint y: 297, endPoint x: 770, endPoint y: 319, distance: 25.6
click at [784, 297] on span "[DATE]" at bounding box center [785, 303] width 35 height 14
click at [624, 390] on p "10:00 AM" at bounding box center [619, 374] width 87 height 33
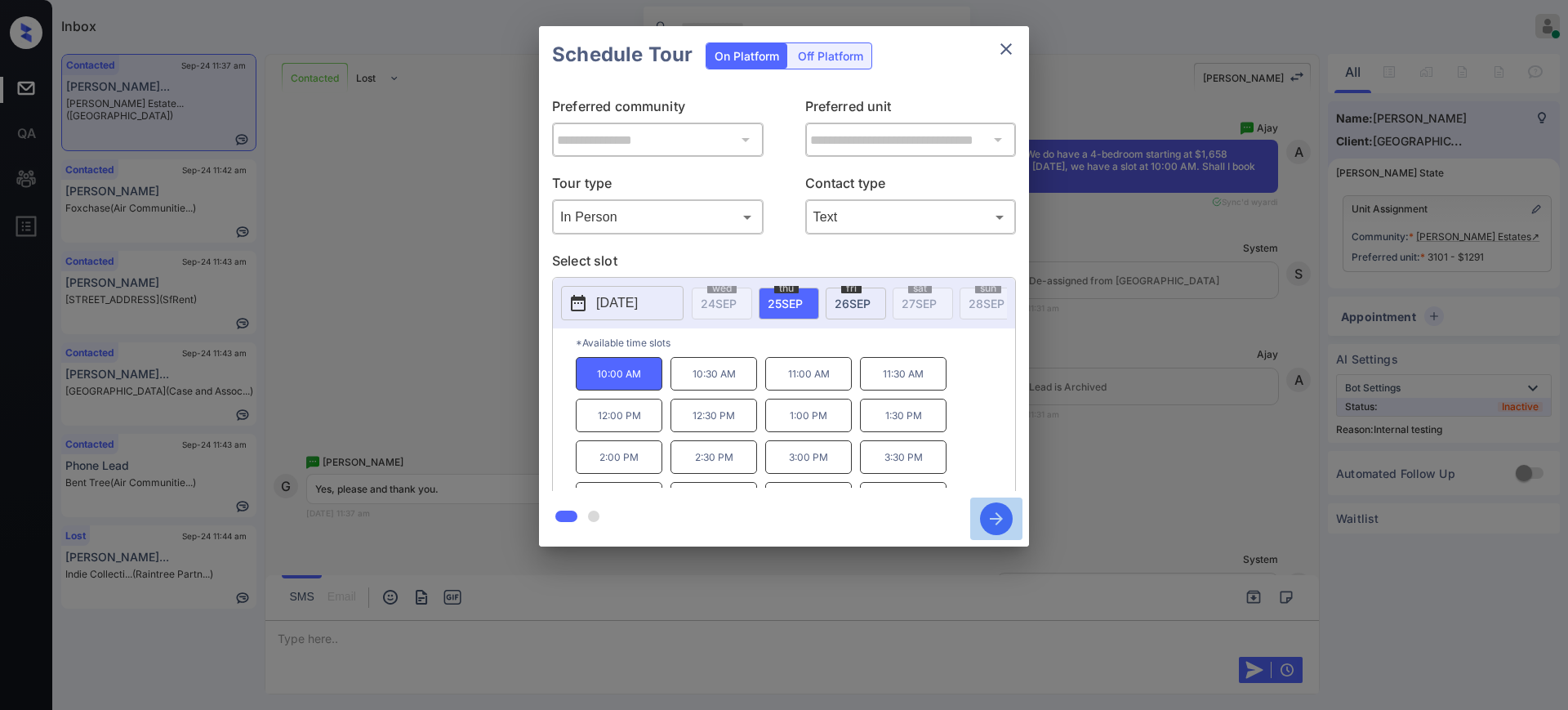
click at [999, 520] on icon "button" at bounding box center [996, 518] width 13 height 13
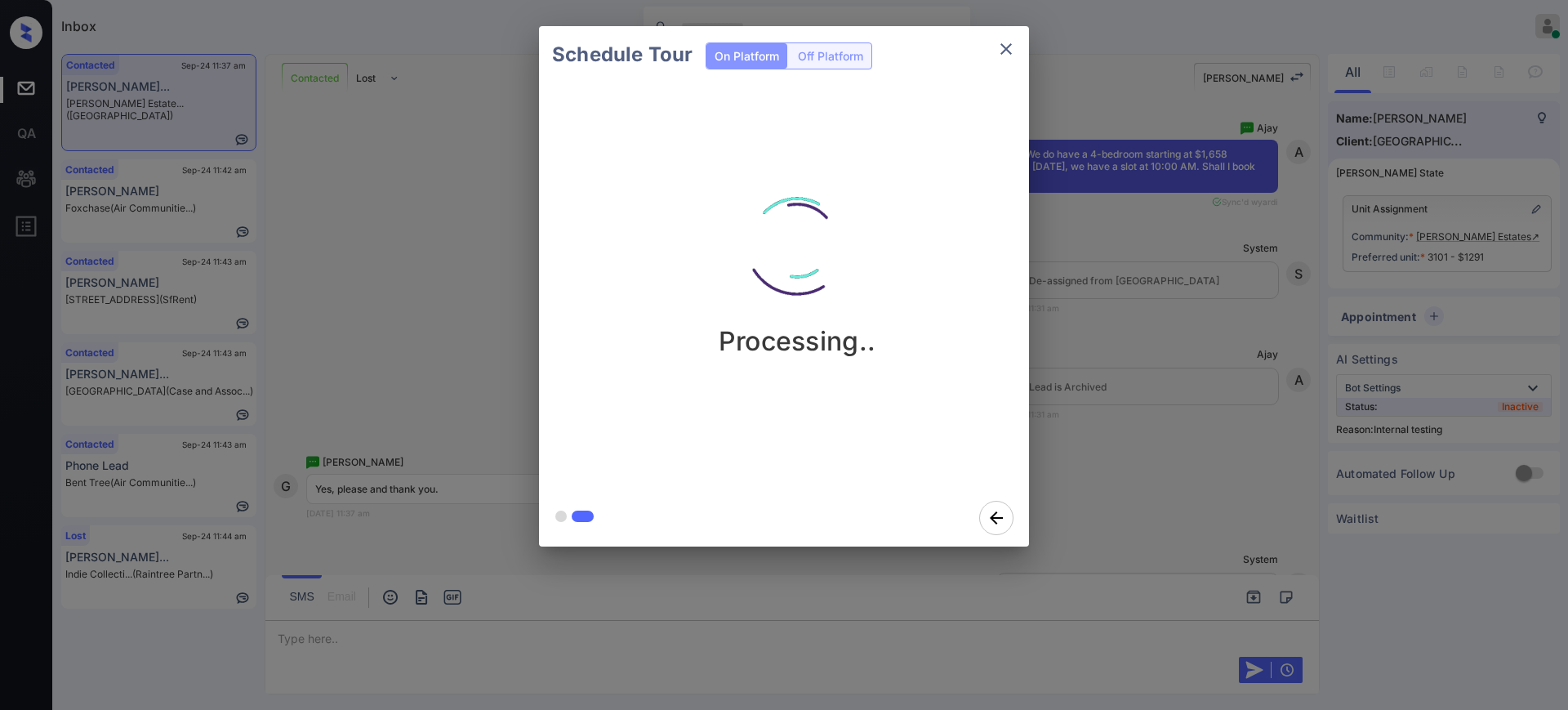
click at [1196, 371] on div "Schedule Tour On Platform Off Platform Processing.." at bounding box center [784, 286] width 1568 height 572
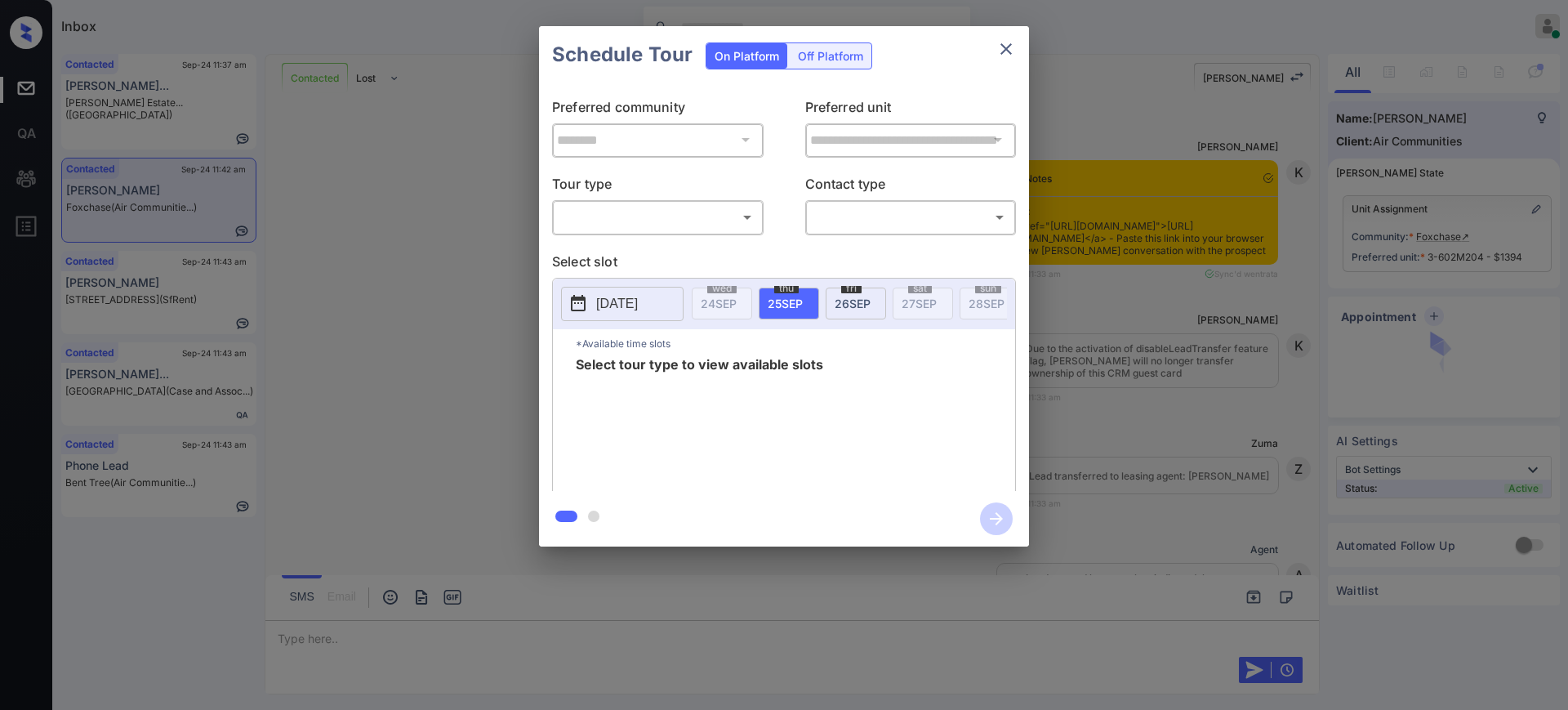
click at [614, 224] on body "Inbox [PERSON_NAME] Online Set yourself offline Set yourself on break Profile S…" at bounding box center [784, 355] width 1568 height 710
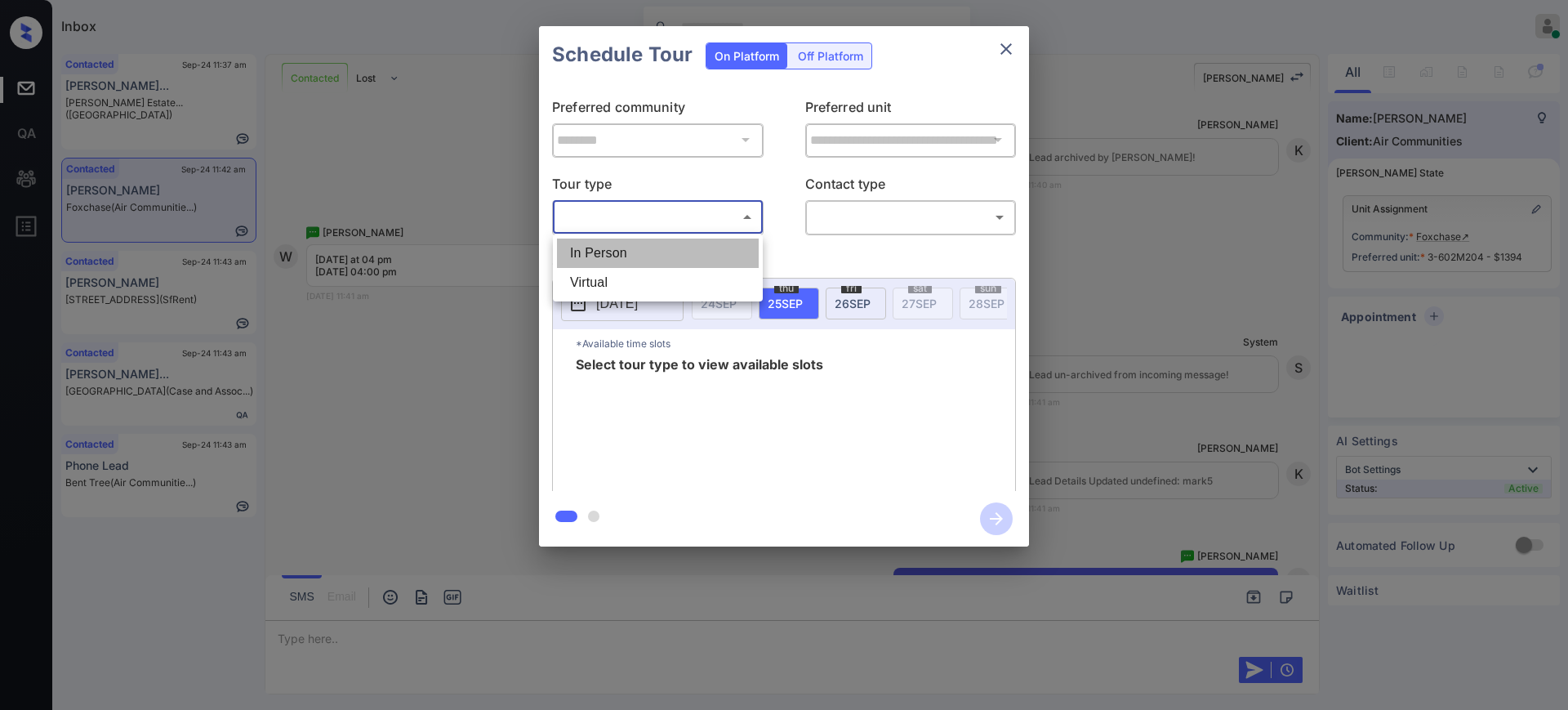
click at [610, 256] on li "In Person" at bounding box center [657, 254] width 202 height 30
type input "********"
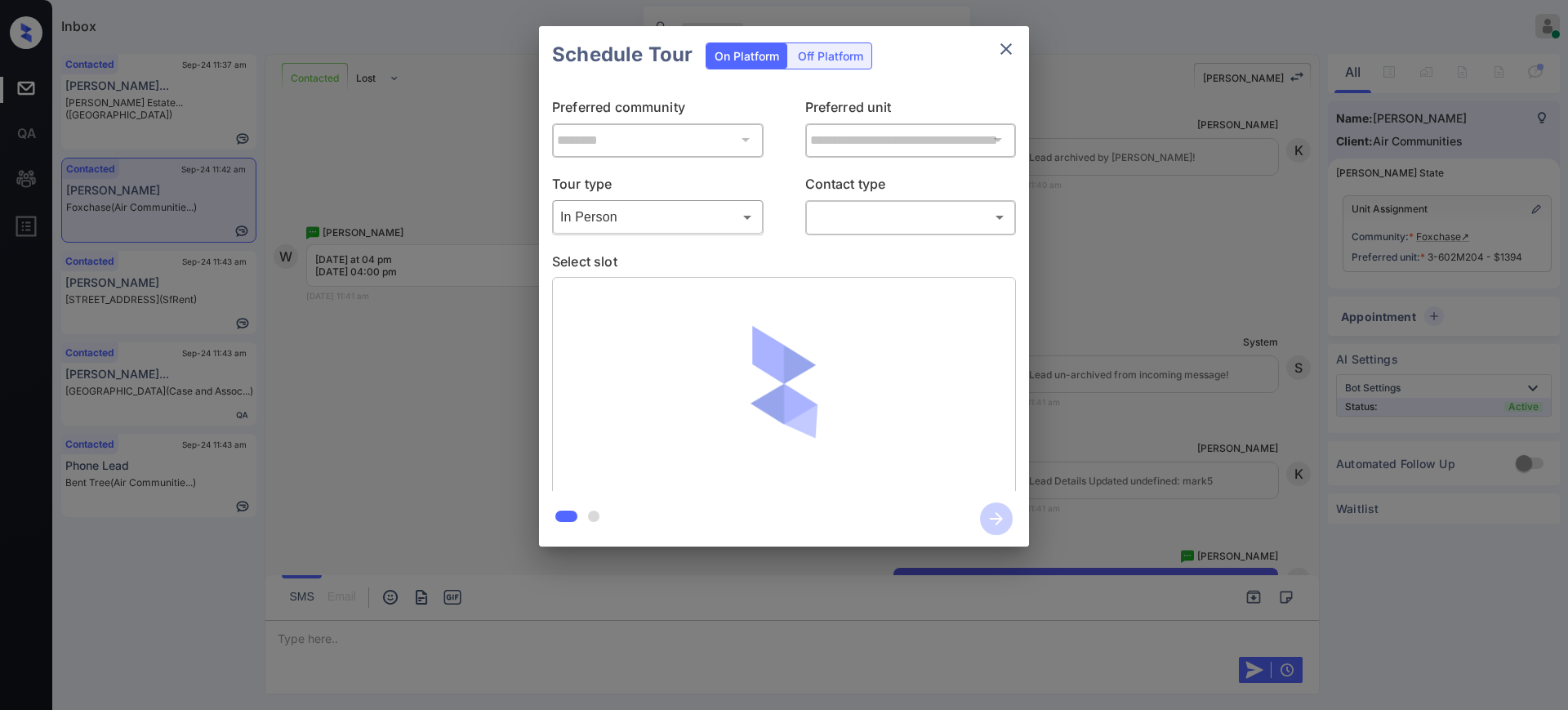
click at [868, 209] on div at bounding box center [784, 355] width 1568 height 710
click at [853, 224] on body "Inbox Ajay Kumar Online Set yourself offline Set yourself on break Profile Swit…" at bounding box center [784, 355] width 1568 height 710
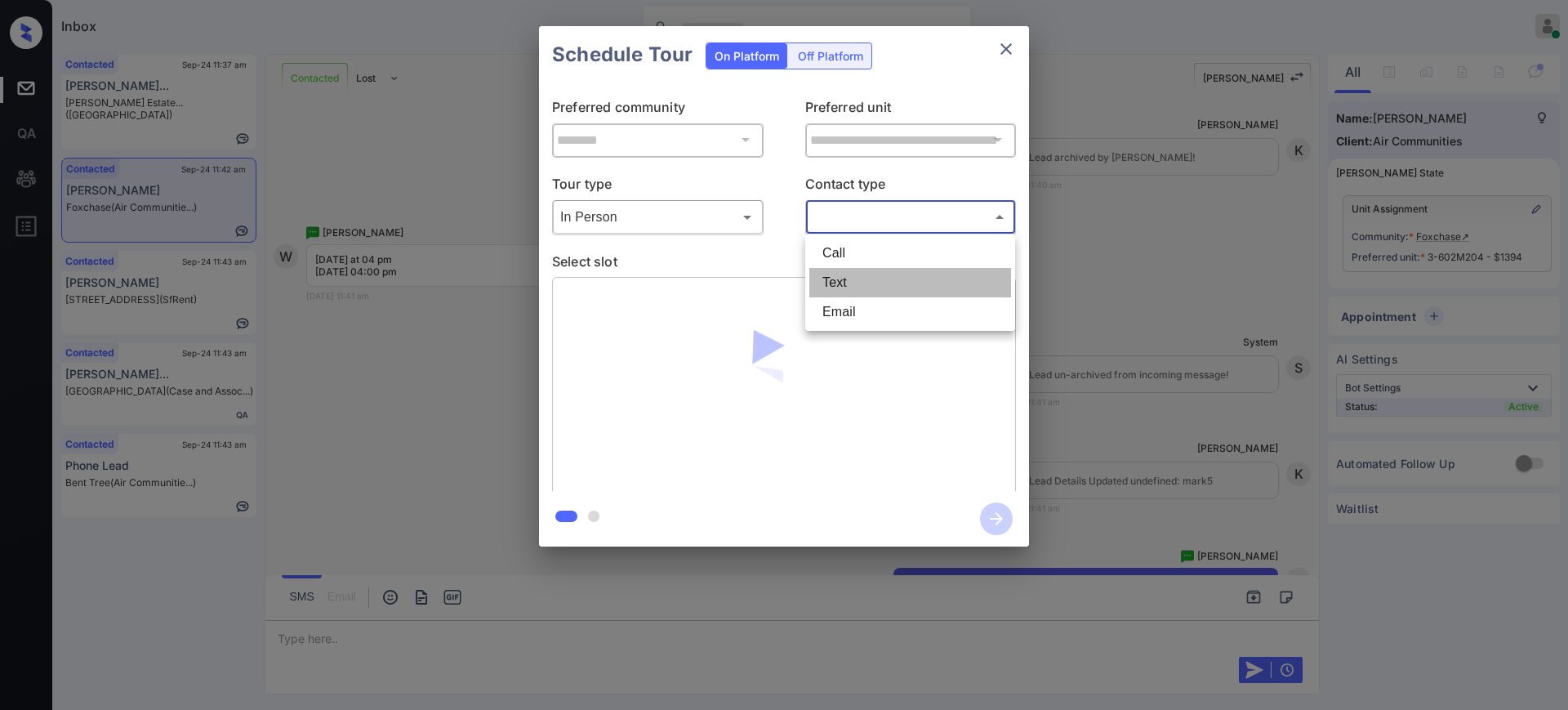
click at [835, 284] on li "Text" at bounding box center [909, 282] width 202 height 30
type input "****"
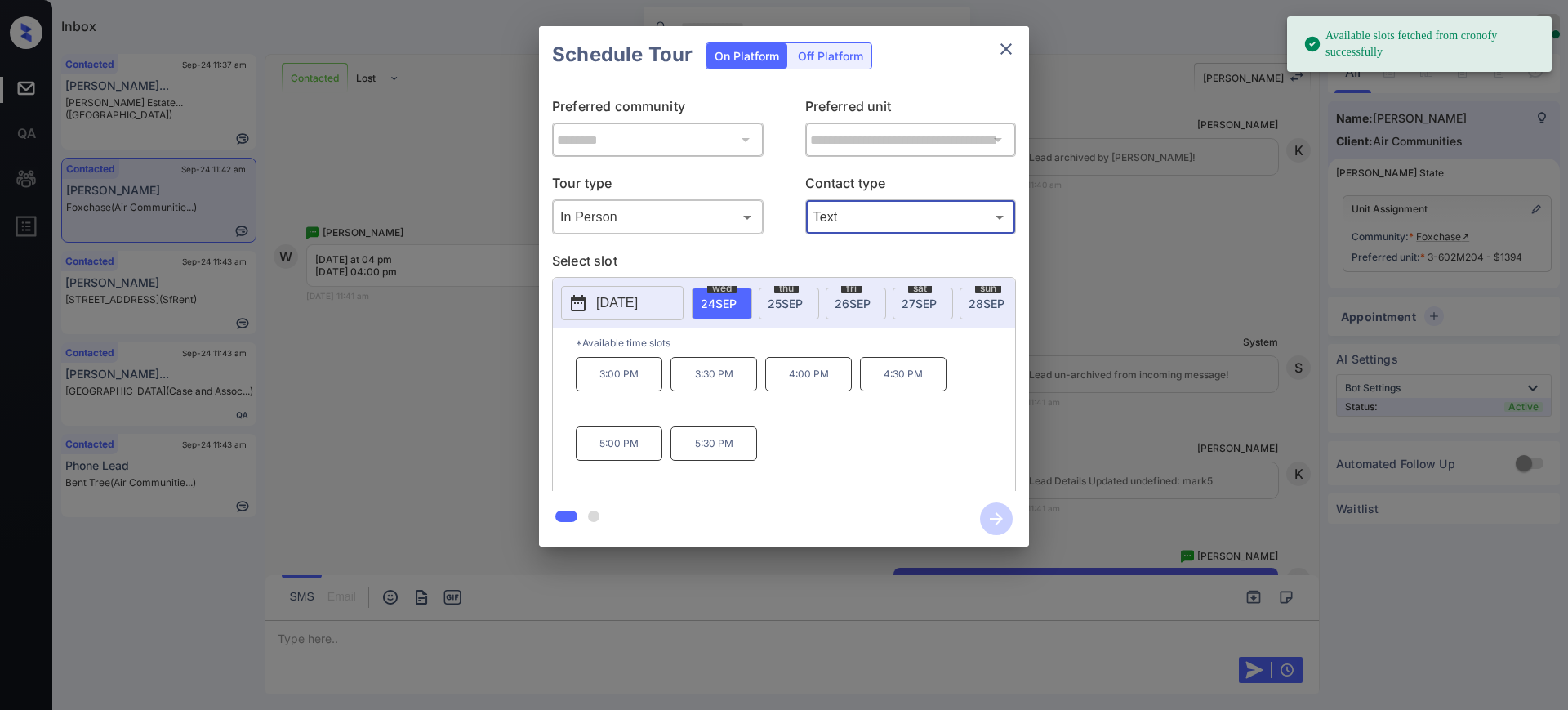
click at [726, 304] on span "24 SEP" at bounding box center [719, 303] width 36 height 14
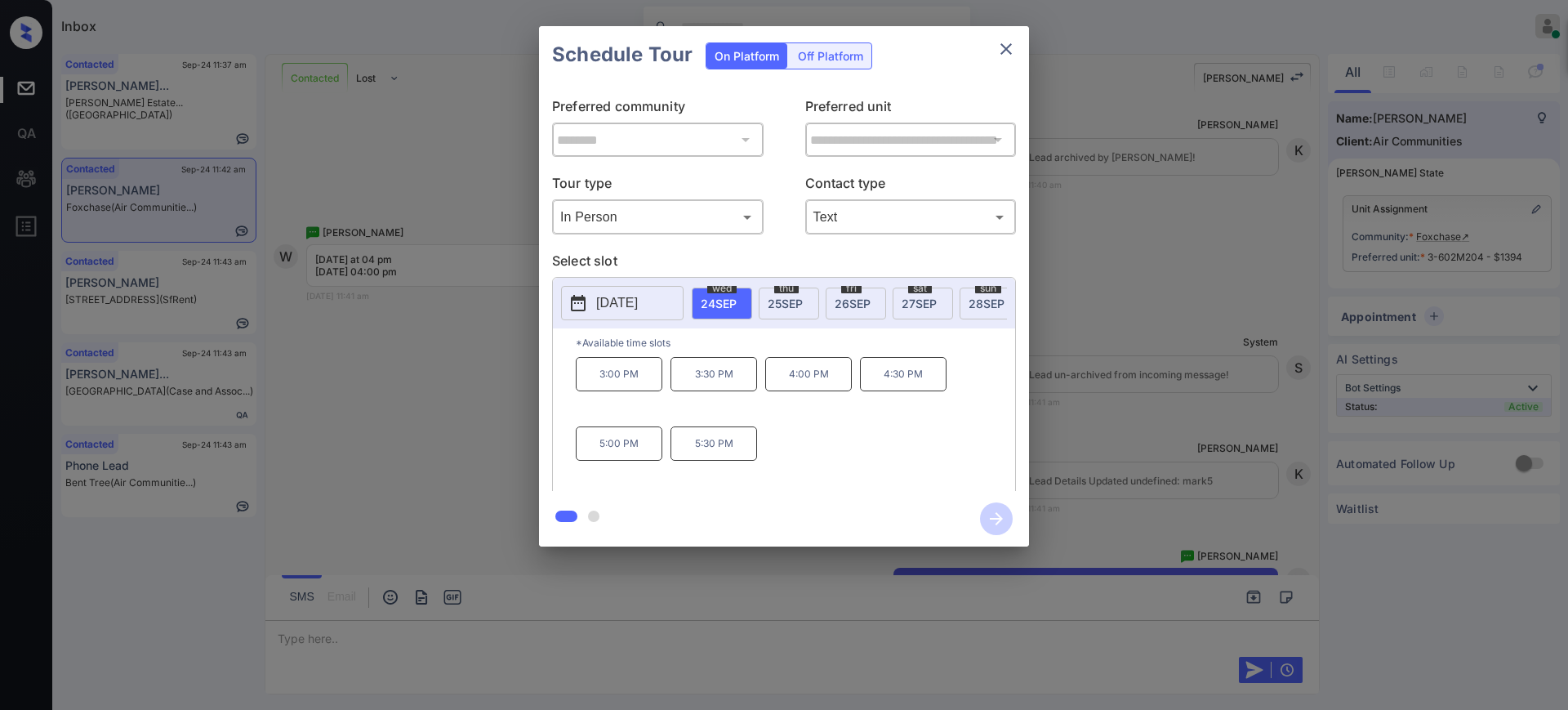
click at [802, 384] on p "4:00 PM" at bounding box center [808, 374] width 87 height 34
click at [997, 517] on icon "button" at bounding box center [996, 518] width 32 height 32
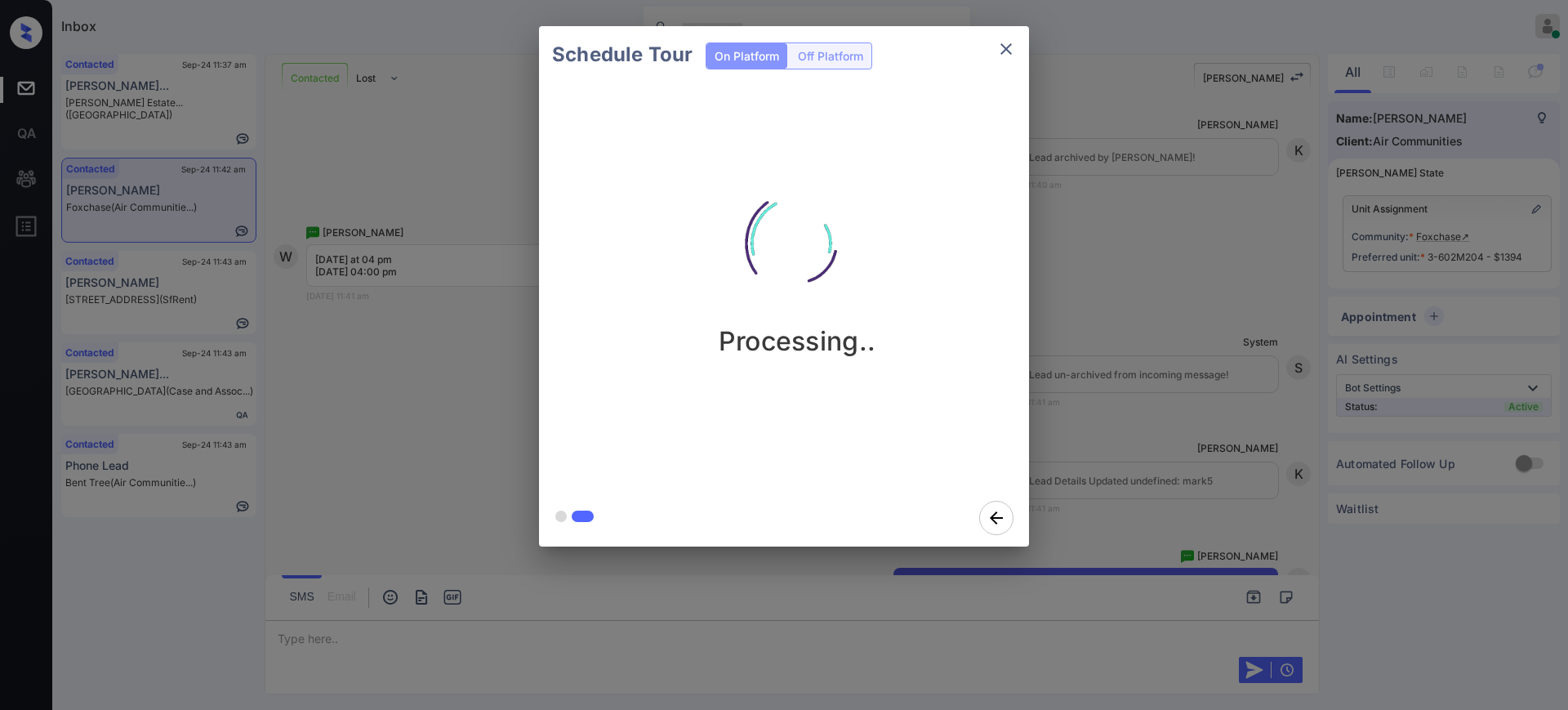
click at [1098, 469] on div "Schedule Tour On Platform Off Platform Processing.." at bounding box center [784, 286] width 1568 height 572
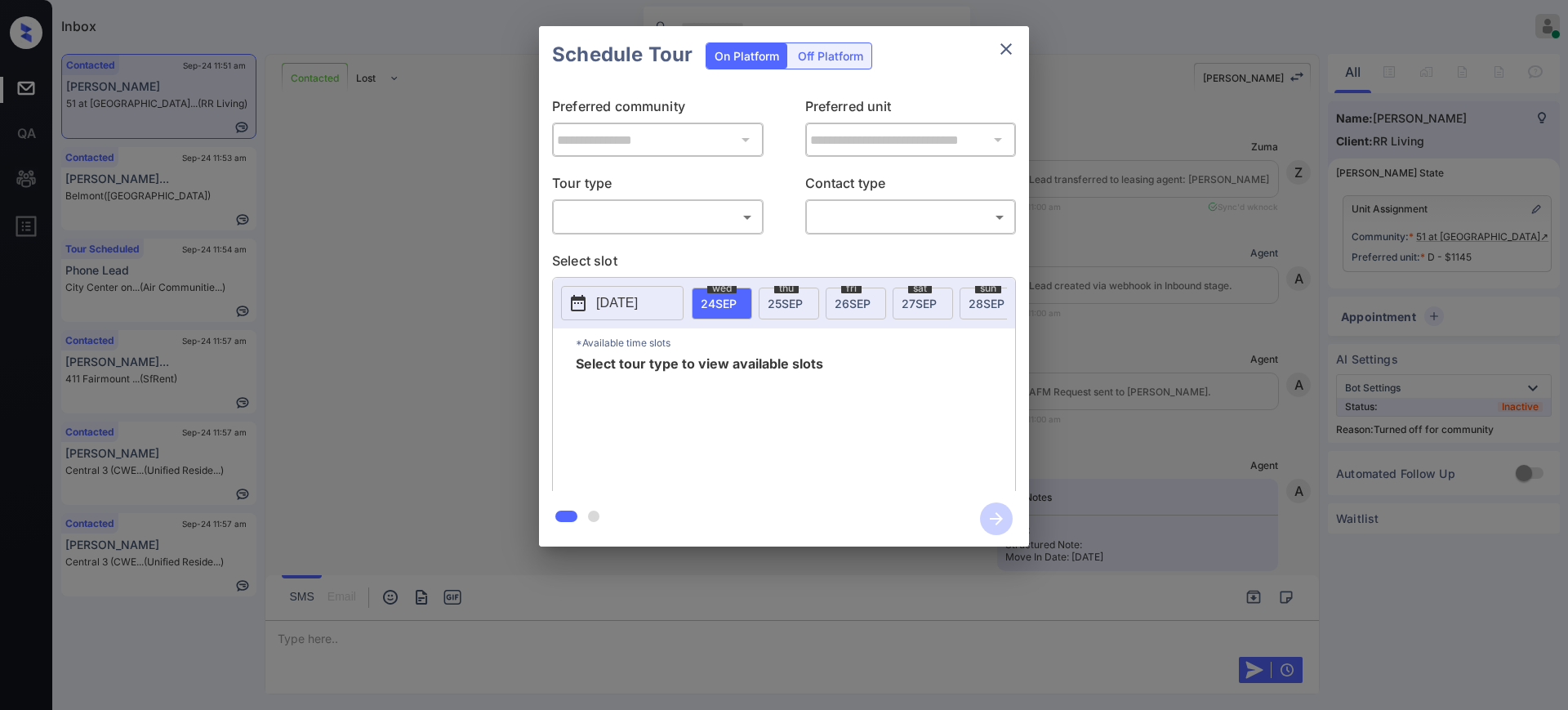
scroll to position [1931, 0]
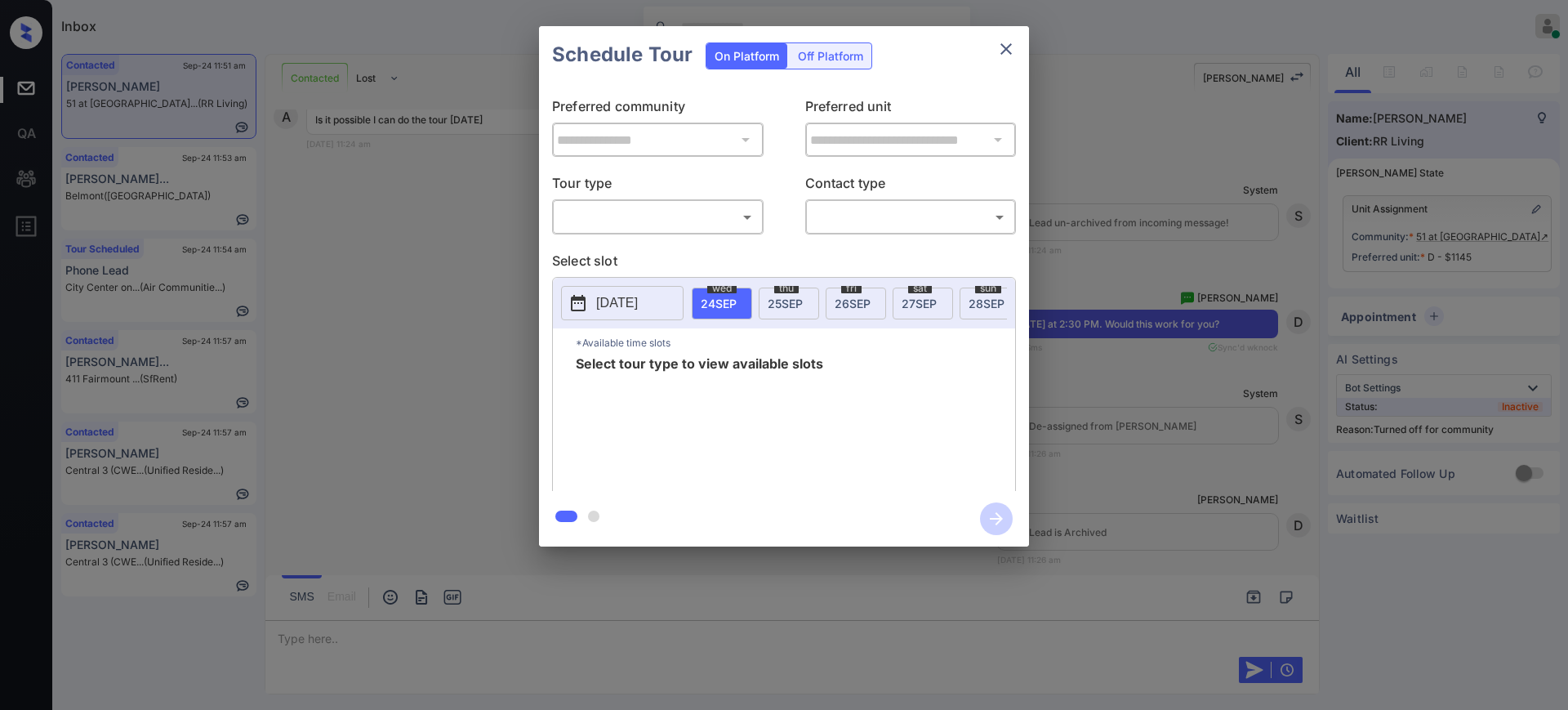
click at [639, 219] on body "Inbox [PERSON_NAME] Online Set yourself offline Set yourself on break Profile S…" at bounding box center [784, 355] width 1568 height 710
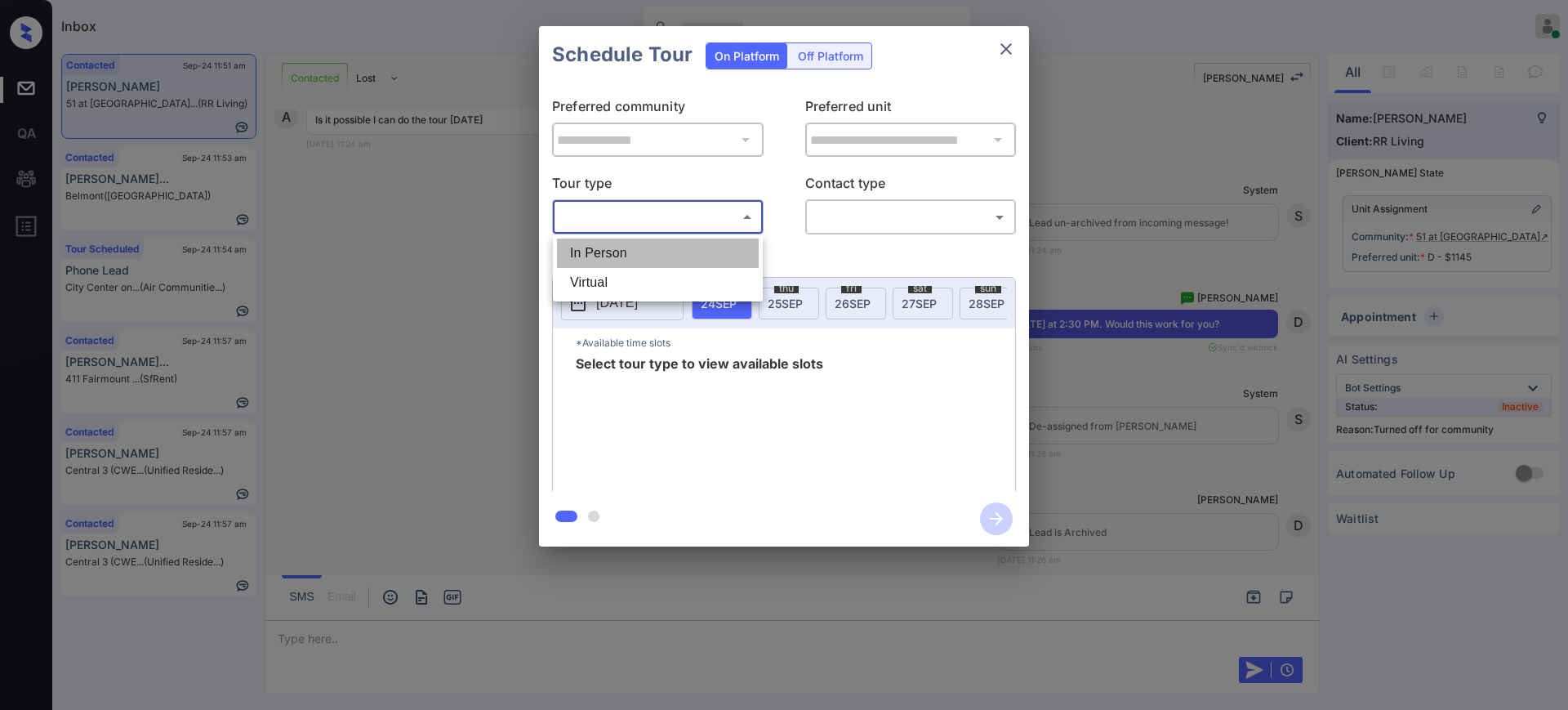
click at [650, 255] on li "In Person" at bounding box center [657, 254] width 202 height 30
type input "********"
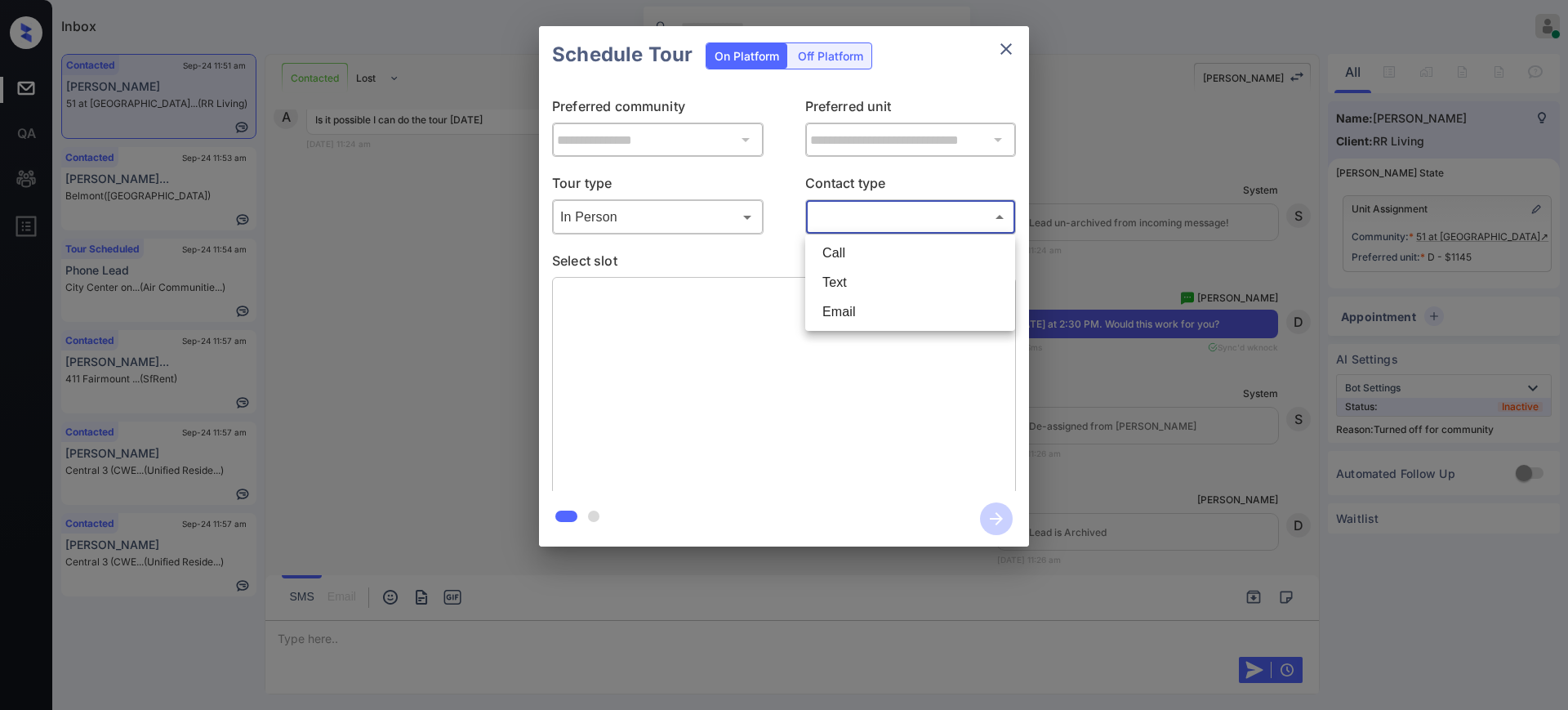
click at [861, 212] on body "Inbox [PERSON_NAME] Online Set yourself offline Set yourself on break Profile S…" at bounding box center [784, 355] width 1568 height 710
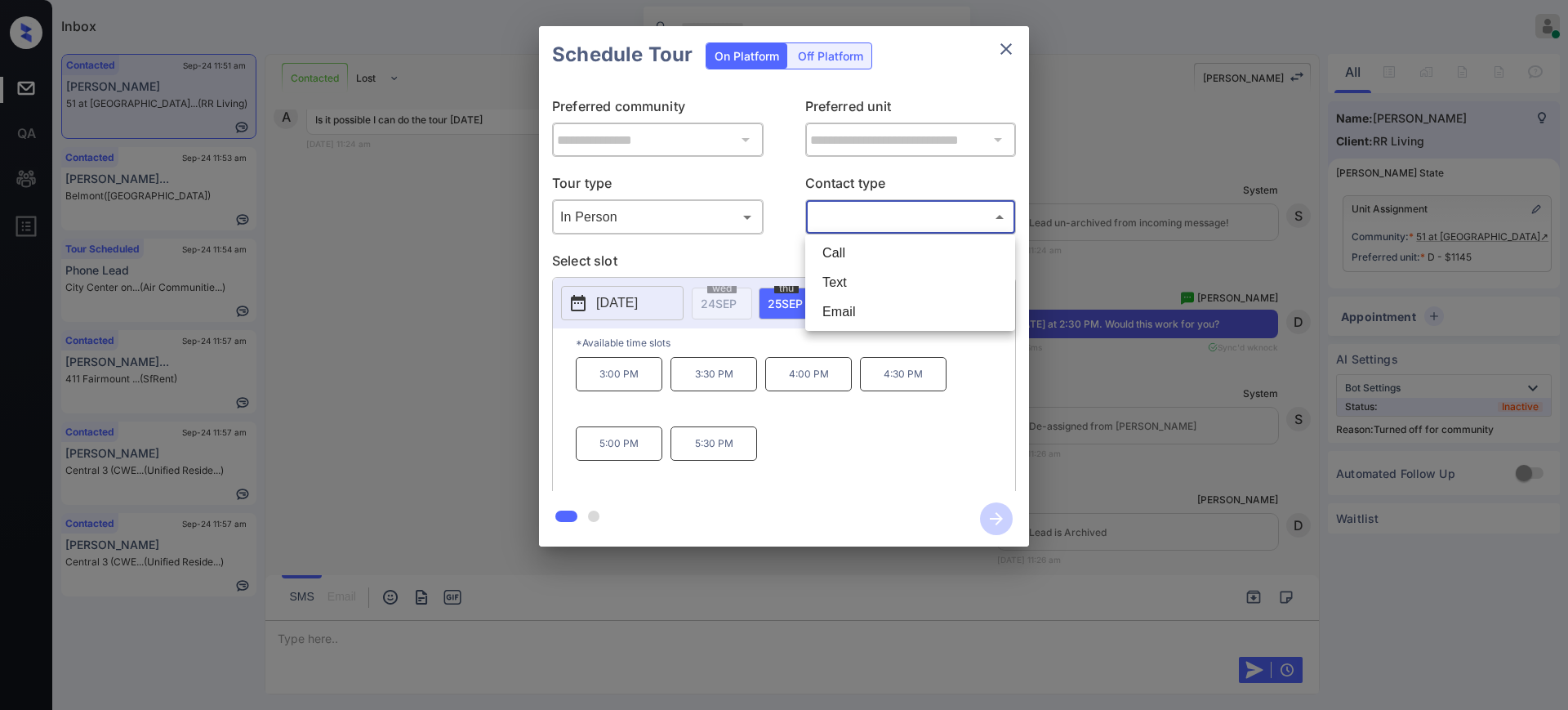
click at [843, 294] on li "Text" at bounding box center [909, 282] width 202 height 30
type input "****"
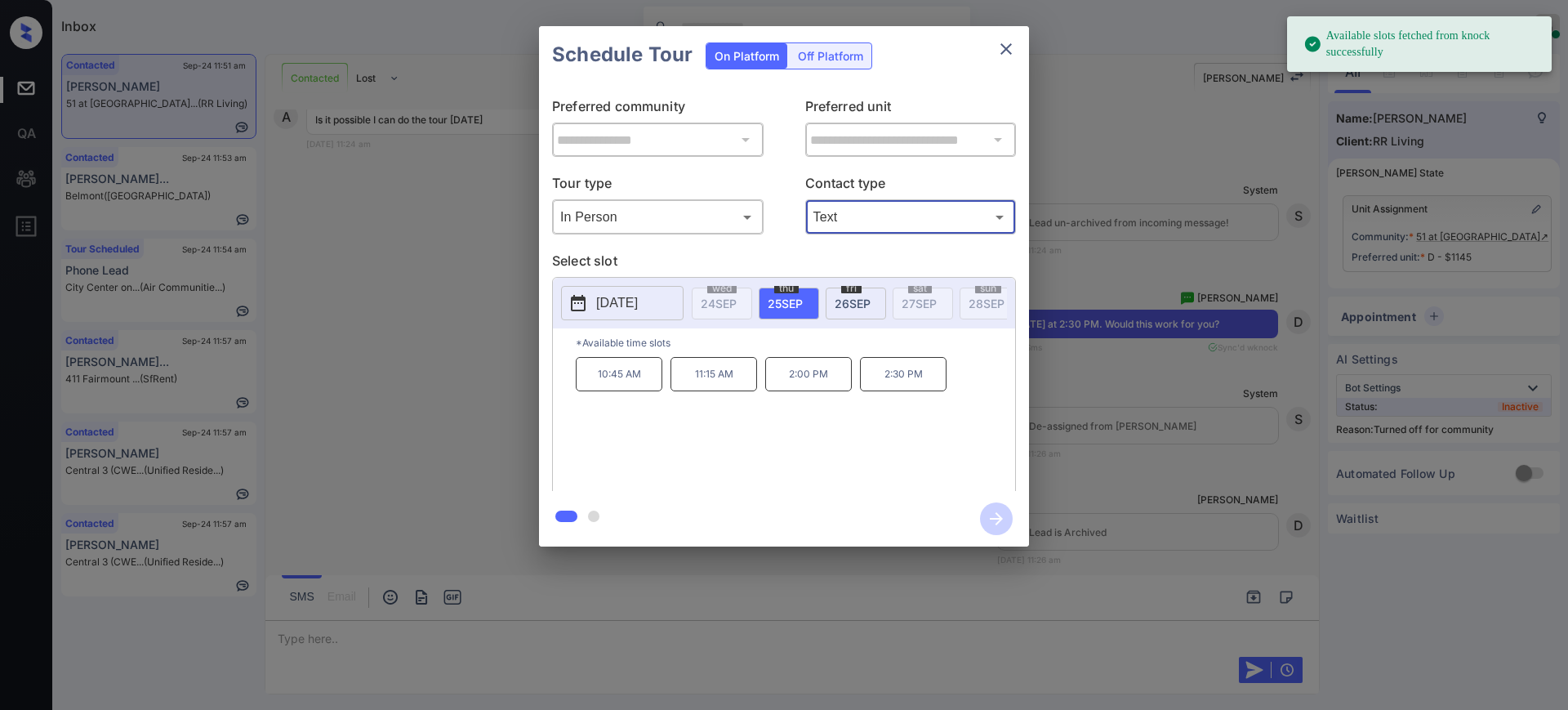
click at [1053, 415] on div "**********" at bounding box center [784, 286] width 1568 height 572
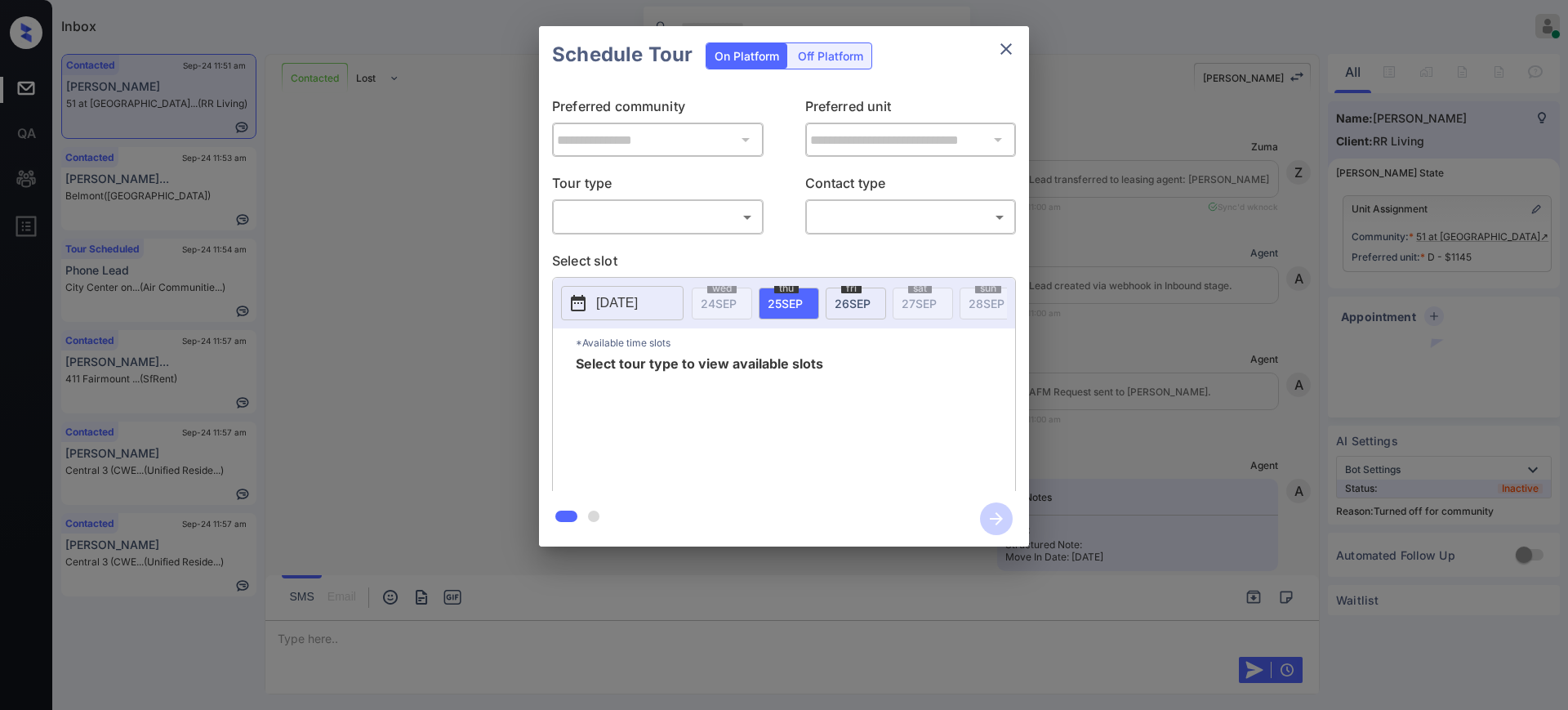
scroll to position [1735, 0]
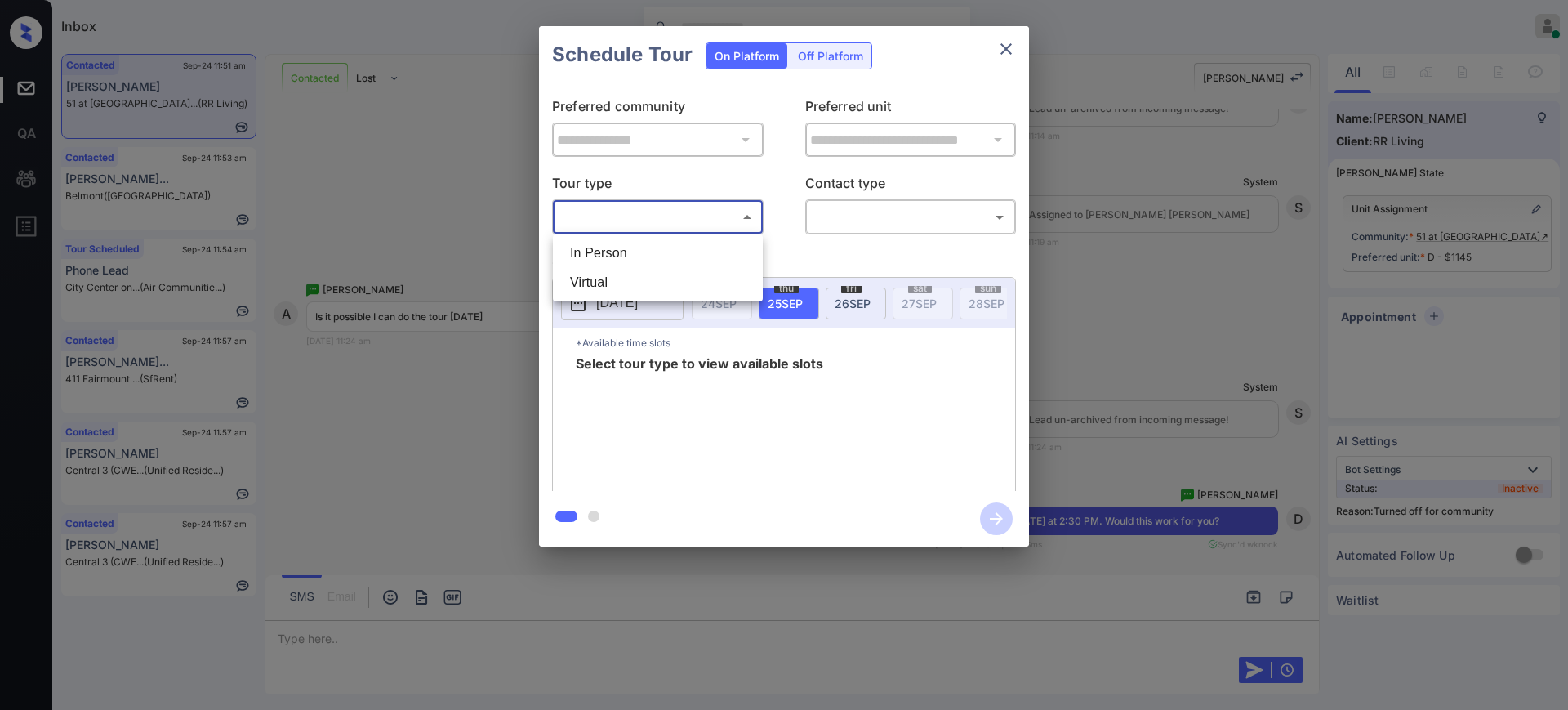
click at [599, 209] on body "Inbox [PERSON_NAME] Online Set yourself offline Set yourself on break Profile S…" at bounding box center [784, 355] width 1568 height 710
click at [610, 248] on li "In Person" at bounding box center [657, 254] width 202 height 30
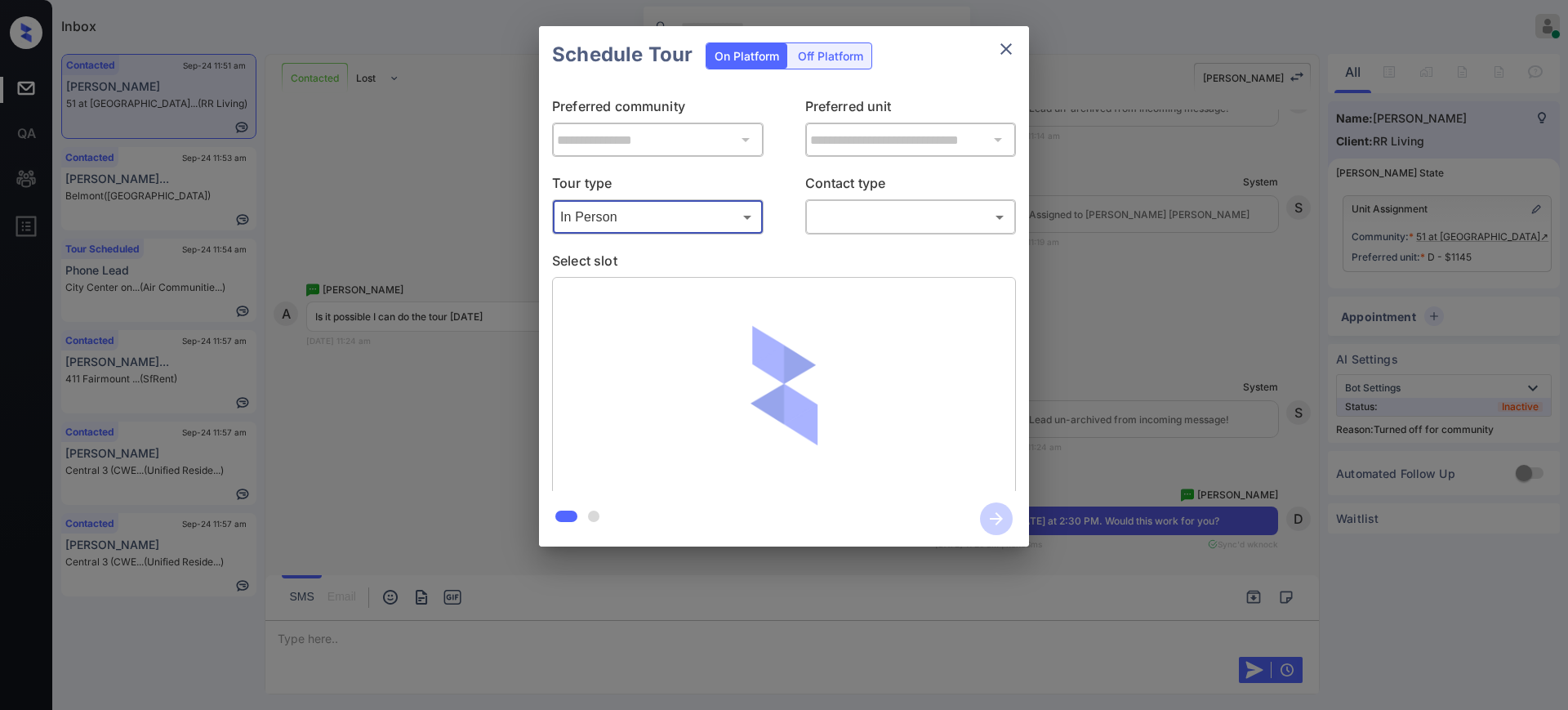
type input "********"
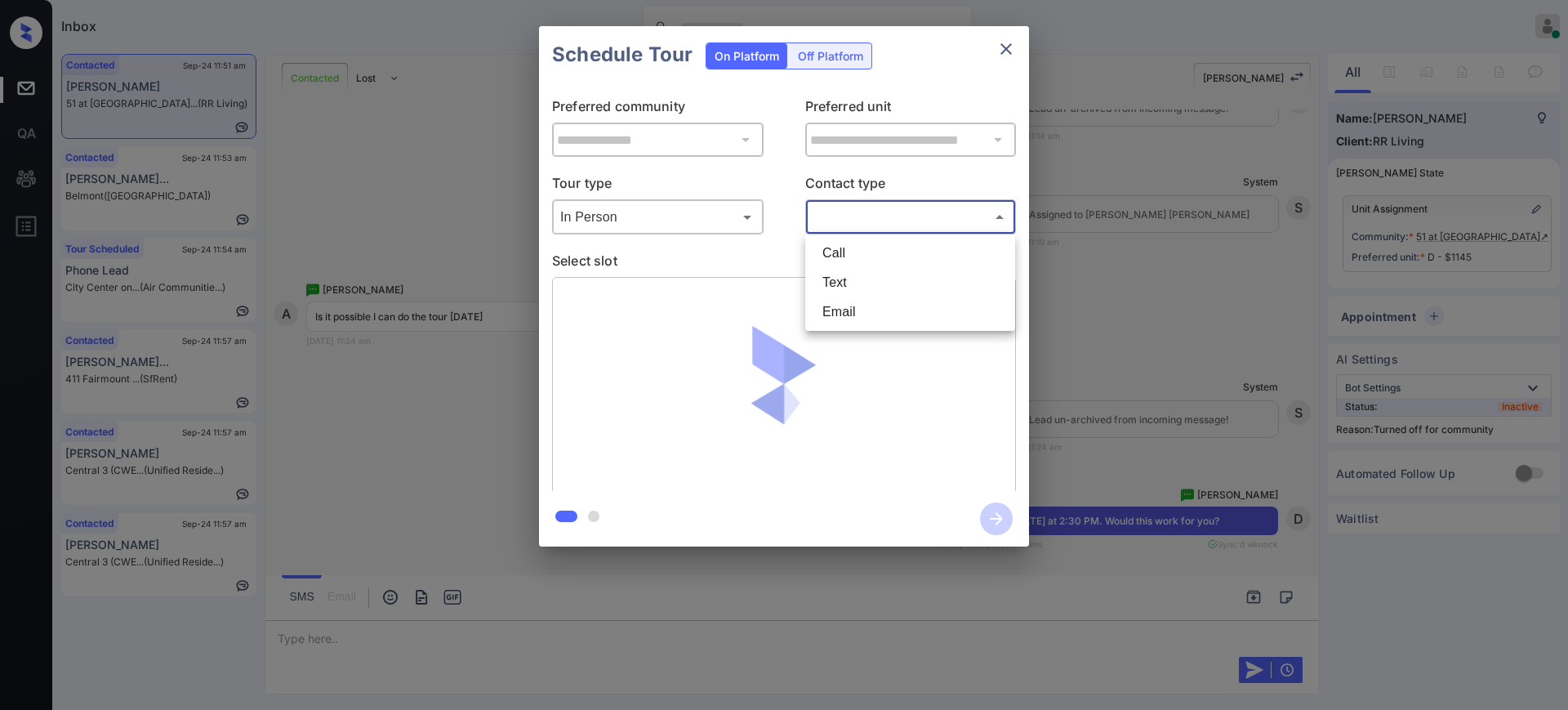
drag, startPoint x: 850, startPoint y: 207, endPoint x: 842, endPoint y: 252, distance: 45.7
click at [851, 207] on body "Inbox [PERSON_NAME] Online Set yourself offline Set yourself on break Profile S…" at bounding box center [784, 355] width 1568 height 710
click at [837, 270] on li "Text" at bounding box center [909, 282] width 202 height 30
type input "****"
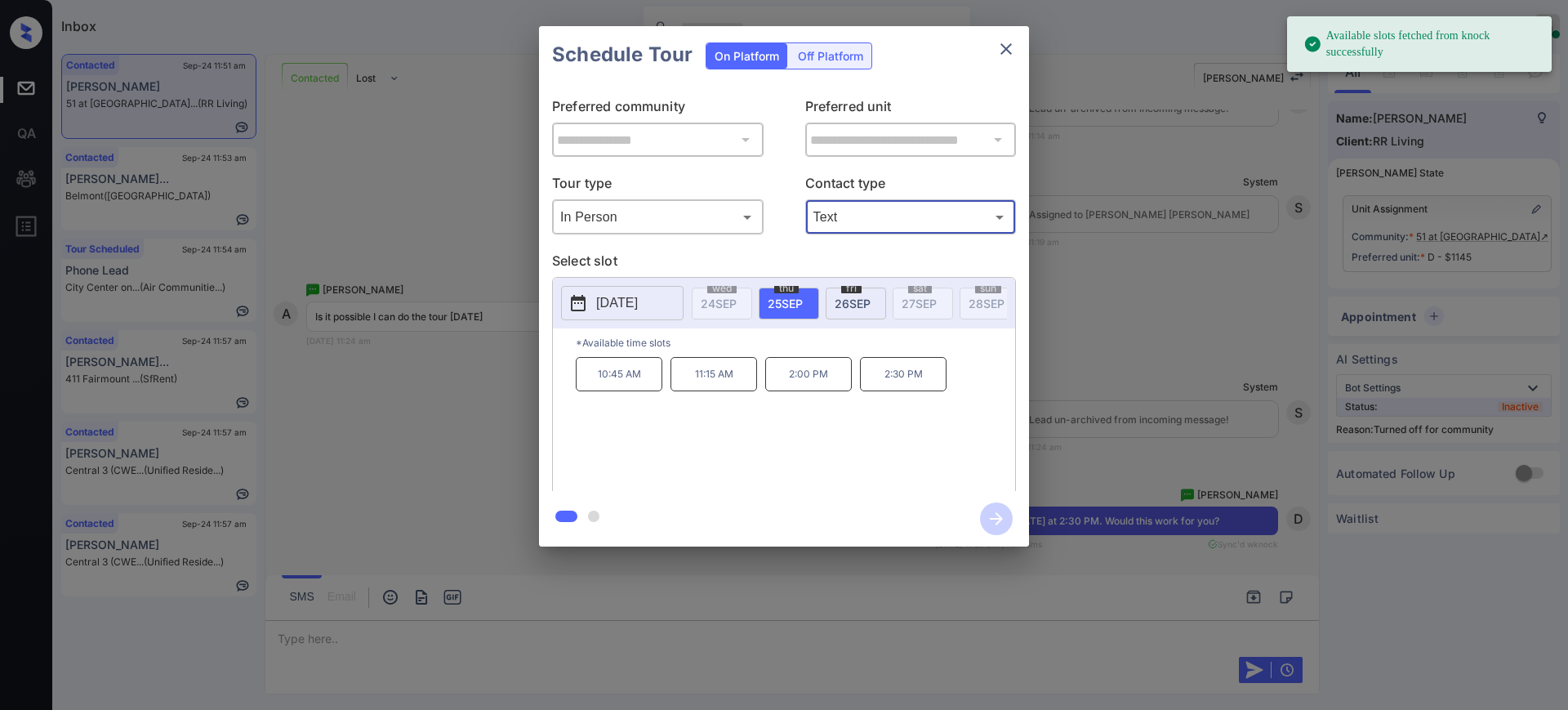
click at [784, 302] on span "25 SEP" at bounding box center [785, 303] width 35 height 14
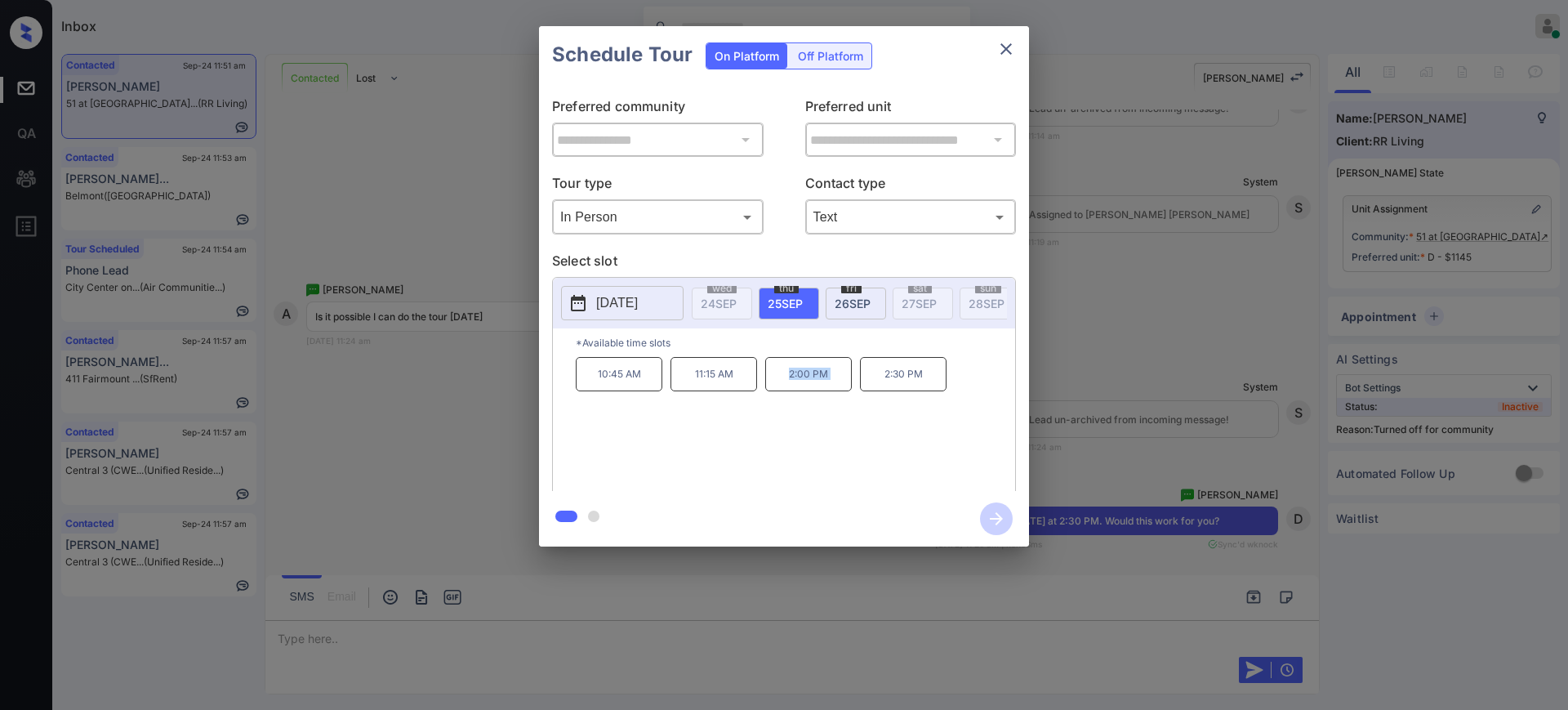
drag, startPoint x: 779, startPoint y: 385, endPoint x: 875, endPoint y: 380, distance: 96.1
click at [859, 400] on div "10:45 AM 11:15 AM 2:00 PM 2:30 PM" at bounding box center [795, 422] width 439 height 131
copy p "2:00 PM"
click at [1011, 47] on icon "close" at bounding box center [1006, 49] width 20 height 20
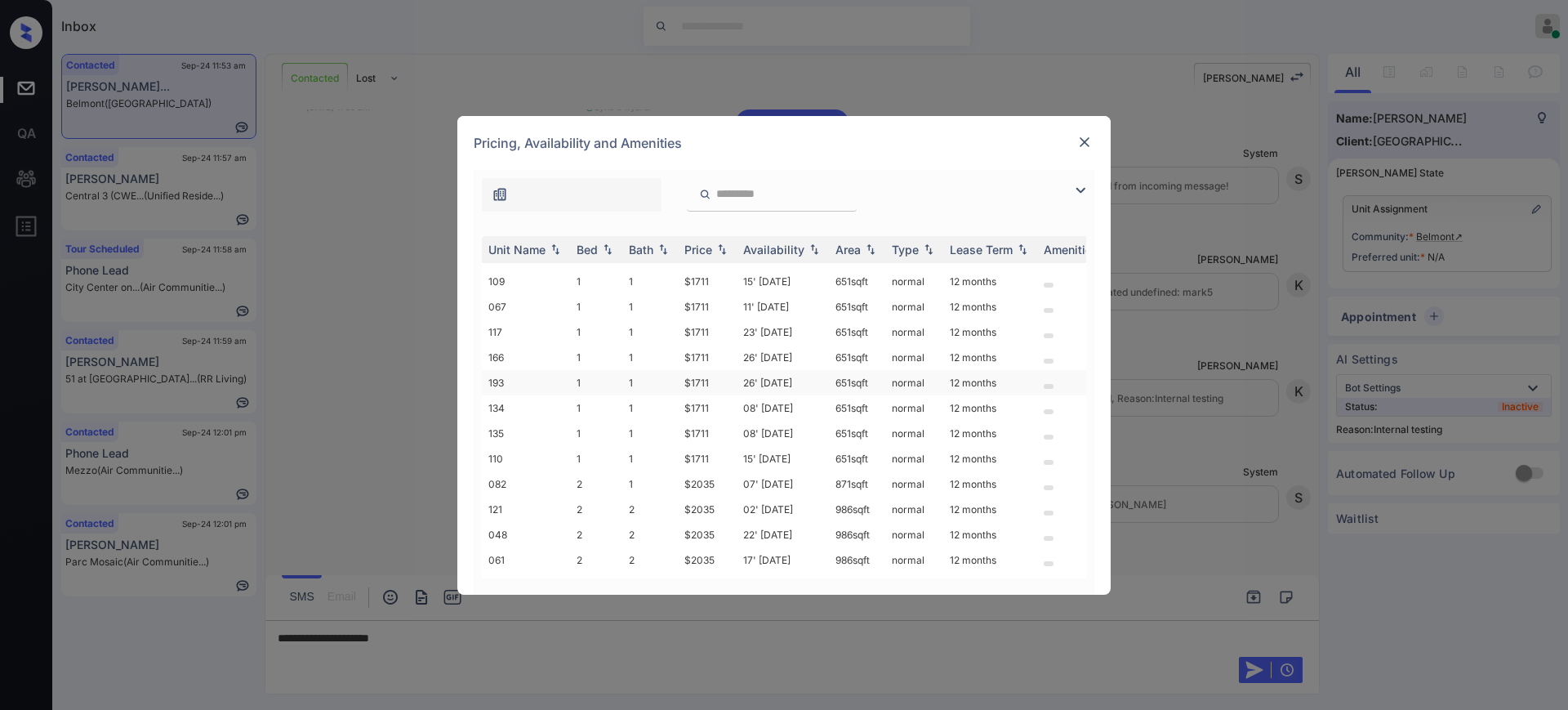
scroll to position [105, 0]
click at [1085, 134] on img at bounding box center [1084, 142] width 17 height 17
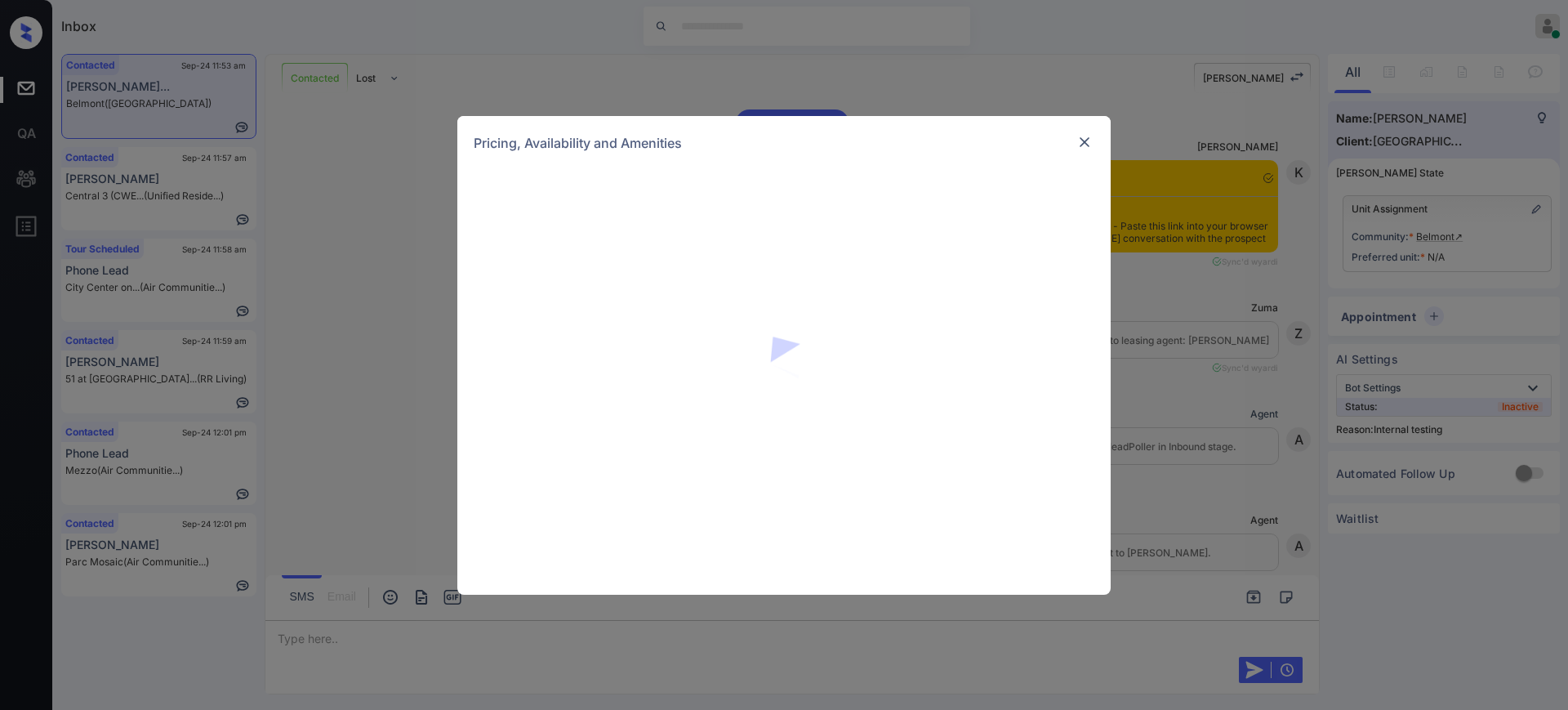
scroll to position [4354, 0]
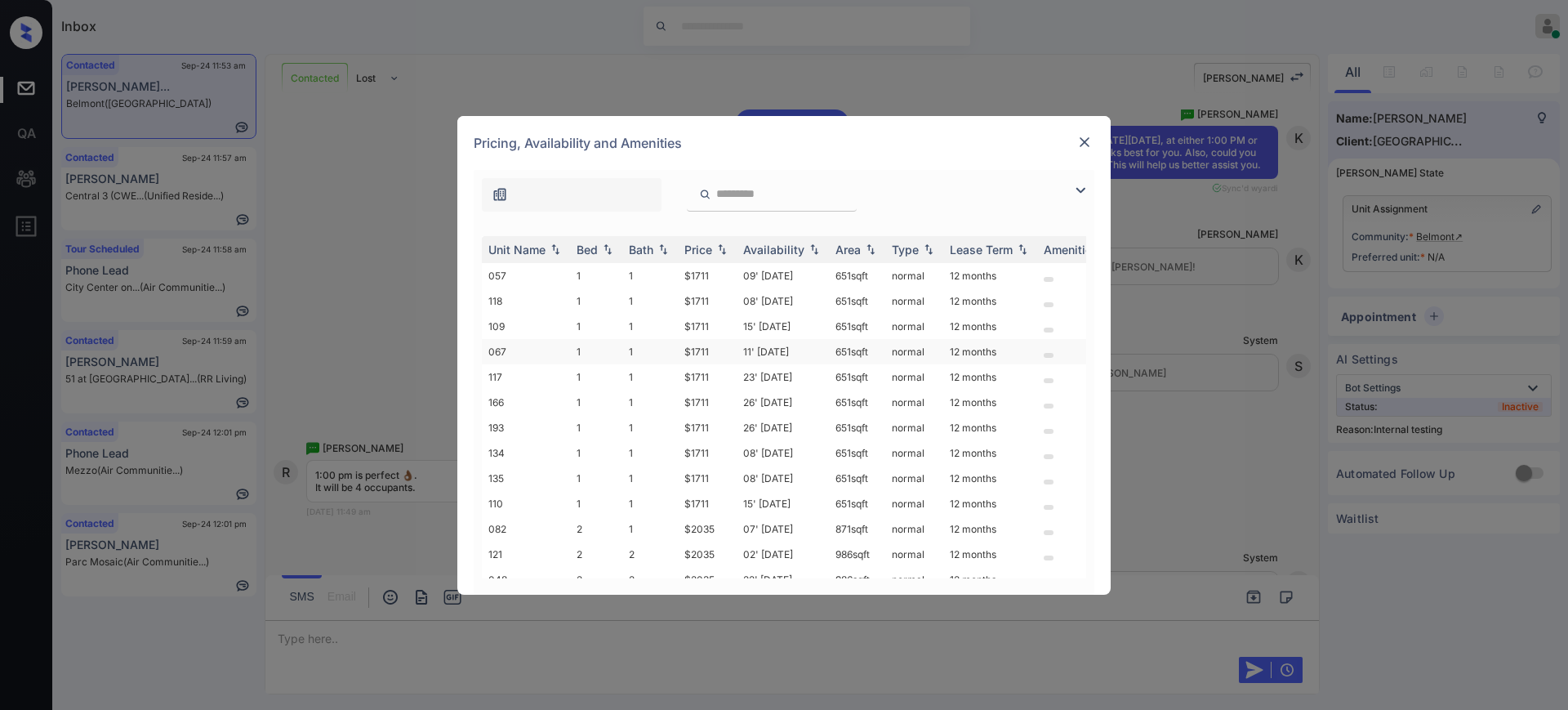
click at [723, 350] on td "$1711" at bounding box center [707, 352] width 59 height 26
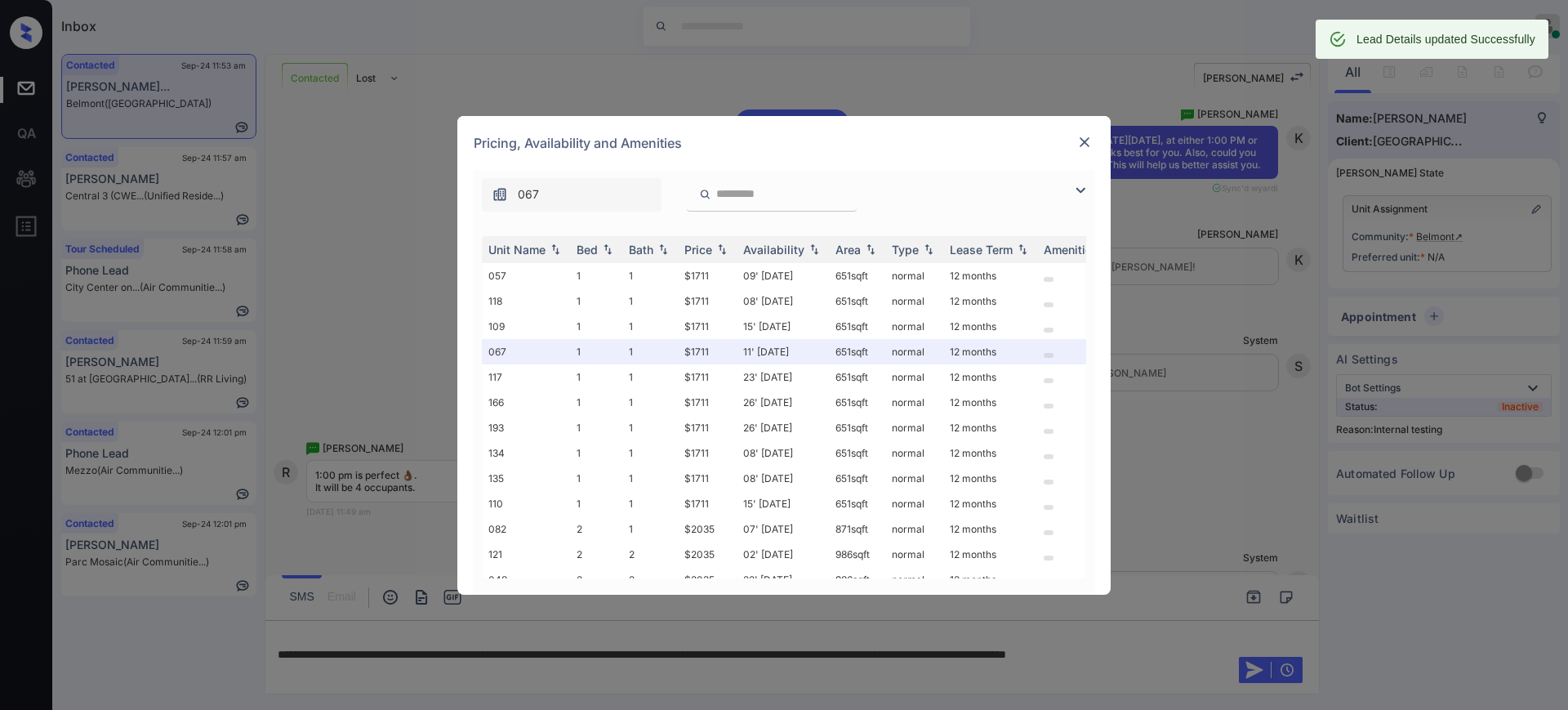
click at [1082, 139] on img at bounding box center [1084, 142] width 17 height 17
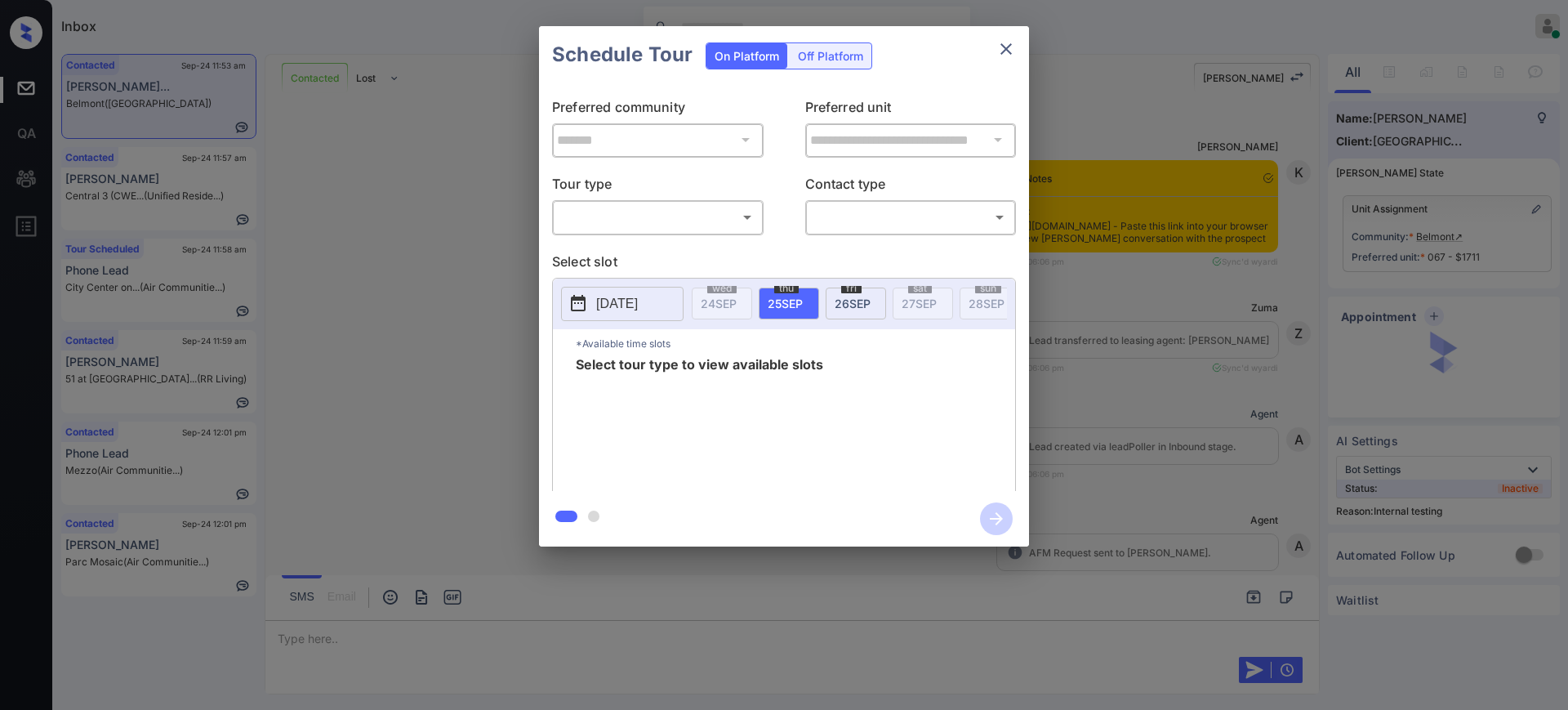
scroll to position [4457, 0]
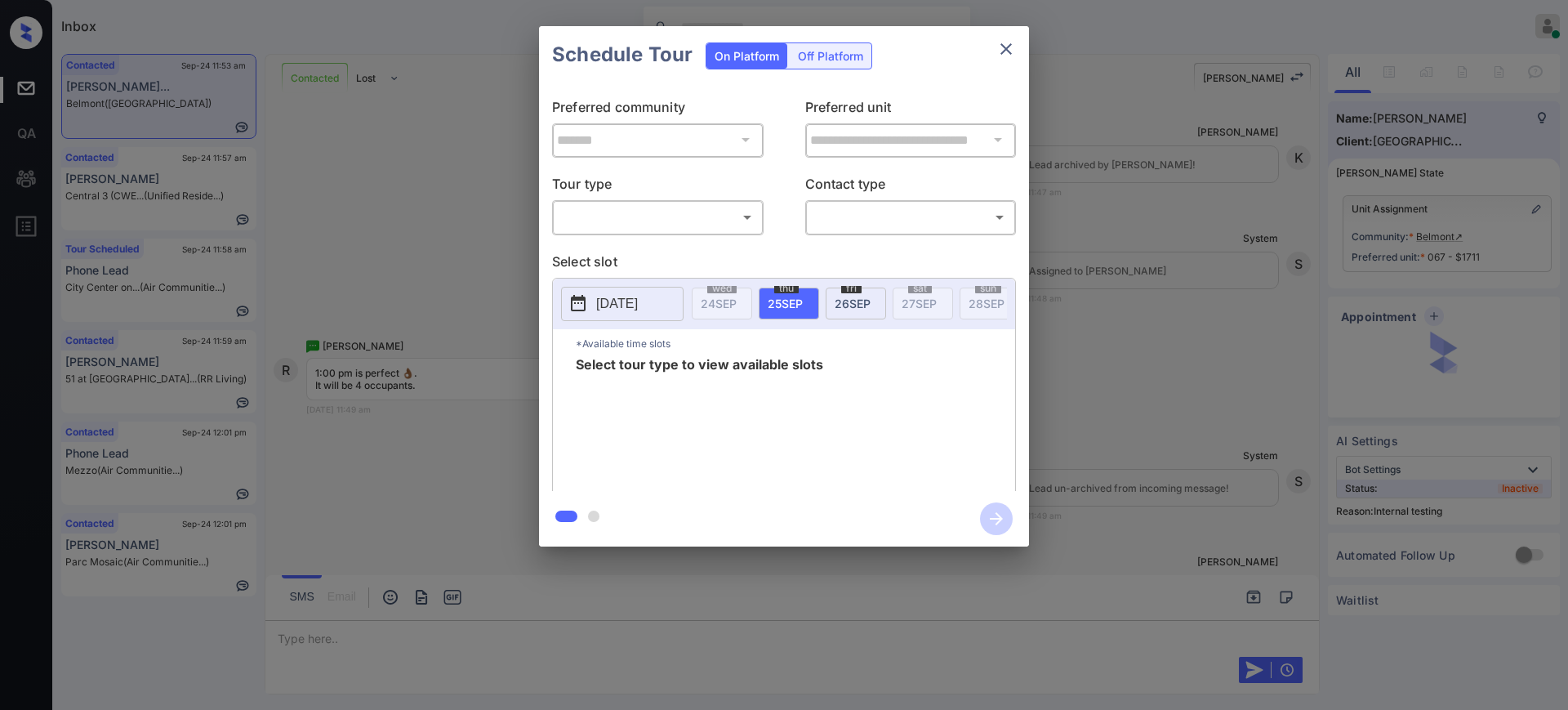
click at [663, 215] on body "Inbox [PERSON_NAME] Online Set yourself offline Set yourself on break Profile S…" at bounding box center [784, 355] width 1568 height 710
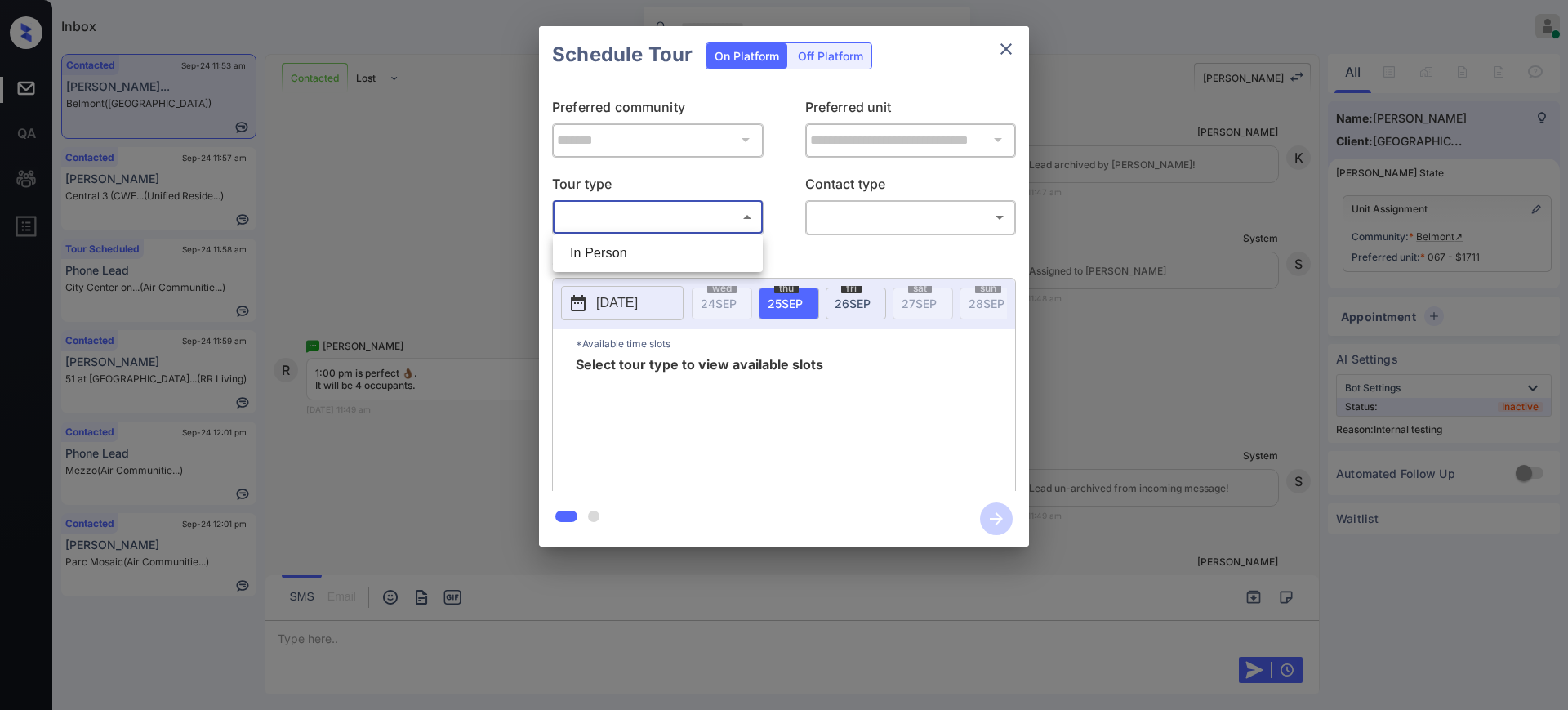
click at [619, 246] on li "In Person" at bounding box center [657, 254] width 202 height 30
type input "********"
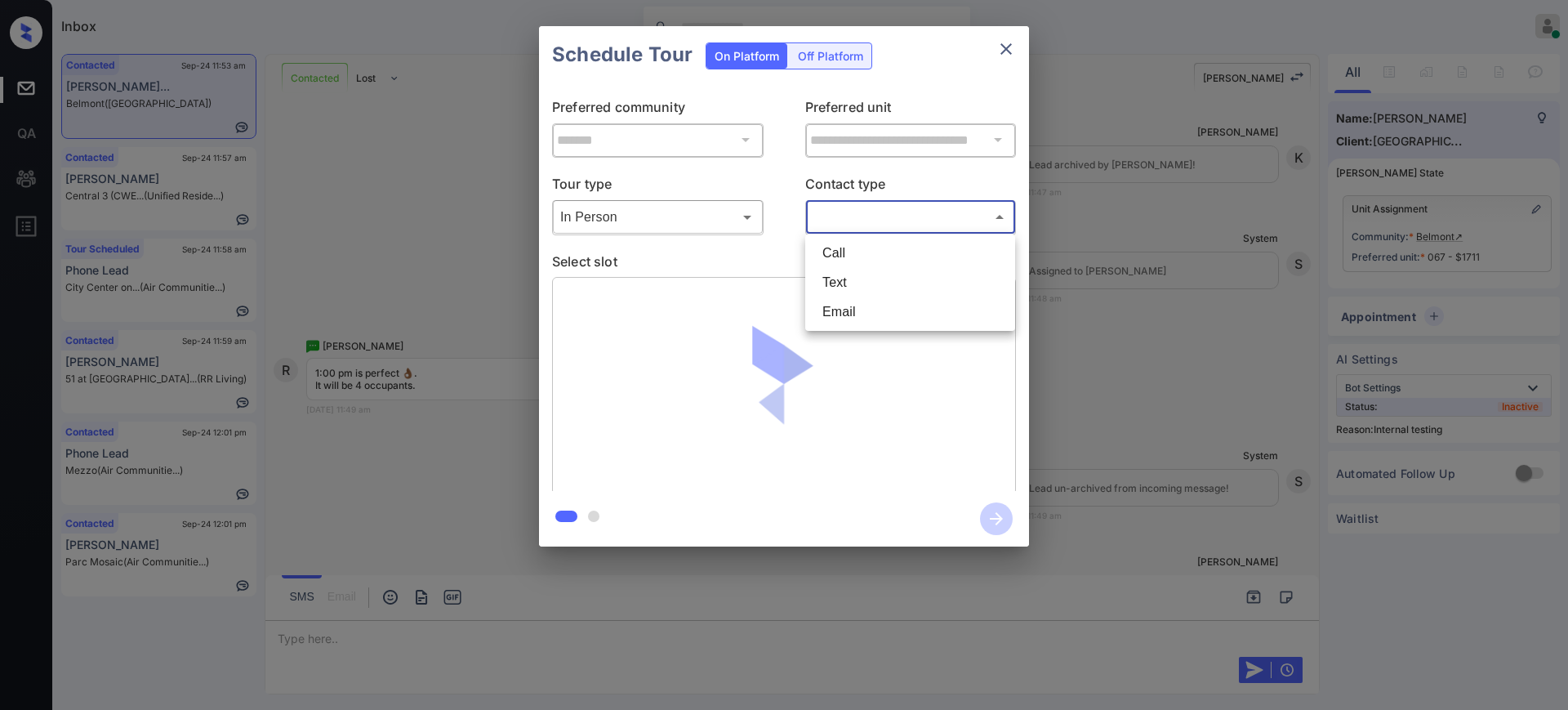
click at [836, 216] on body "Inbox Ajay Kumar Online Set yourself offline Set yourself on break Profile Swit…" at bounding box center [784, 355] width 1568 height 710
click at [835, 288] on li "Text" at bounding box center [909, 282] width 202 height 30
type input "****"
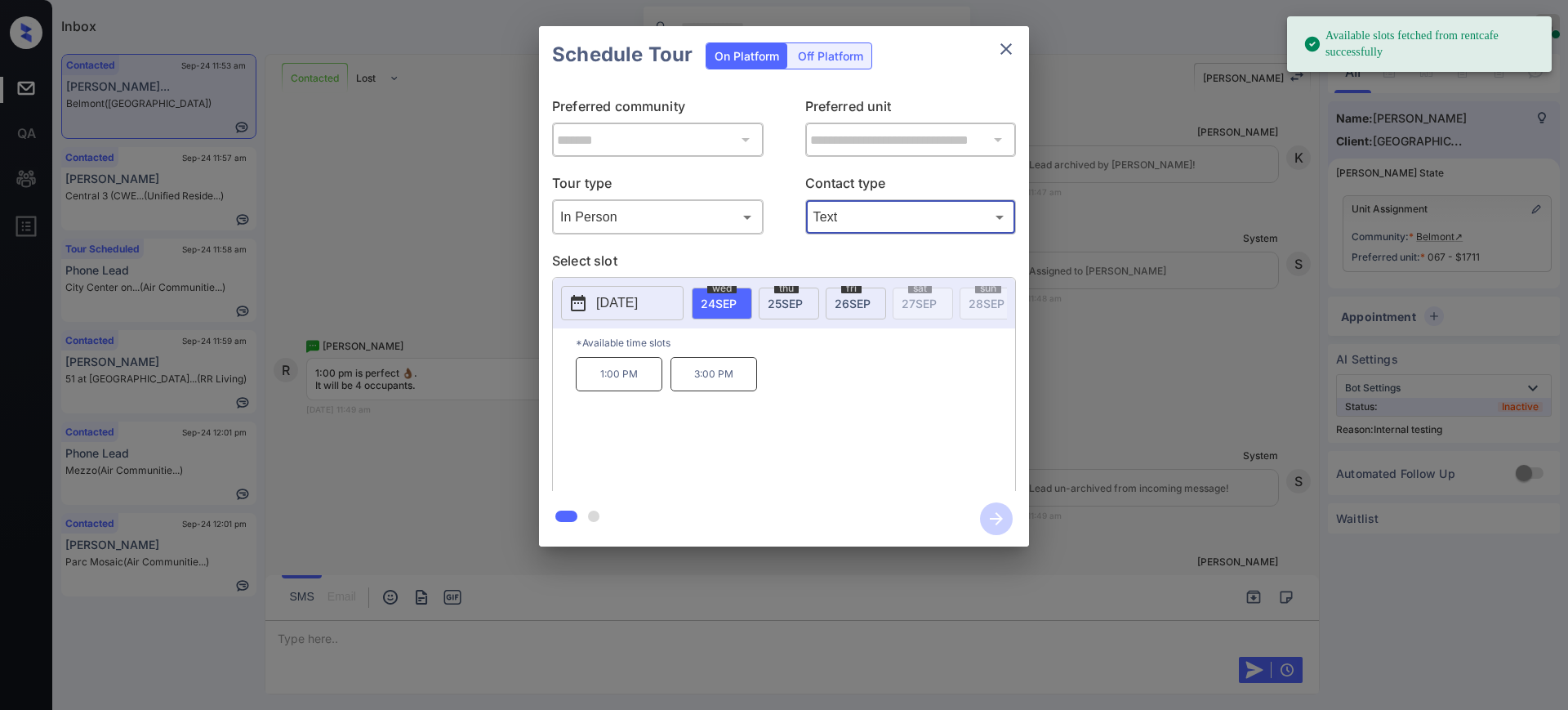
click at [638, 297] on p "[DATE]" at bounding box center [616, 303] width 41 height 20
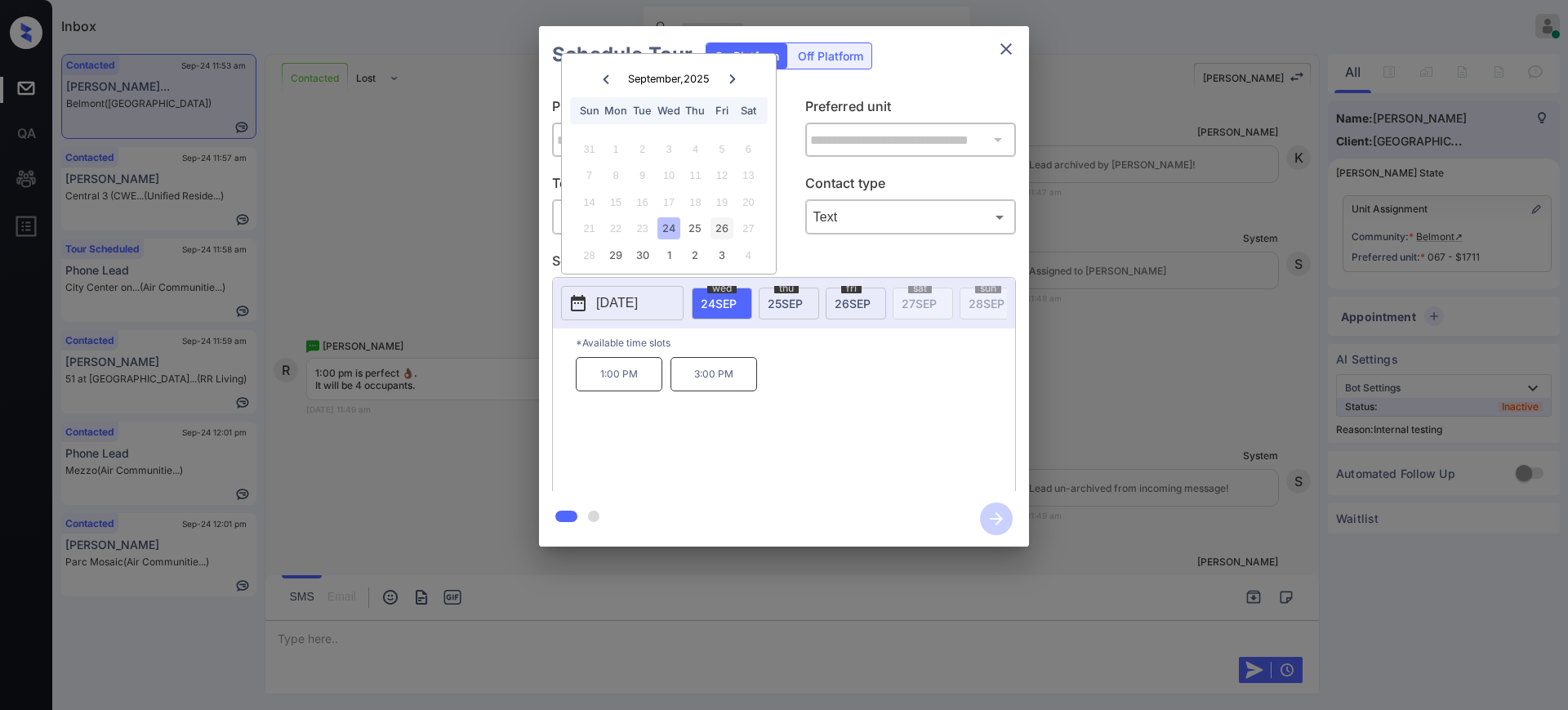
click at [722, 230] on div "26" at bounding box center [722, 228] width 22 height 22
click at [812, 391] on p "1:00 PM" at bounding box center [808, 374] width 87 height 34
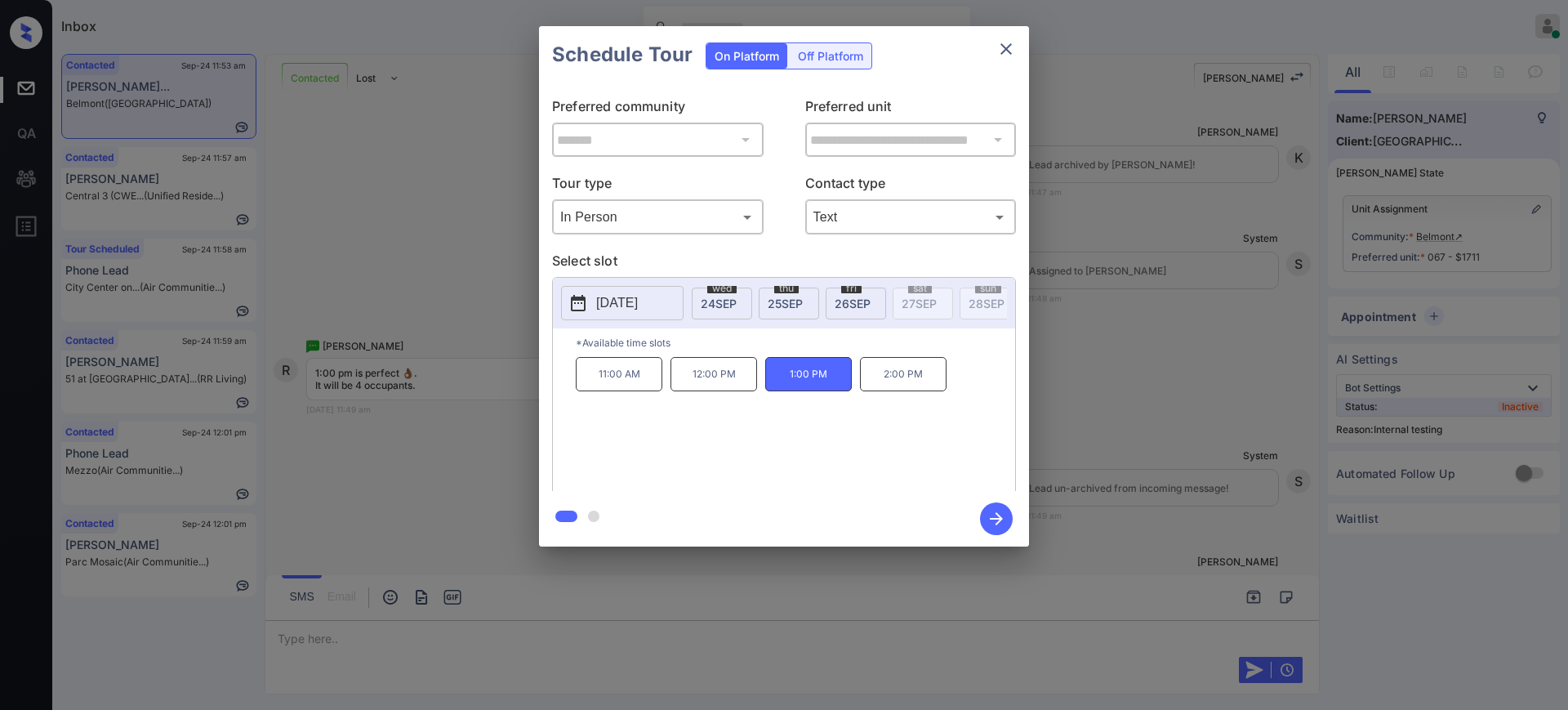
click at [996, 520] on icon "button" at bounding box center [996, 518] width 32 height 32
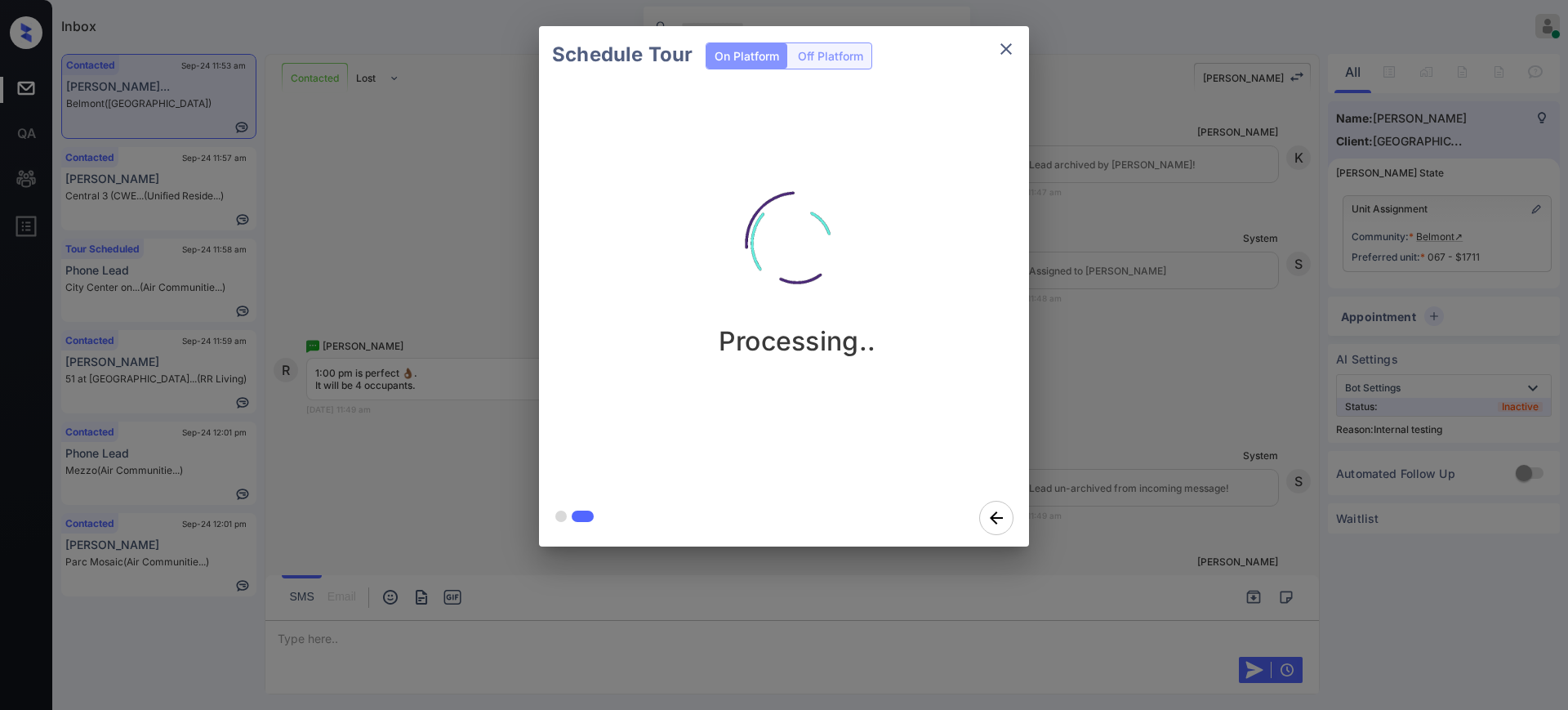
click at [1076, 483] on div "Schedule Tour On Platform Off Platform Processing.." at bounding box center [784, 286] width 1568 height 572
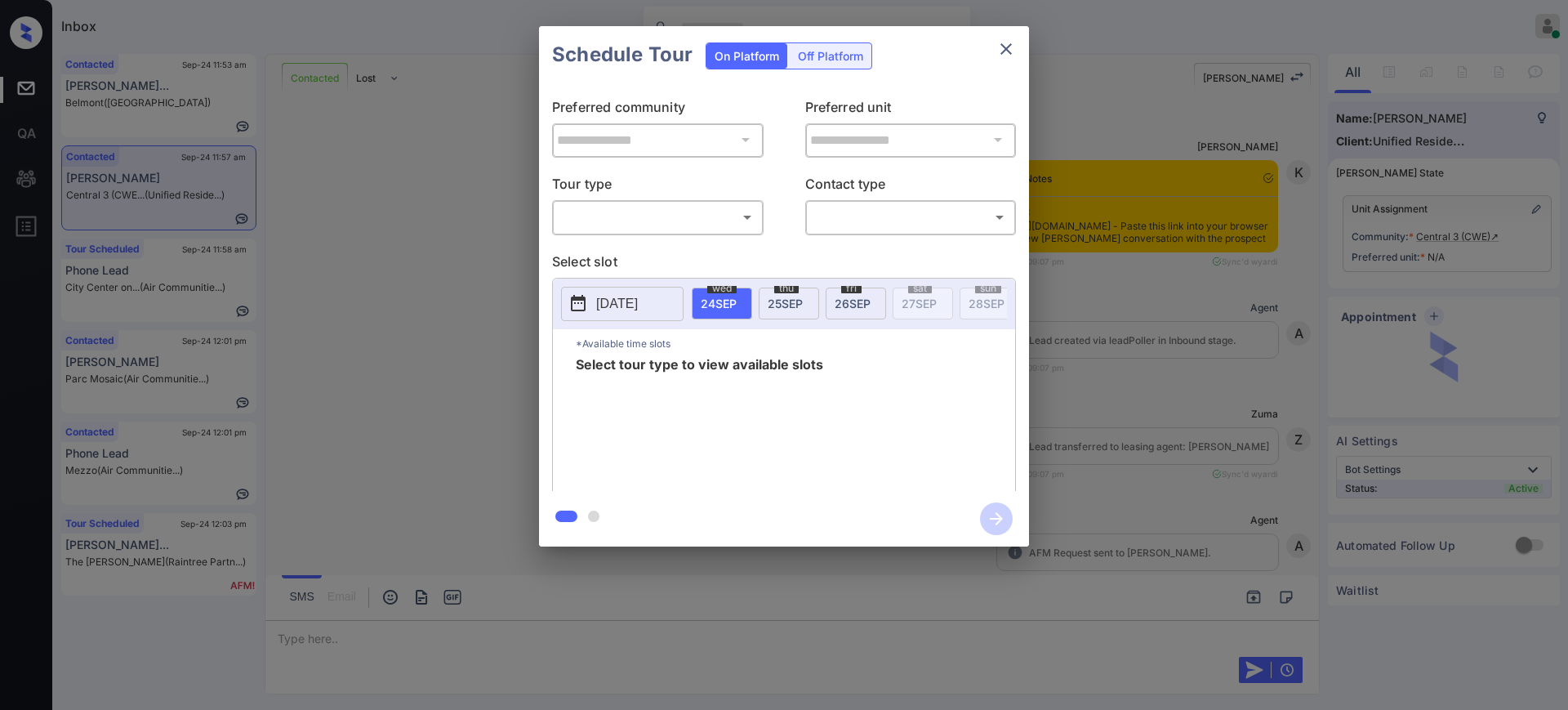
scroll to position [3900, 0]
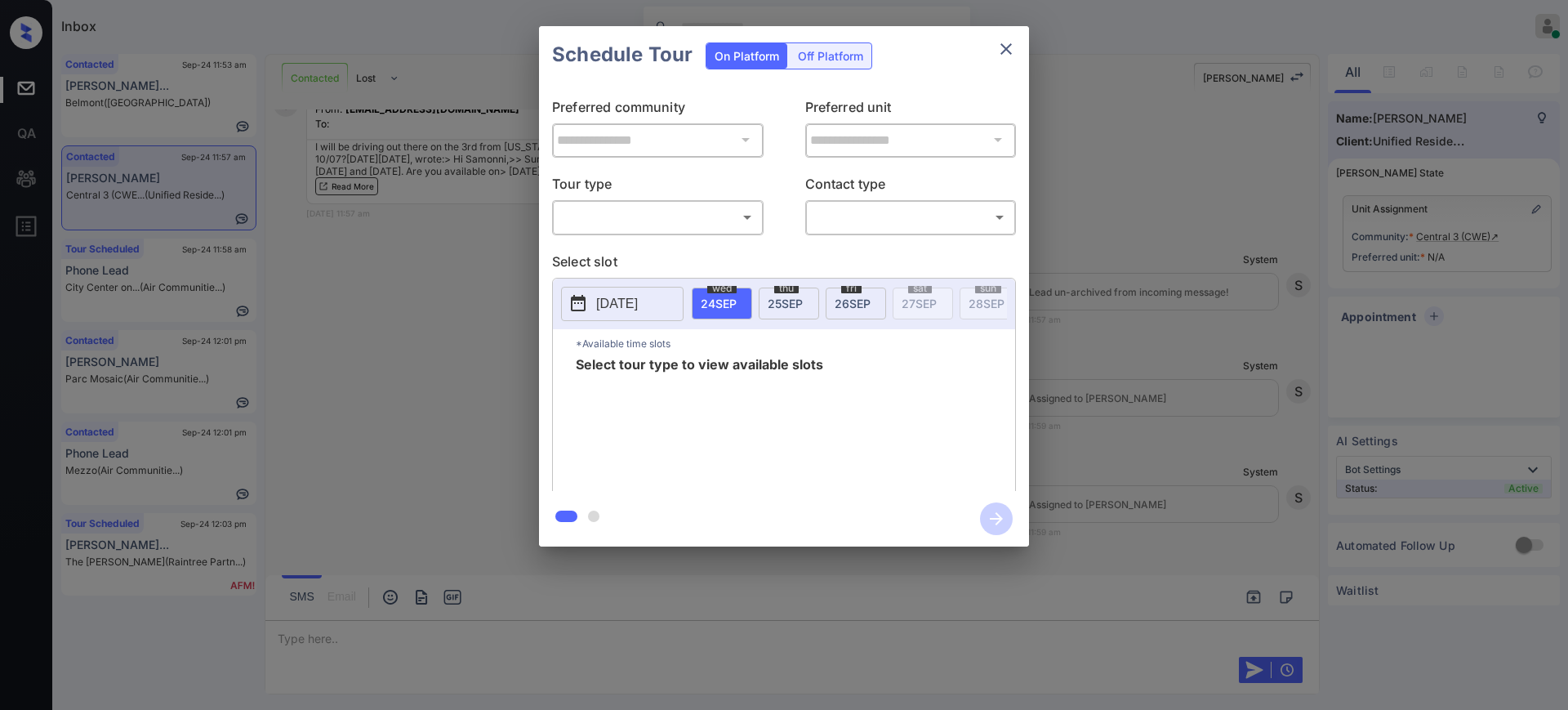
click at [610, 202] on div "​ ​" at bounding box center [657, 217] width 211 height 35
click at [628, 212] on body "Inbox Ajay Kumar Online Set yourself offline Set yourself on break Profile Swit…" at bounding box center [784, 355] width 1568 height 710
click at [635, 250] on li "In Person" at bounding box center [657, 254] width 202 height 30
type input "********"
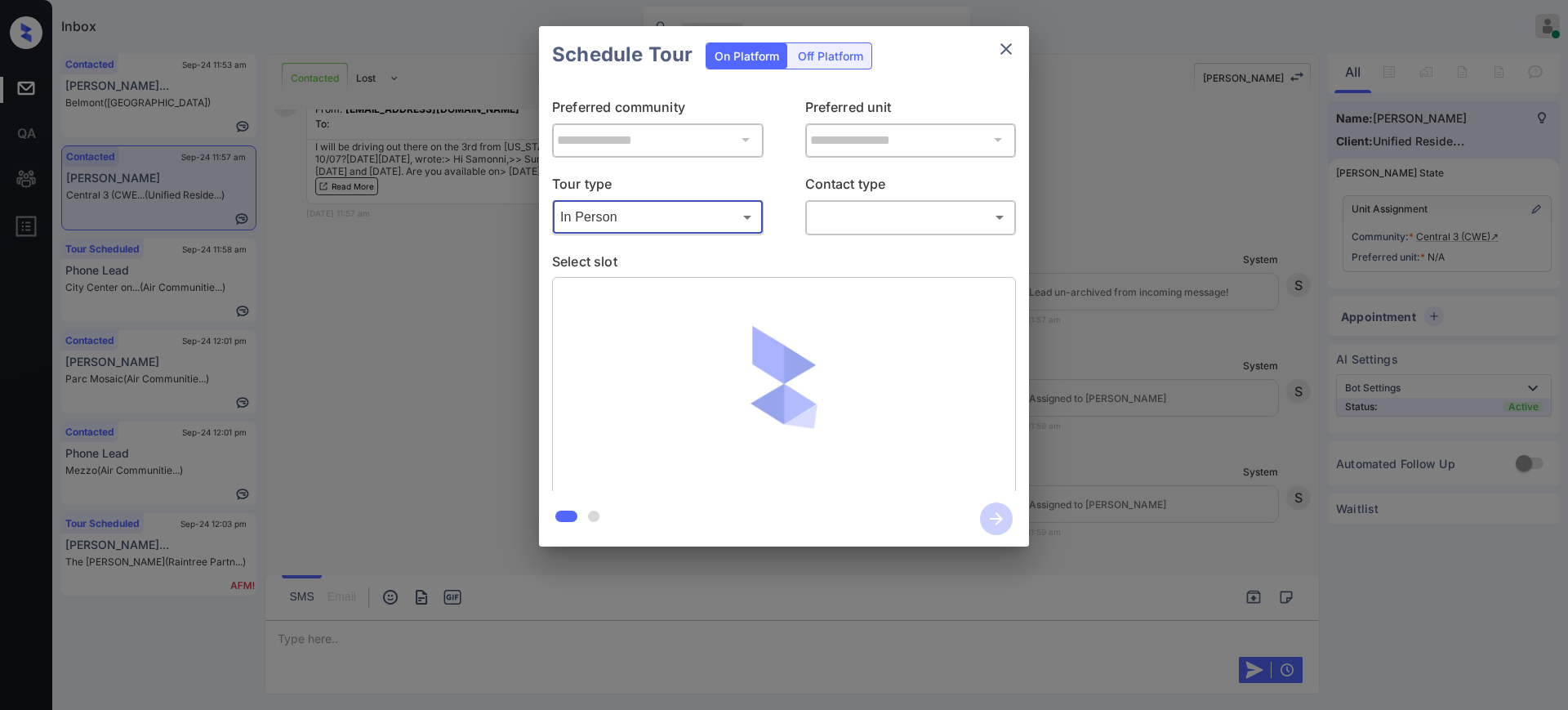
click at [882, 207] on body "Inbox Ajay Kumar Online Set yourself offline Set yourself on break Profile Swit…" at bounding box center [784, 355] width 1568 height 710
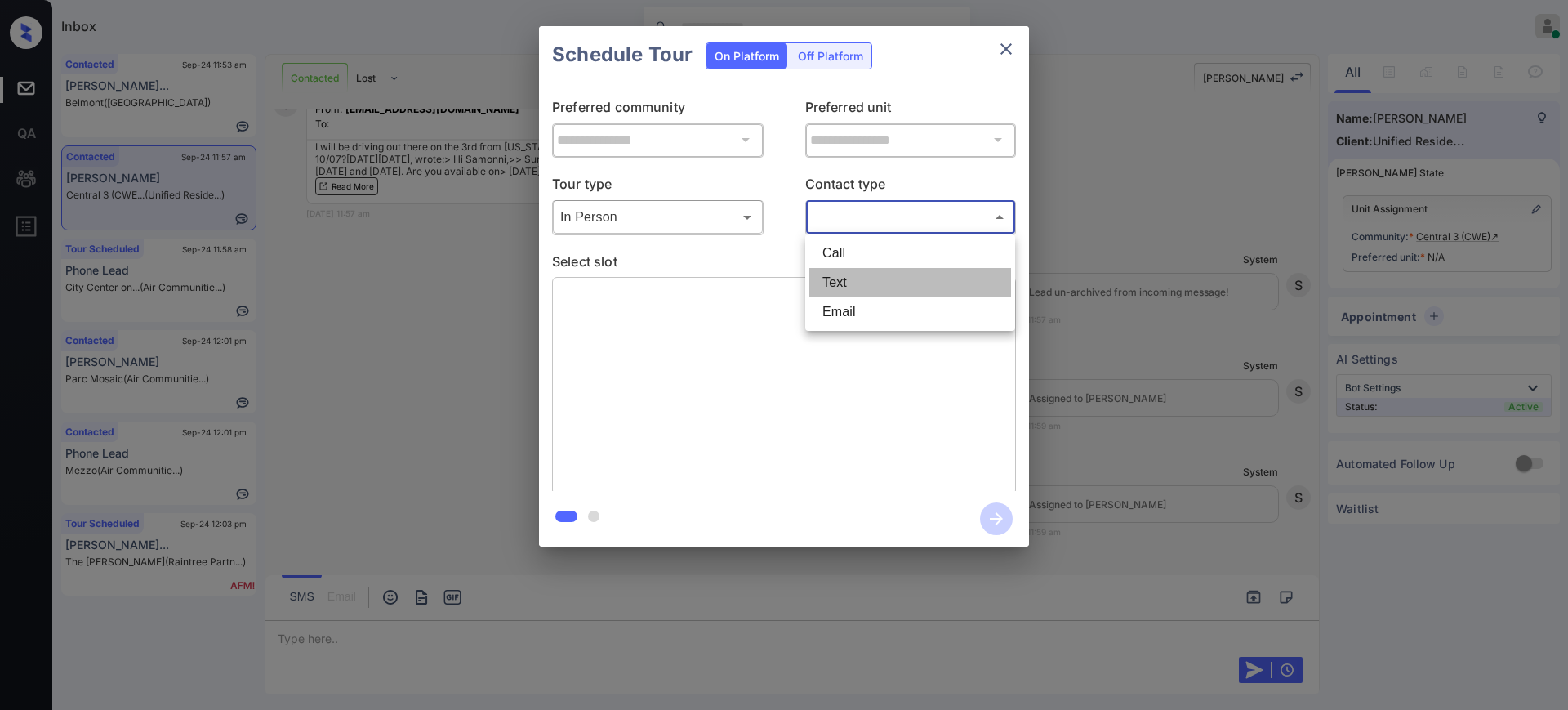
click at [838, 285] on li "Text" at bounding box center [909, 282] width 202 height 30
type input "****"
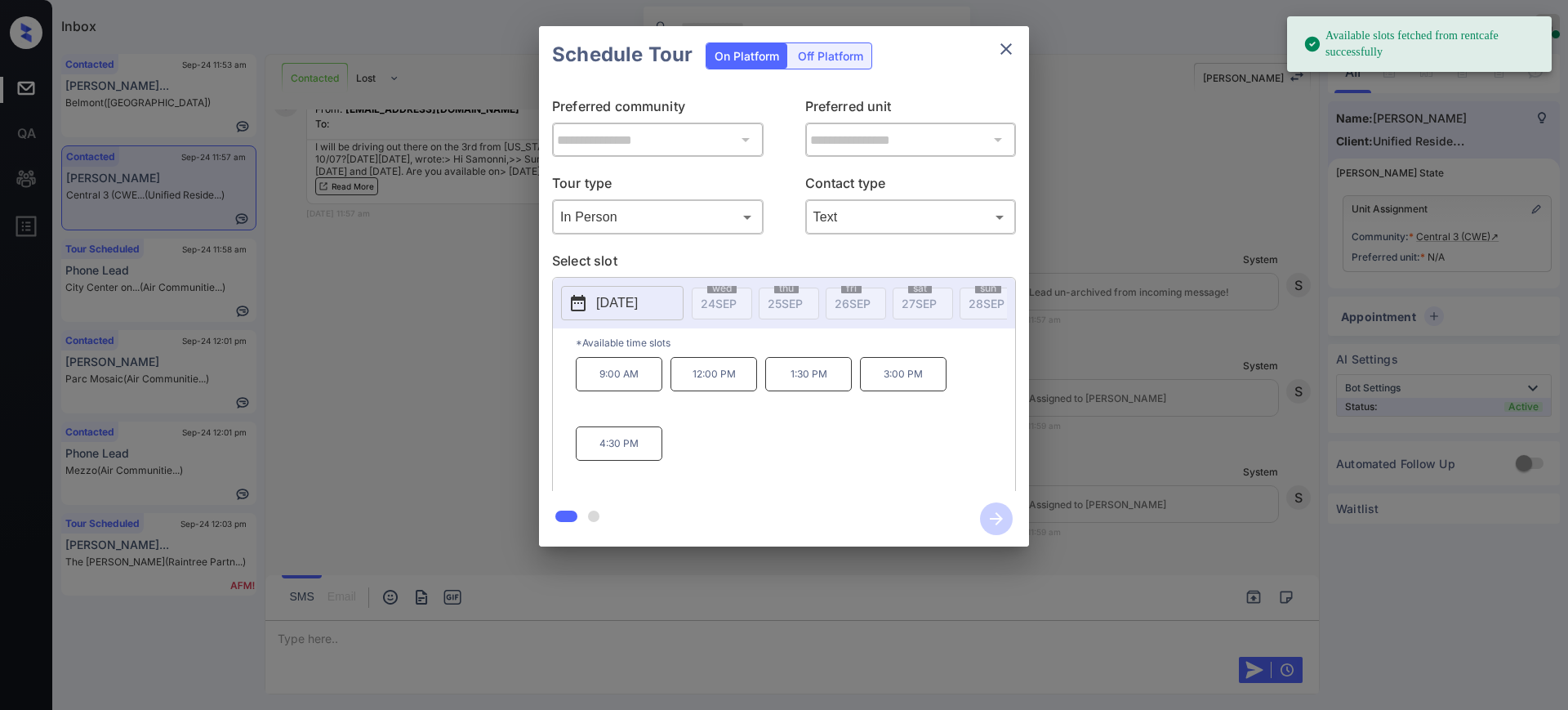
click at [638, 301] on p "2025-09-29" at bounding box center [616, 303] width 41 height 20
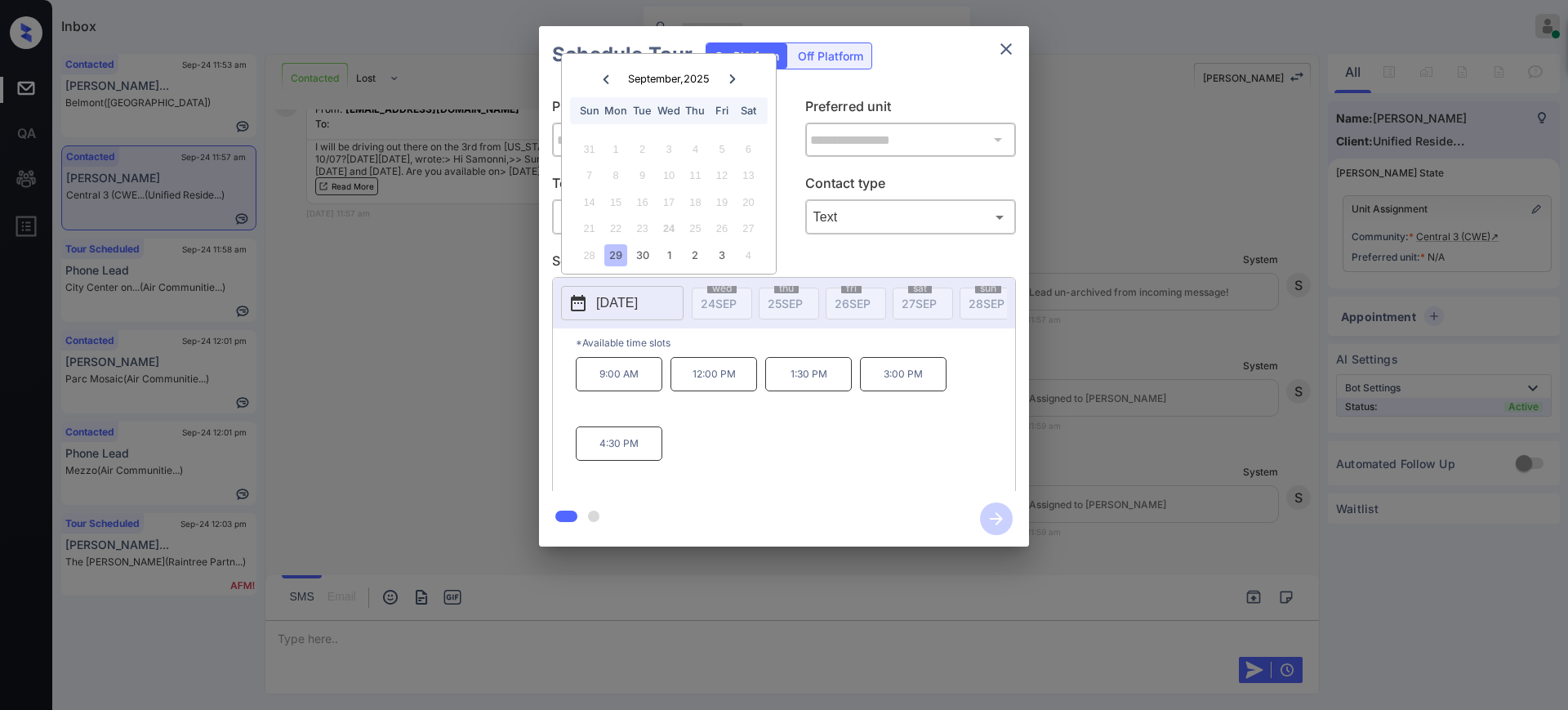
click at [736, 89] on div "September , 2025 Sun Mon Tue Wed Thu Fri Sat" at bounding box center [668, 92] width 214 height 77
click at [733, 82] on div at bounding box center [731, 79] width 22 height 21
click at [620, 202] on div "13" at bounding box center [615, 202] width 22 height 22
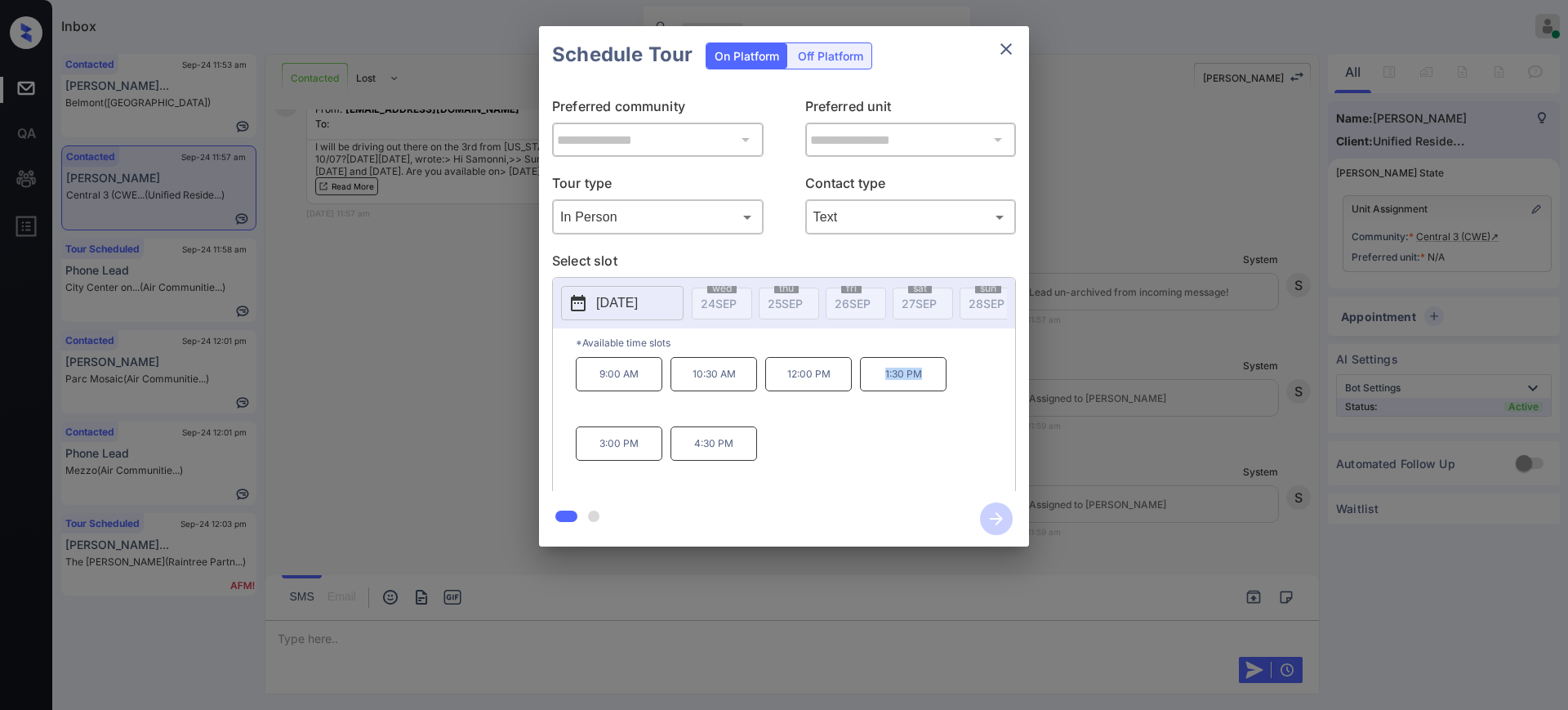
drag, startPoint x: 875, startPoint y: 383, endPoint x: 929, endPoint y: 384, distance: 54.0
click at [929, 384] on p "1:30 PM" at bounding box center [903, 374] width 87 height 34
copy p "1:30 PM"
click at [1010, 39] on icon "close" at bounding box center [1006, 49] width 20 height 20
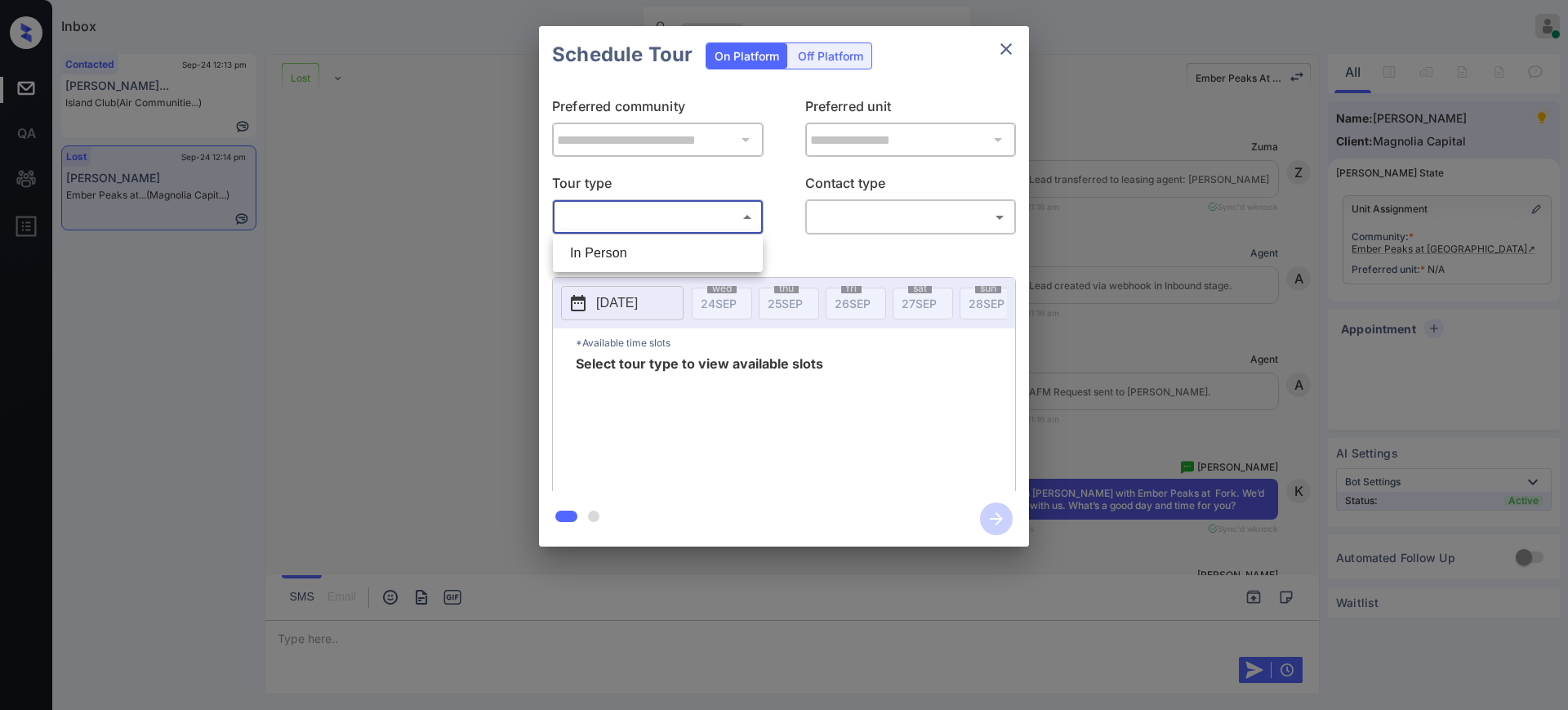
click at [609, 207] on body "Inbox [PERSON_NAME] Online Set yourself offline Set yourself on break Profile S…" at bounding box center [784, 355] width 1568 height 710
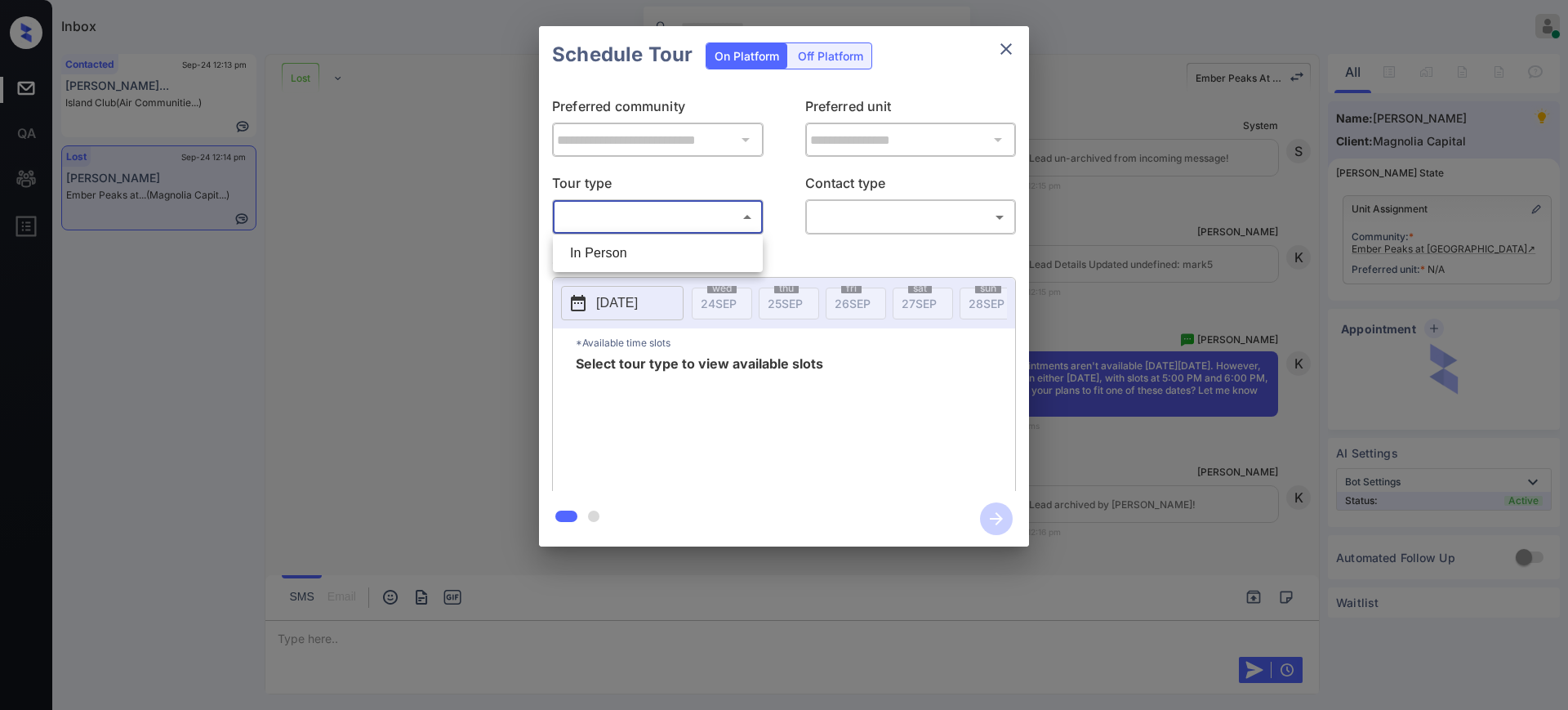
click at [611, 246] on li "In Person" at bounding box center [657, 254] width 202 height 30
type input "********"
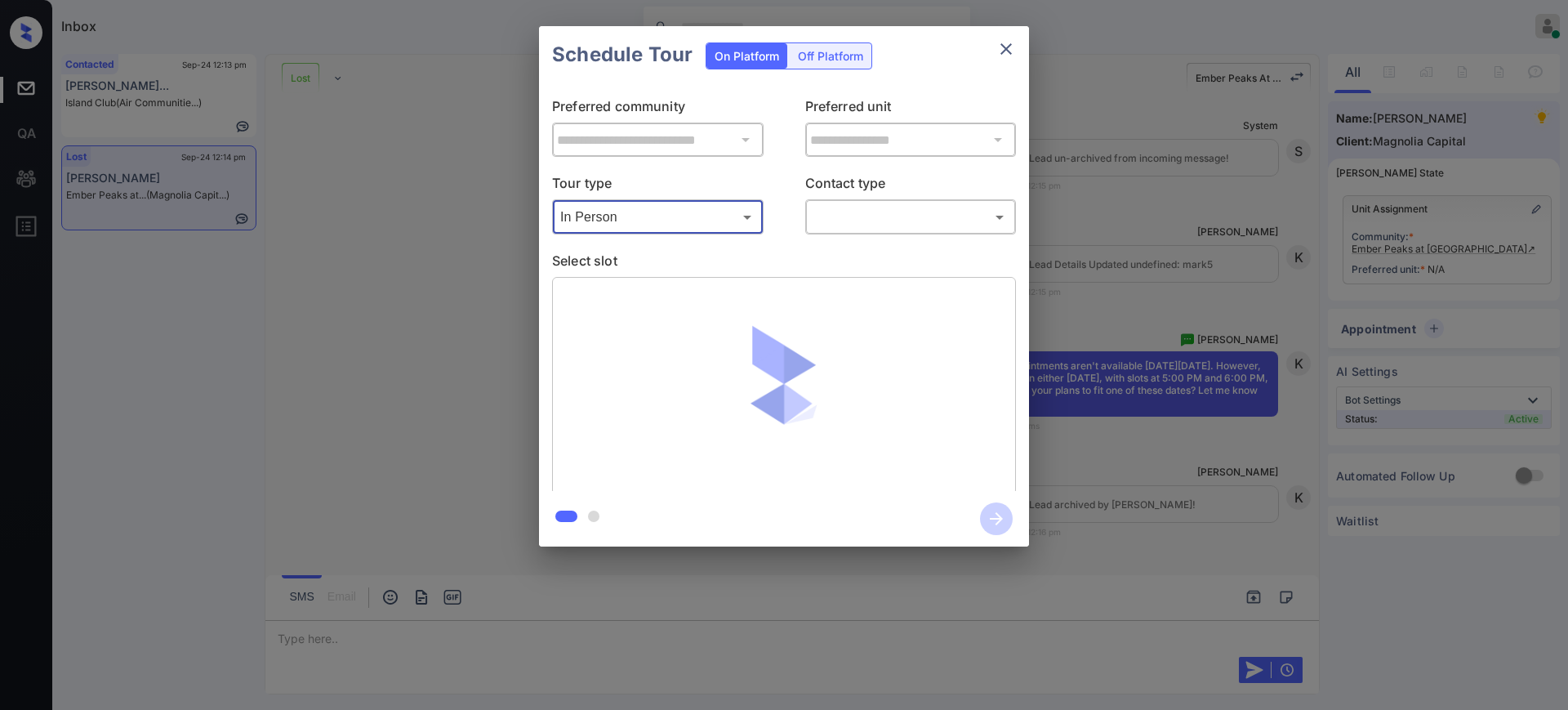
click at [885, 216] on body "Inbox [PERSON_NAME] Online Set yourself offline Set yourself on break Profile S…" at bounding box center [784, 355] width 1568 height 710
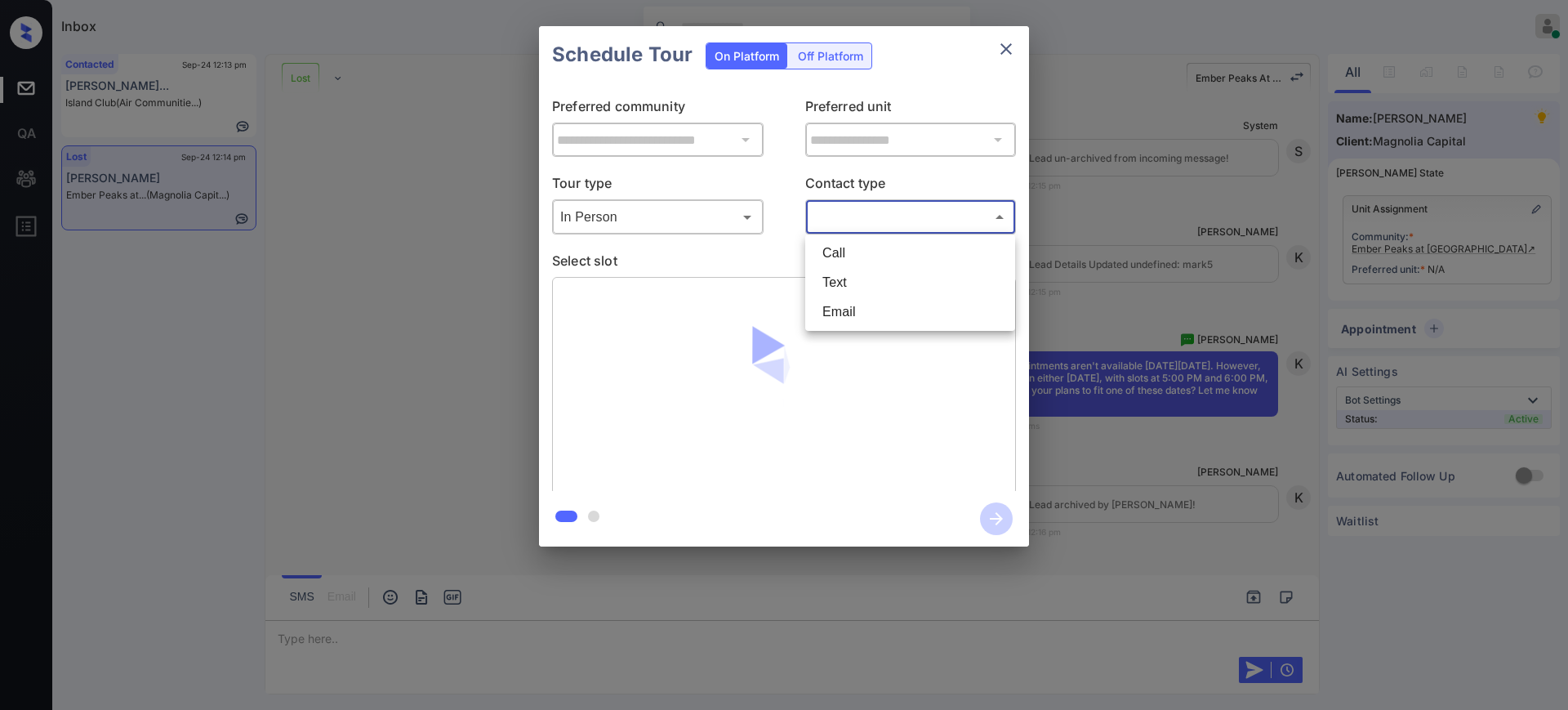
click at [832, 282] on li "Text" at bounding box center [909, 282] width 202 height 30
type input "****"
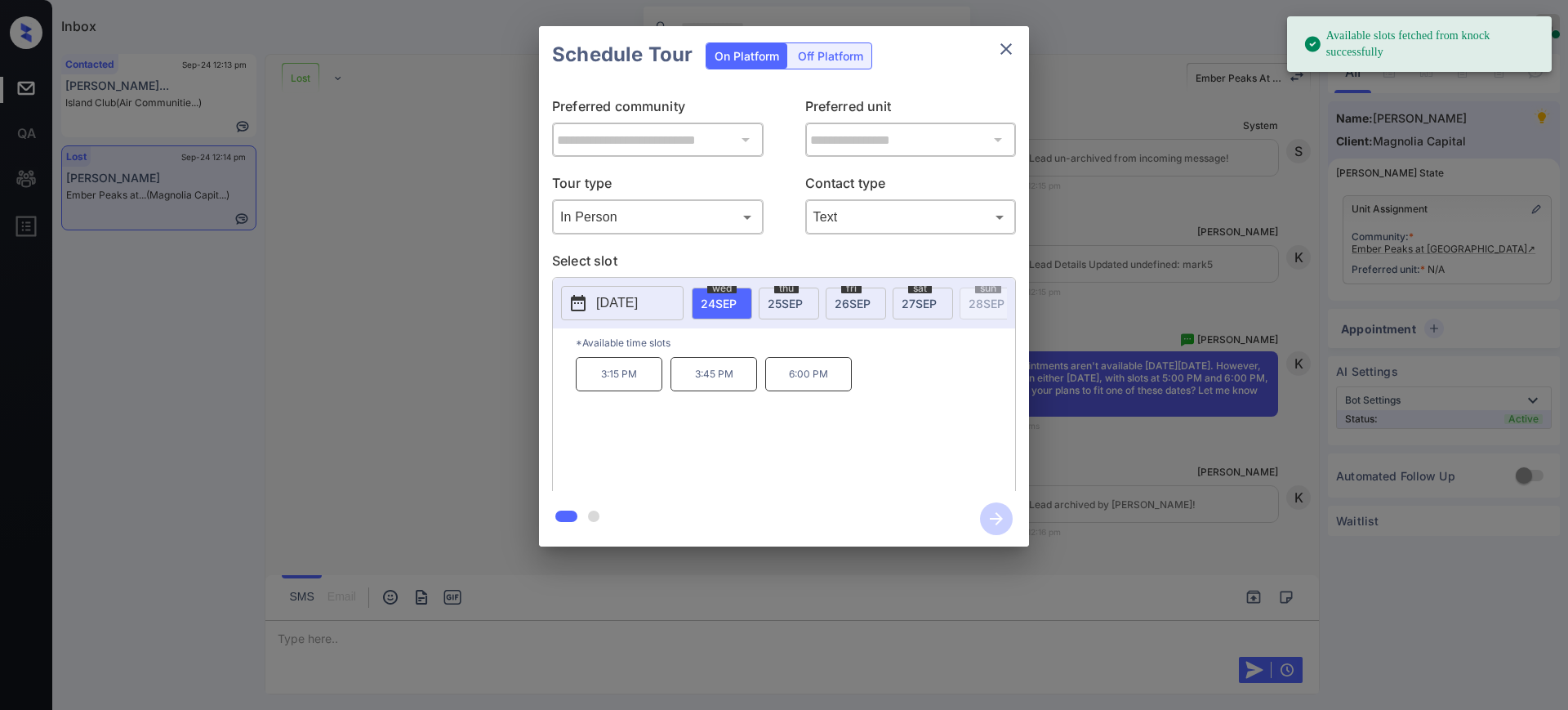
click at [614, 295] on p "[DATE]" at bounding box center [616, 303] width 41 height 20
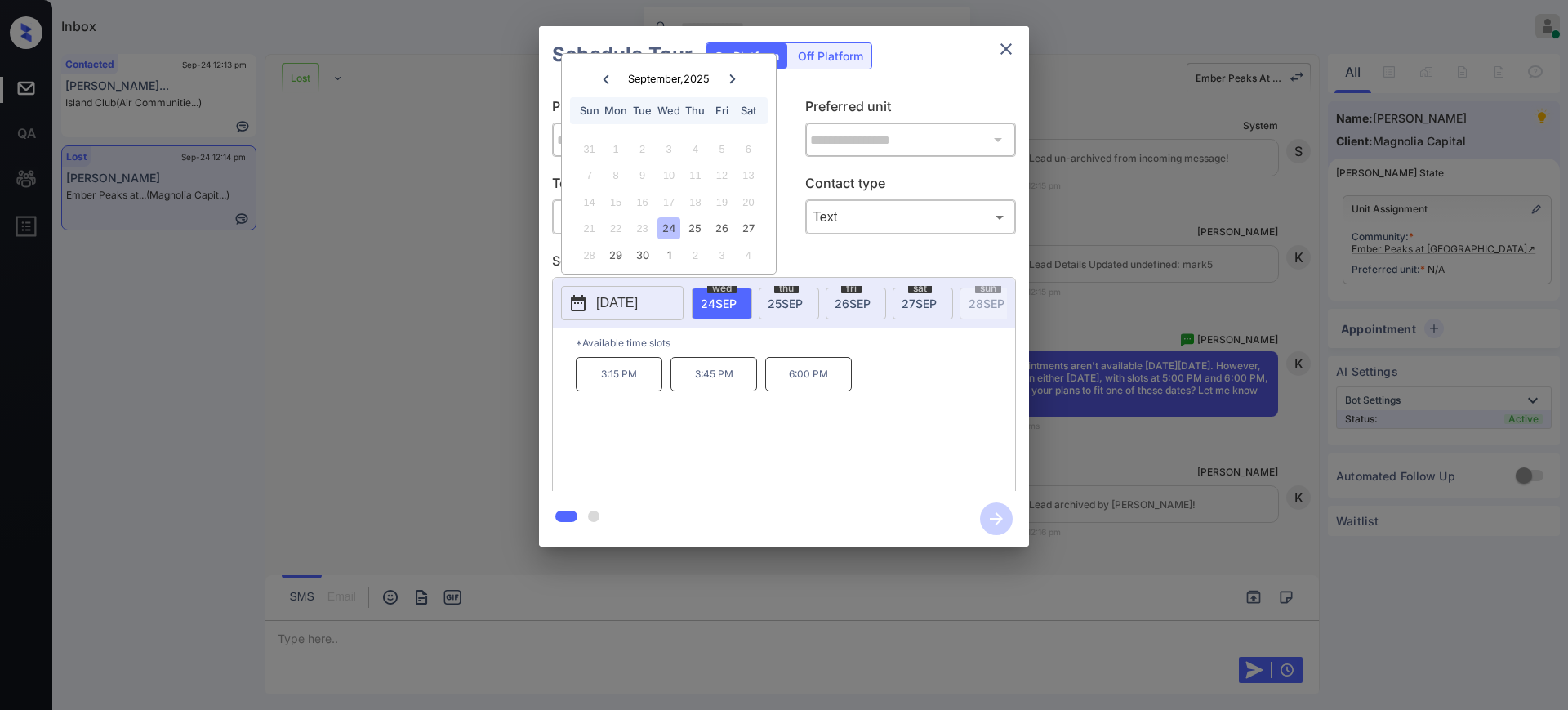
click at [728, 81] on icon at bounding box center [732, 80] width 10 height 10
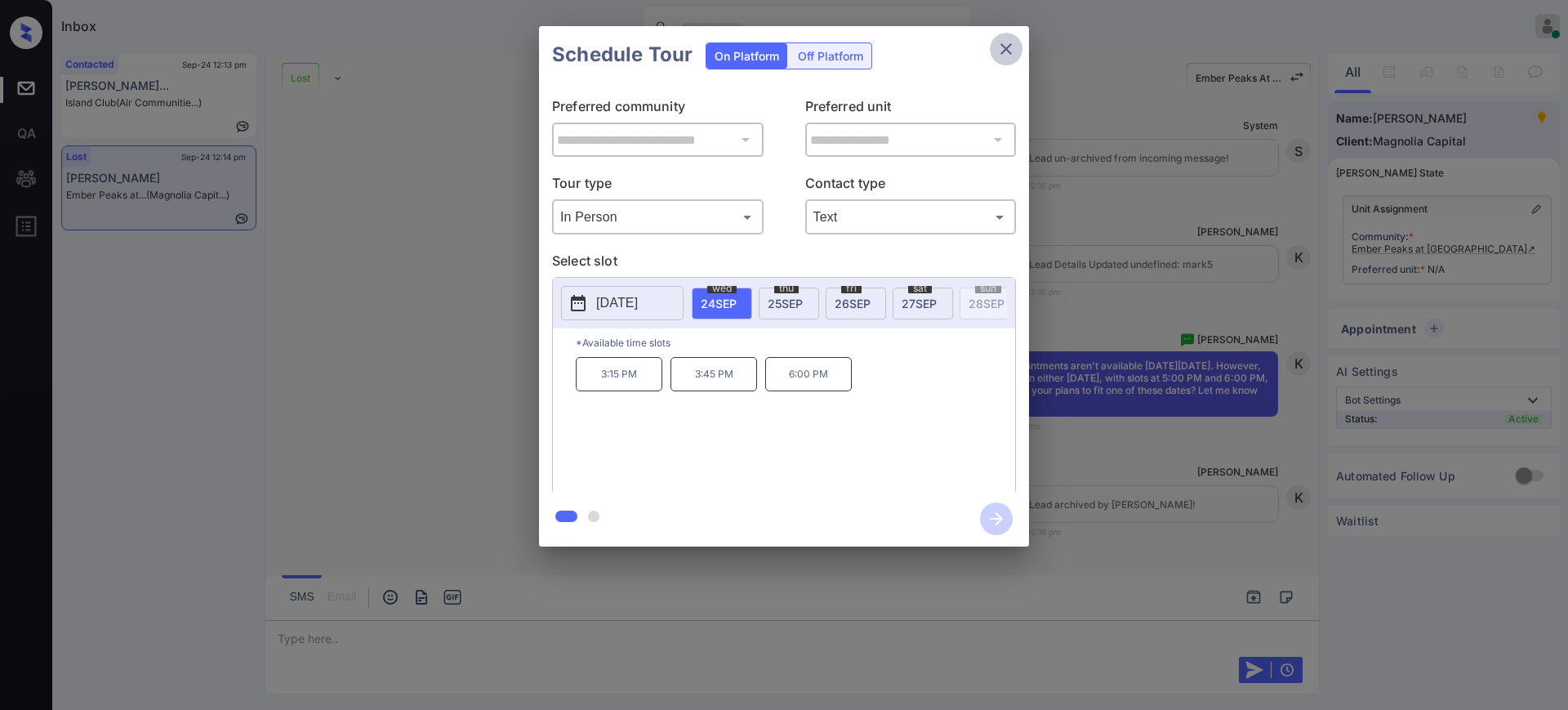
click at [1004, 55] on icon "close" at bounding box center [1006, 49] width 20 height 20
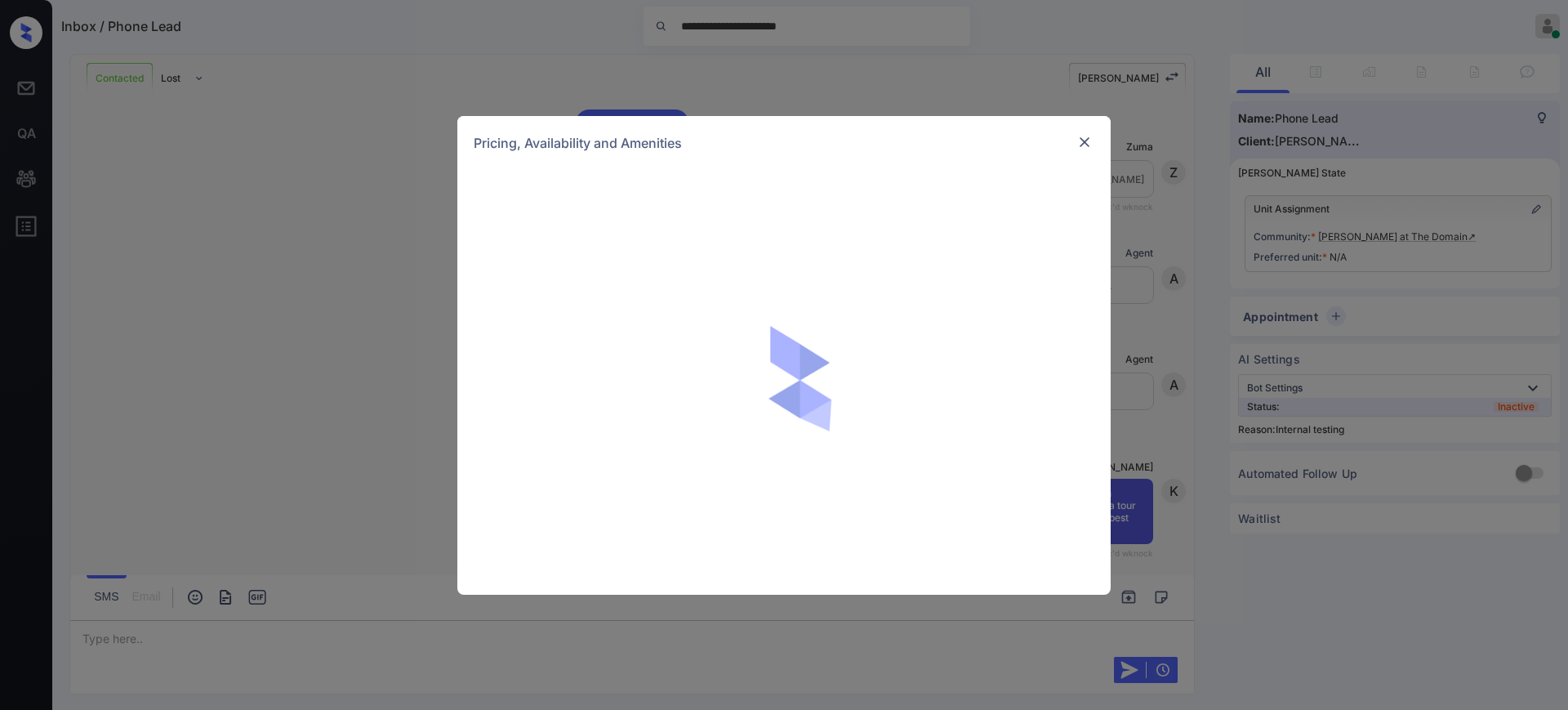
scroll to position [3377, 0]
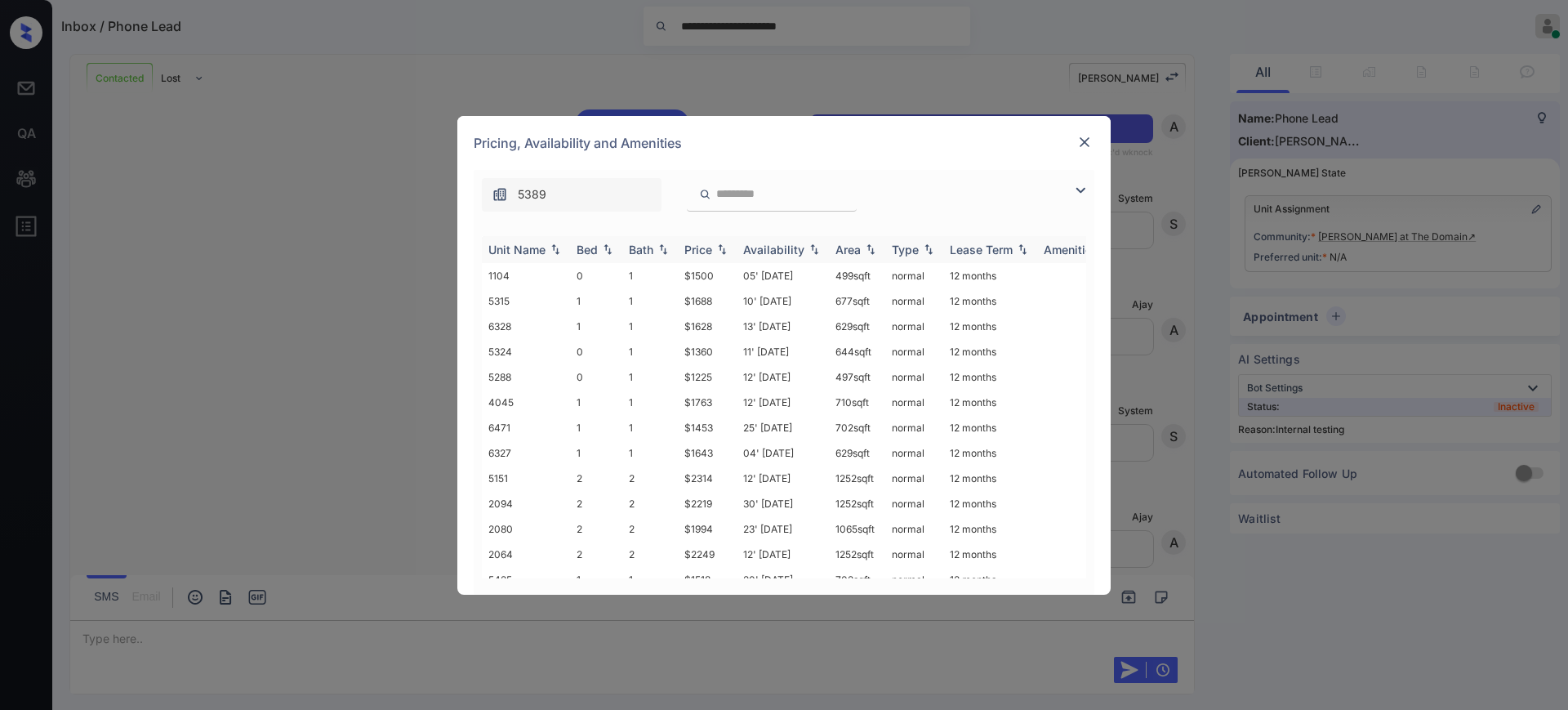
click at [598, 251] on div "Bed" at bounding box center [587, 250] width 22 height 14
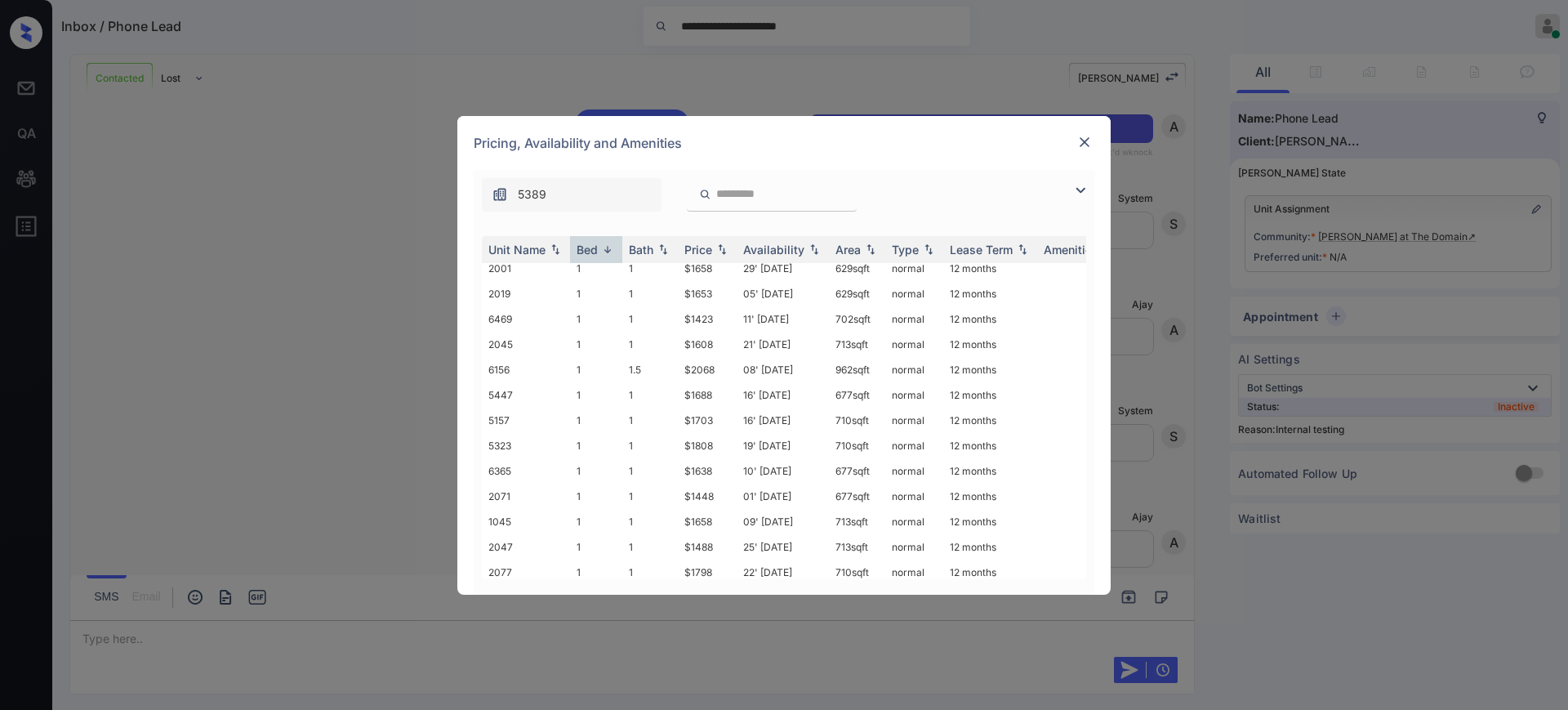
scroll to position [1573, 0]
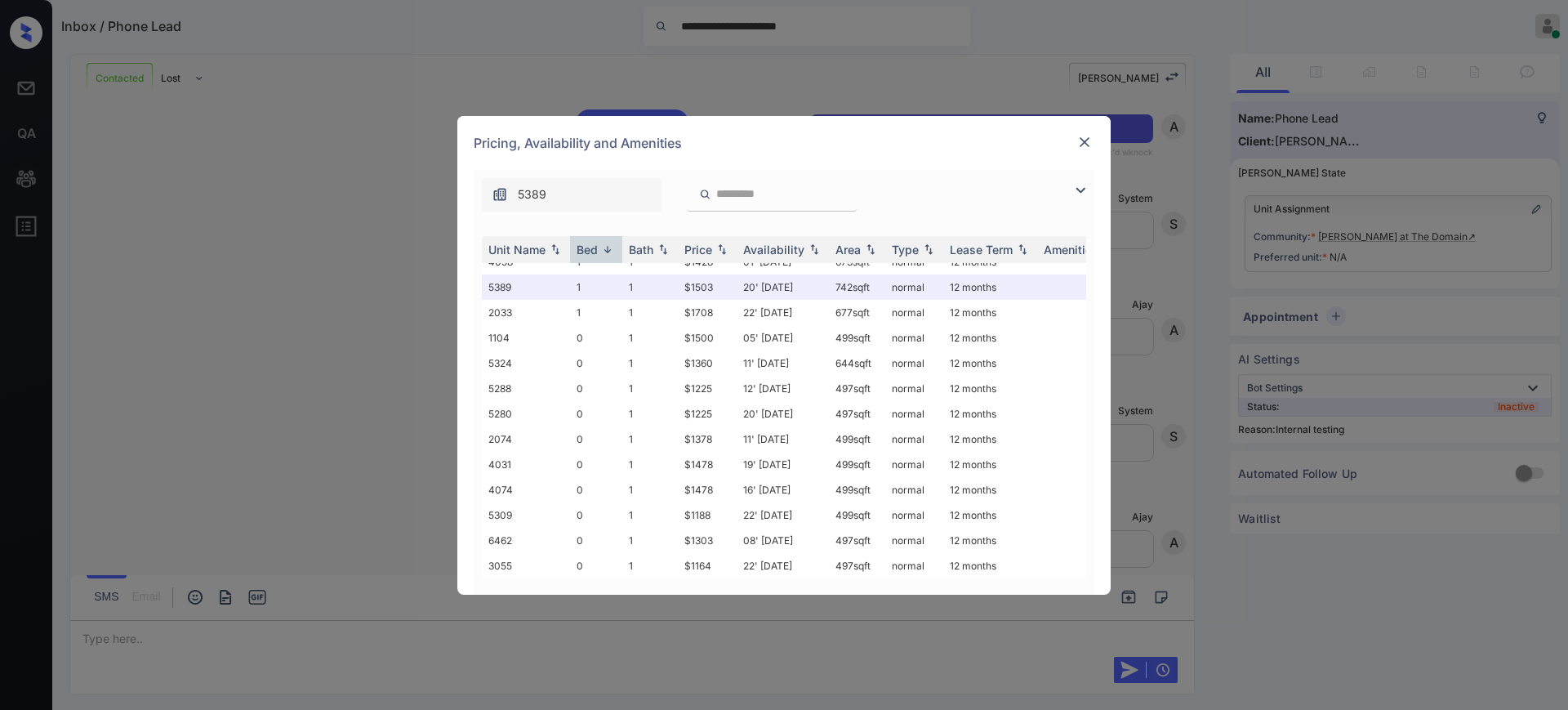
click at [1468, 79] on div "**********" at bounding box center [784, 355] width 1568 height 710
click at [1482, 72] on div "**********" at bounding box center [784, 355] width 1568 height 710
click at [1089, 139] on img at bounding box center [1084, 142] width 17 height 17
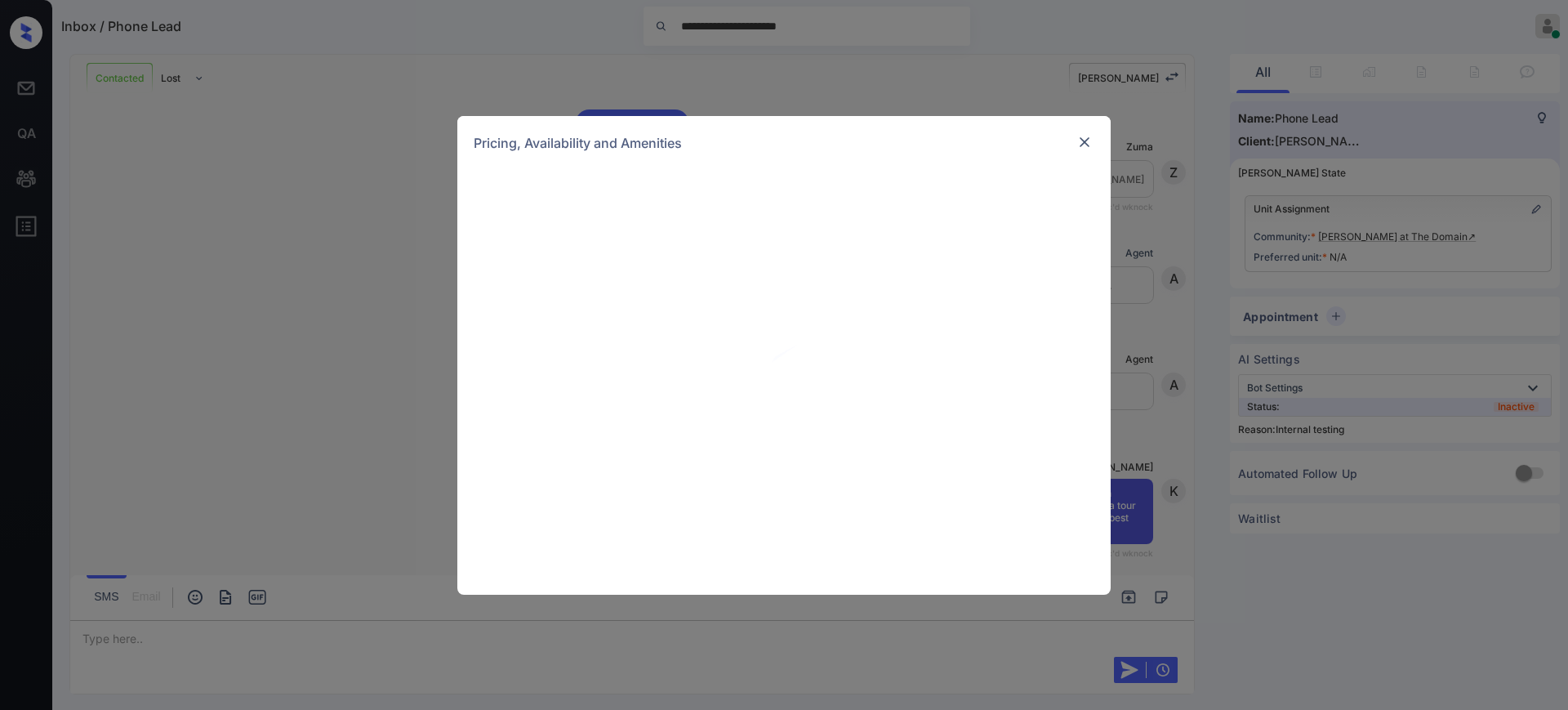
scroll to position [3377, 0]
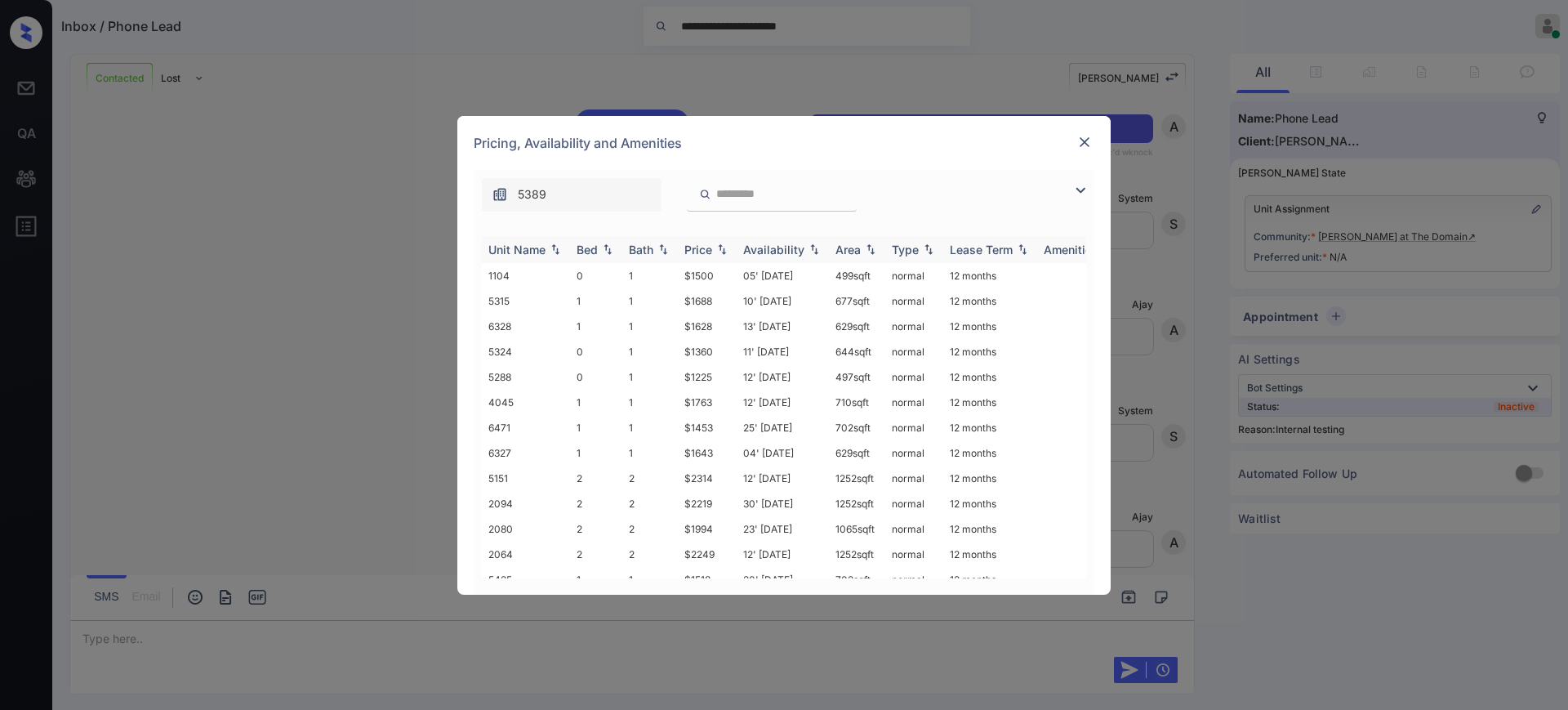
click at [591, 241] on th "Bed" at bounding box center [596, 249] width 52 height 27
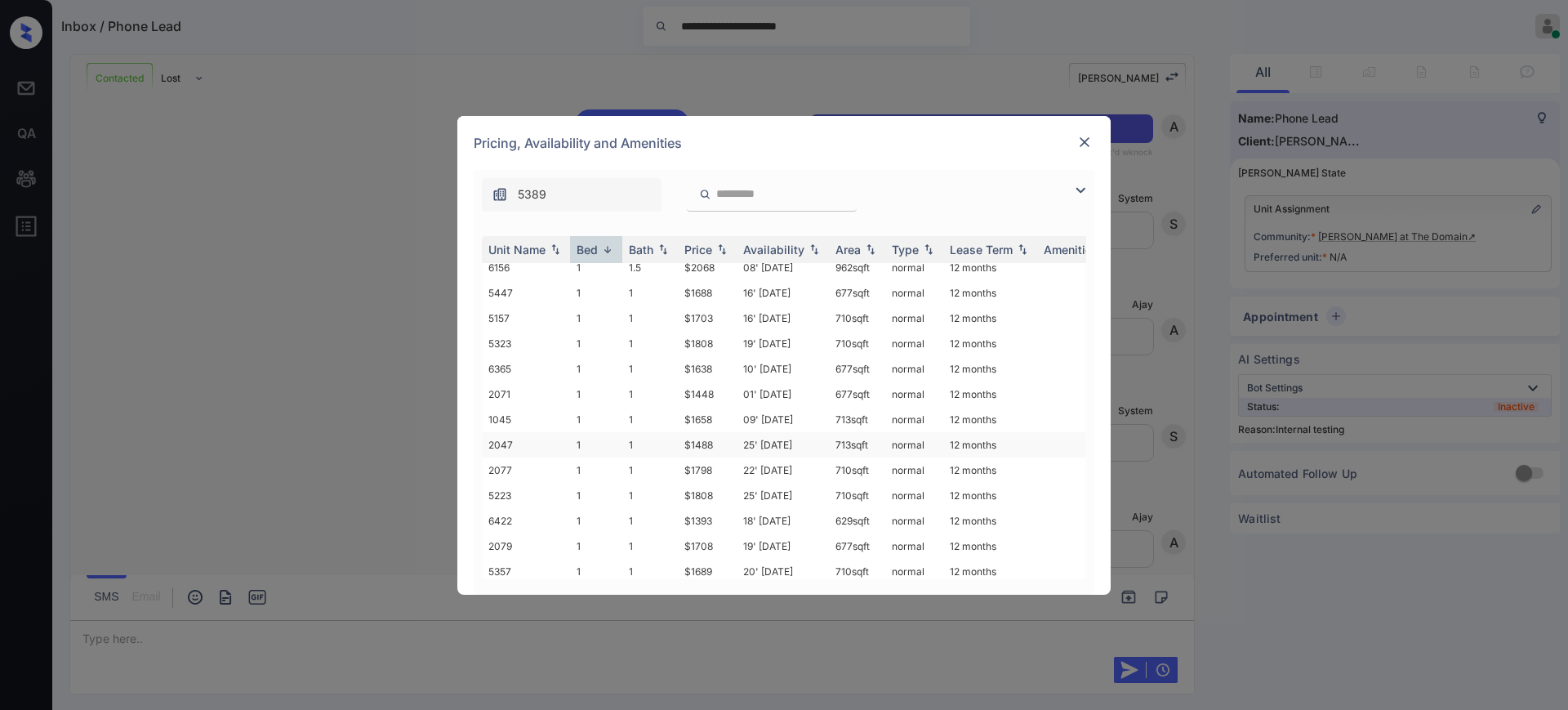
scroll to position [1573, 0]
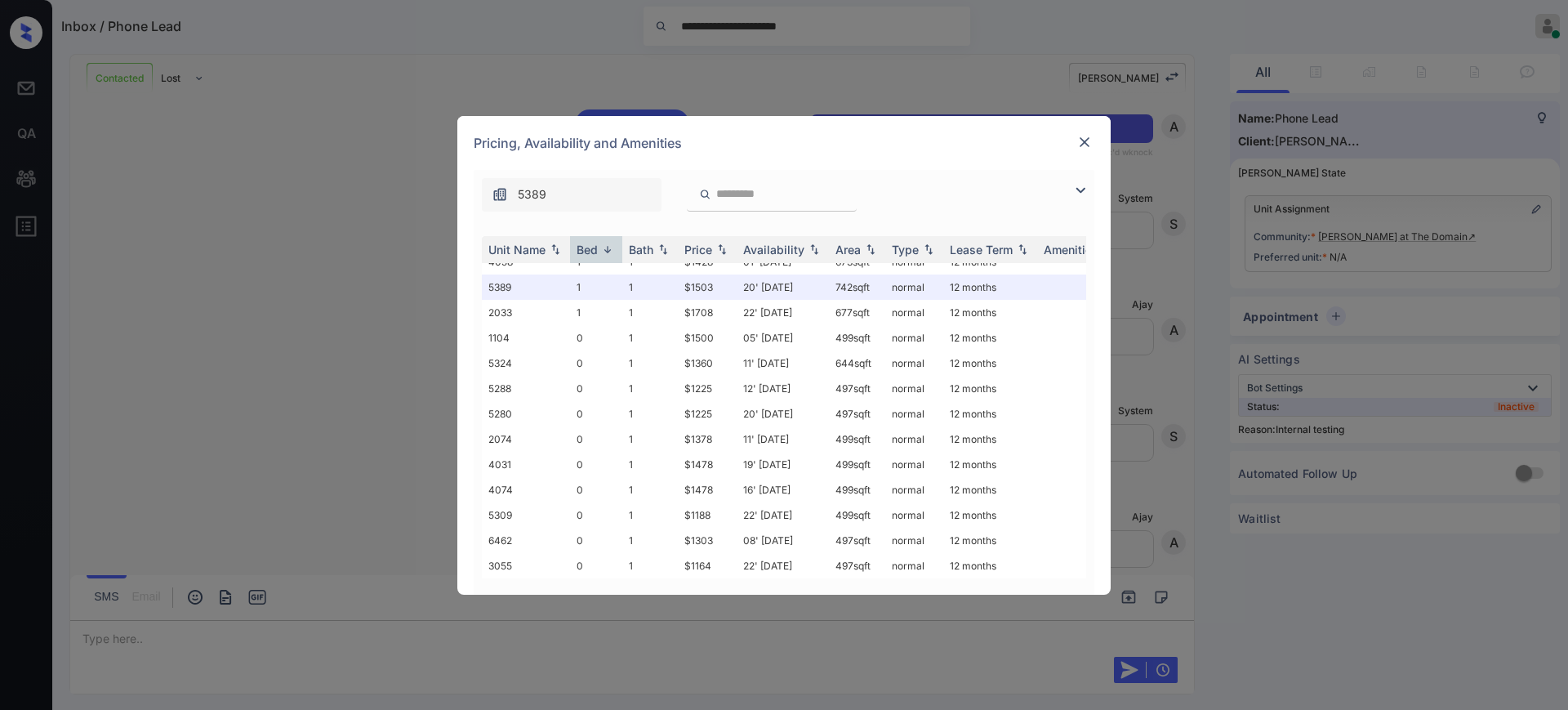
click at [1077, 142] on img at bounding box center [1084, 142] width 17 height 17
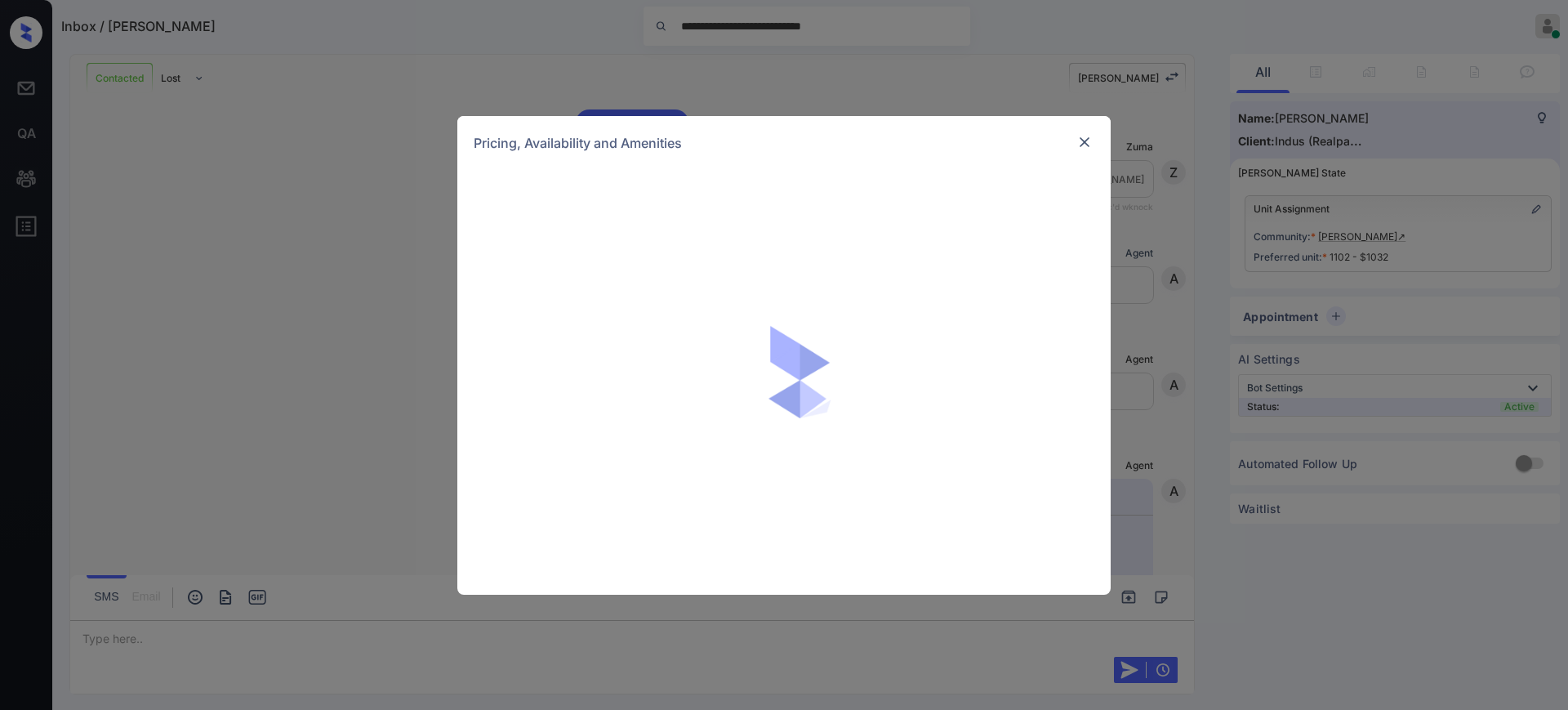
scroll to position [2005, 0]
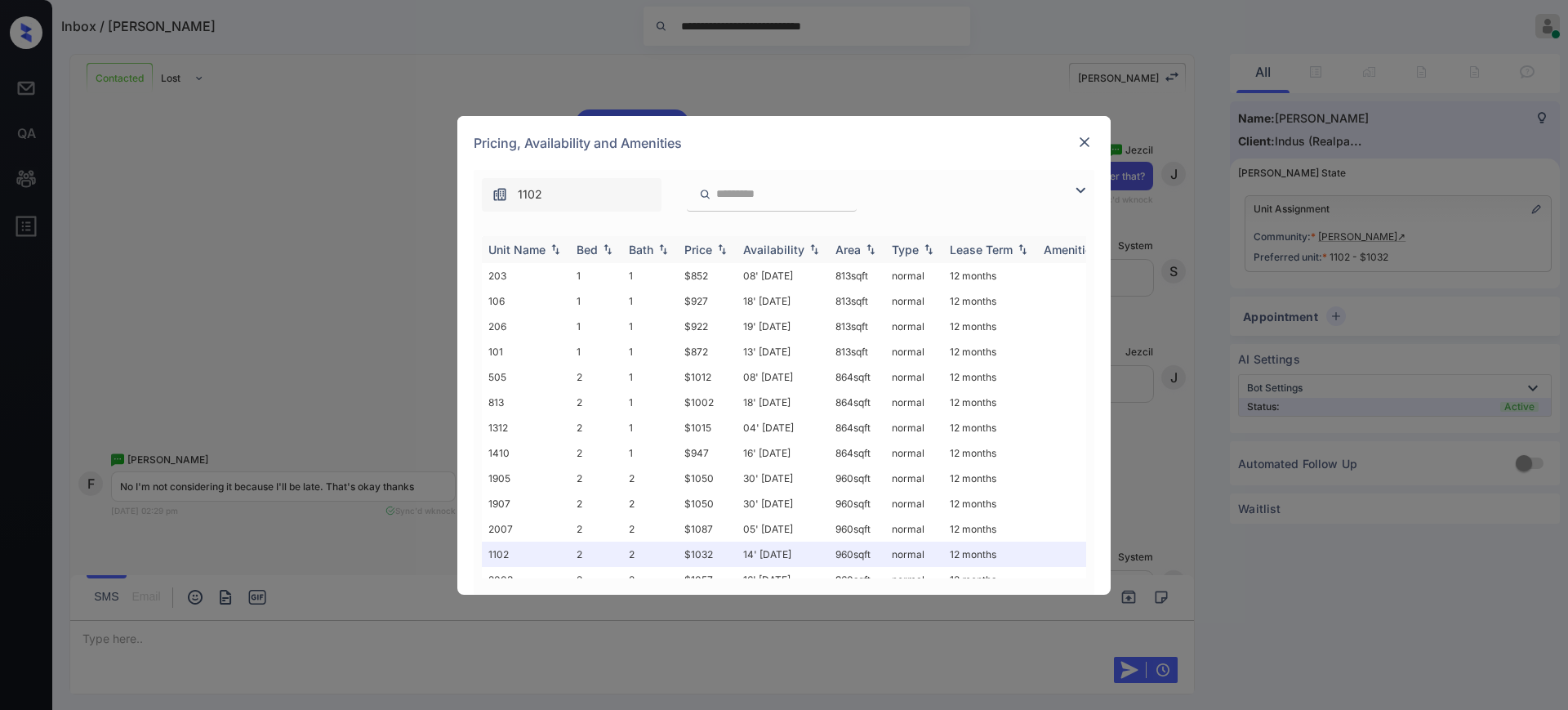
click at [578, 249] on div "Bed" at bounding box center [587, 250] width 22 height 14
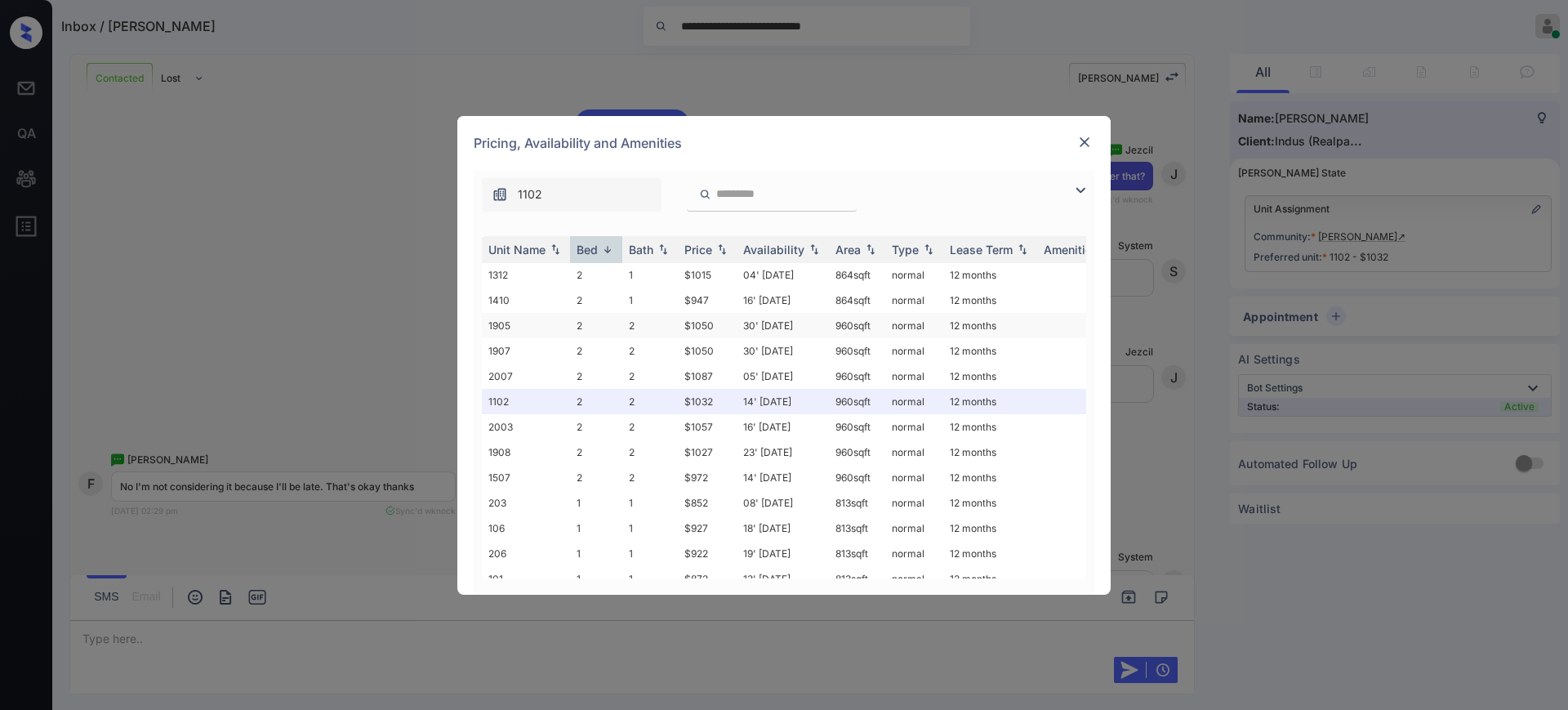
scroll to position [80, 0]
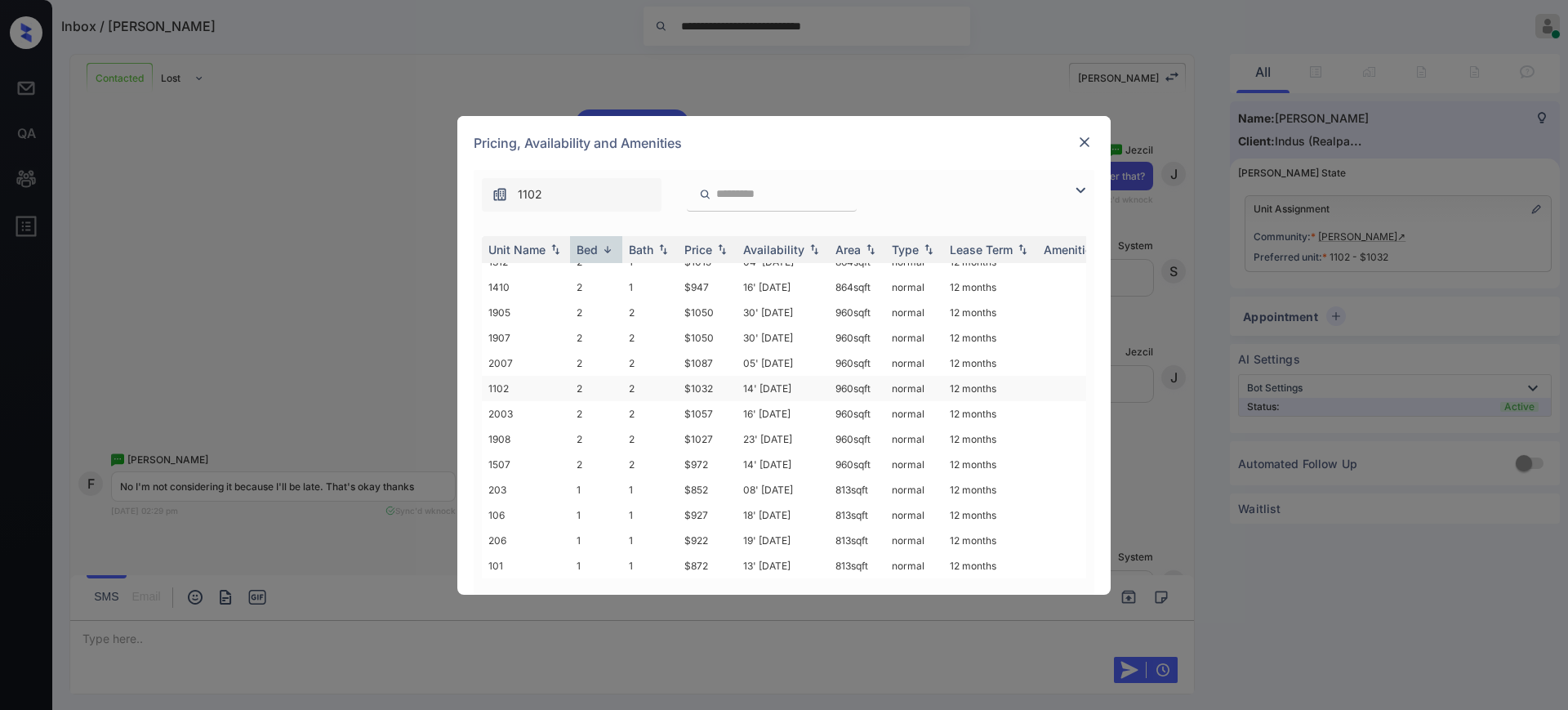
click at [719, 376] on td "$1032" at bounding box center [707, 388] width 59 height 26
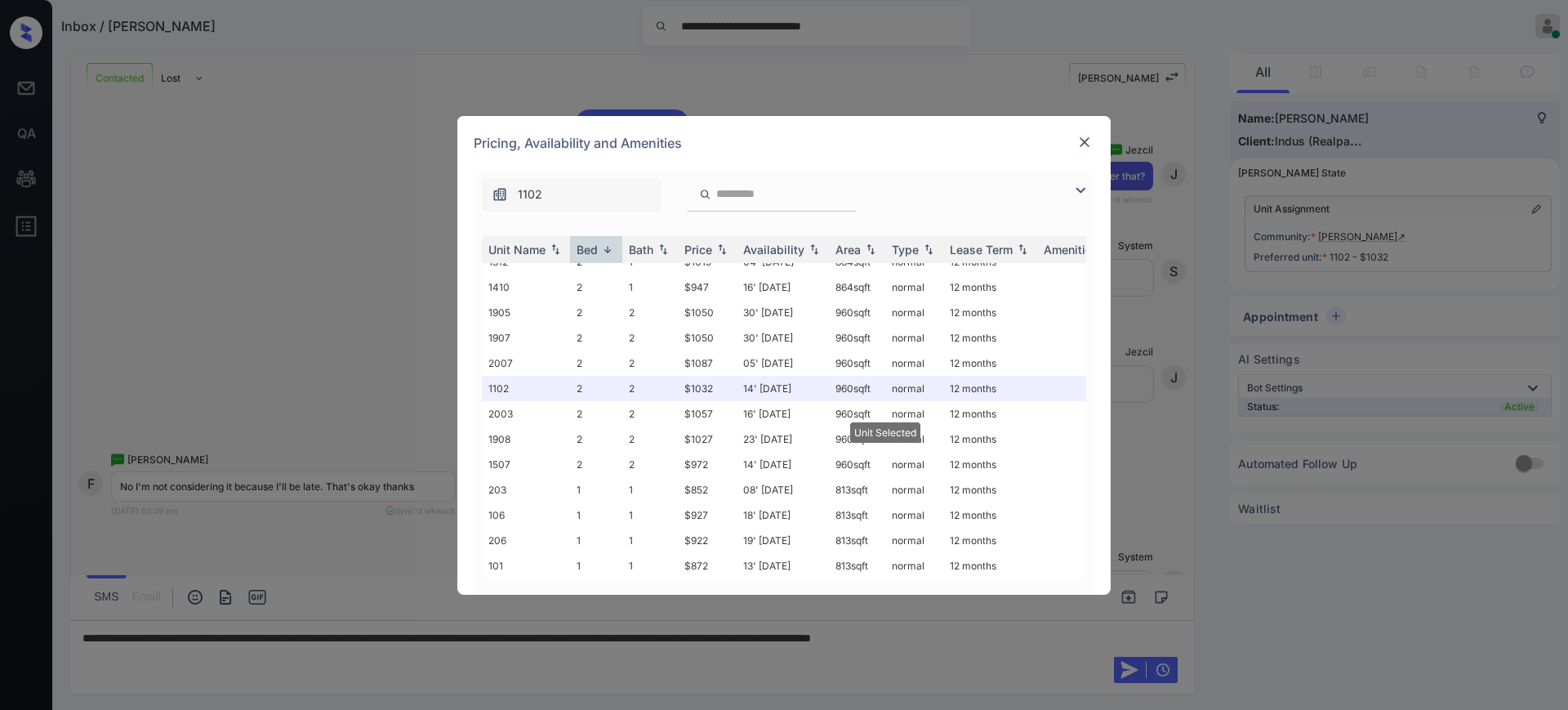
click at [1088, 134] on img at bounding box center [1084, 142] width 17 height 17
